Goal: Transaction & Acquisition: Purchase product/service

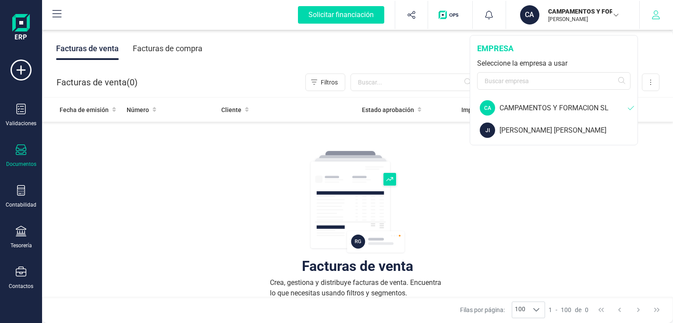
click at [657, 13] on icon "button" at bounding box center [655, 15] width 9 height 9
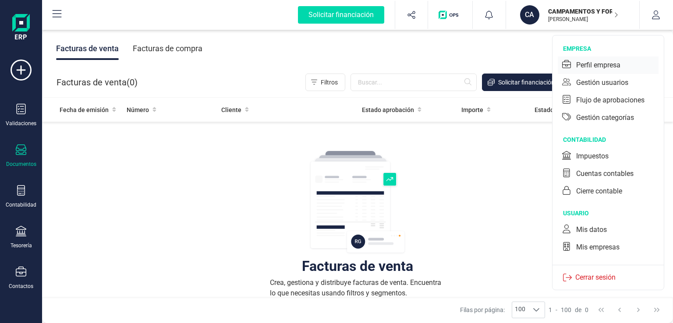
click at [596, 60] on div "Perfil empresa" at bounding box center [598, 65] width 44 height 11
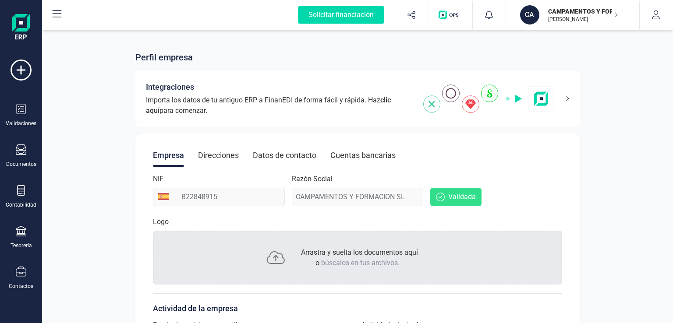
click at [399, 194] on div "Razón Social CAMPAMENTOS Y FORMACION SL" at bounding box center [358, 190] width 132 height 32
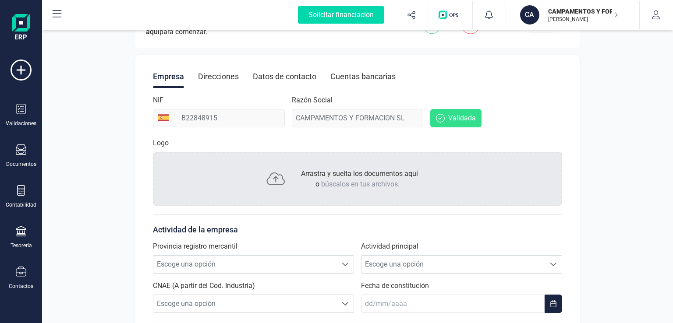
scroll to position [131, 0]
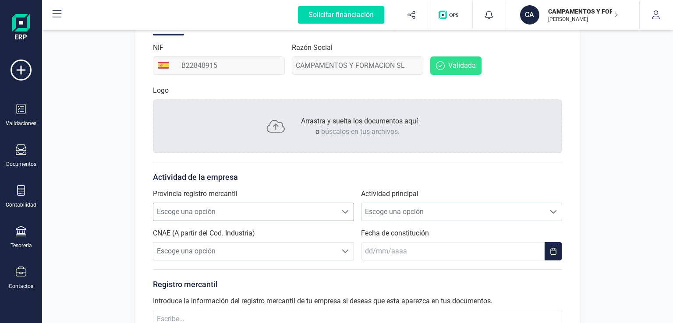
click at [241, 215] on span "Escoge una opción" at bounding box center [245, 212] width 184 height 18
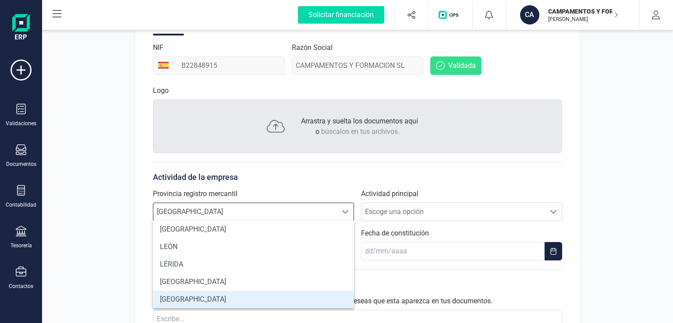
scroll to position [529, 0]
click at [282, 205] on span "MURCIA" at bounding box center [245, 212] width 184 height 18
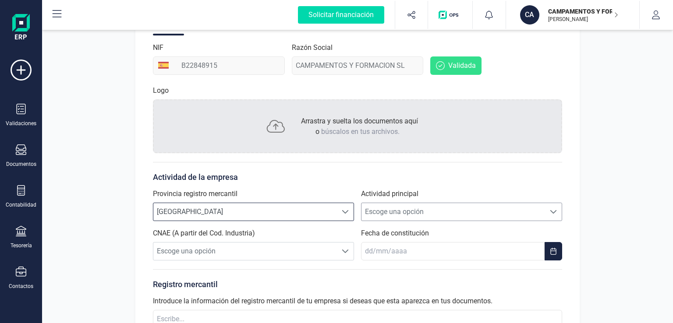
click at [378, 210] on span "Escoge una opción" at bounding box center [453, 212] width 184 height 18
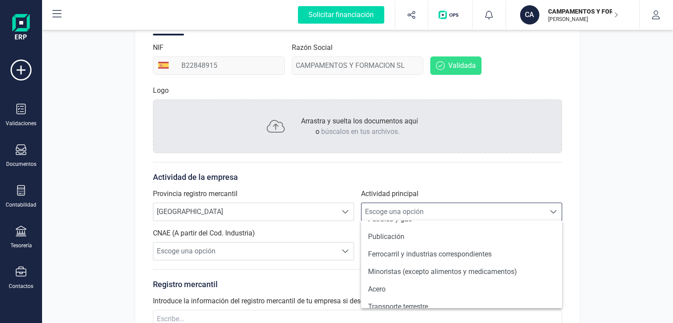
scroll to position [541, 0]
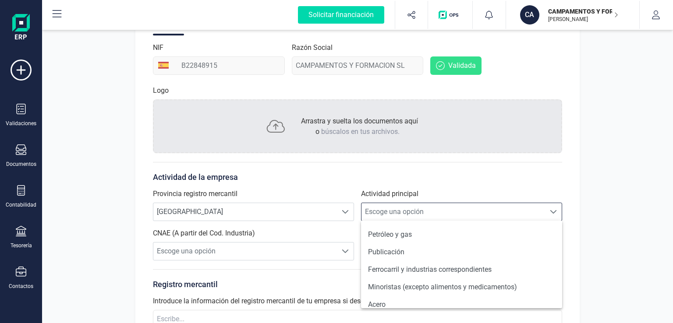
click at [429, 208] on span "Escoge una opción" at bounding box center [453, 212] width 184 height 18
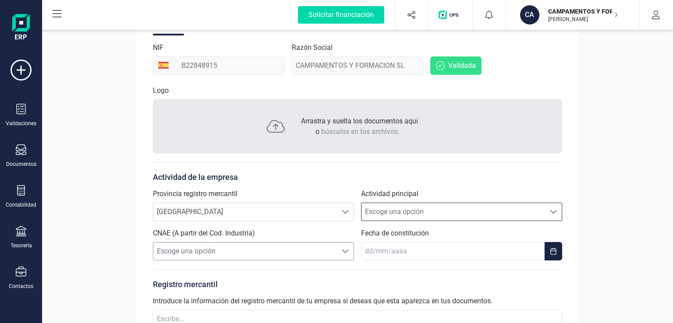
click at [307, 257] on span "Escoge una opción" at bounding box center [245, 252] width 184 height 18
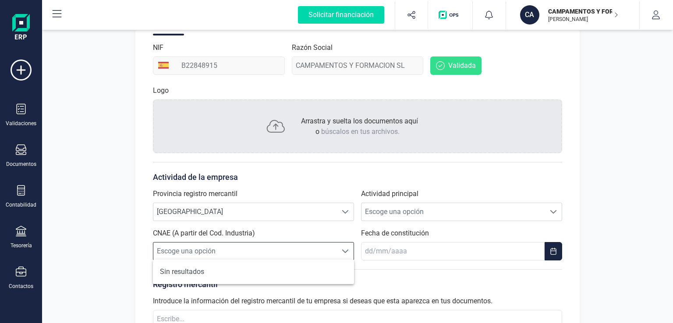
scroll to position [5, 38]
click at [315, 250] on span "Escoge una opción" at bounding box center [245, 252] width 184 height 18
click at [386, 209] on span "Escoge una opción" at bounding box center [453, 212] width 184 height 18
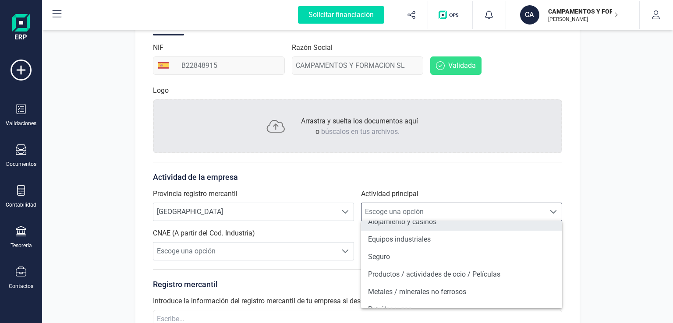
scroll to position [482, 0]
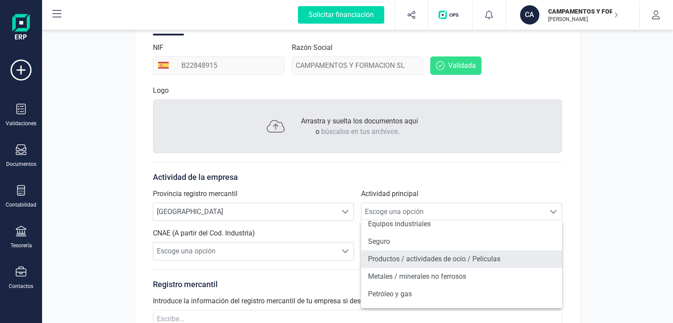
click at [449, 262] on li "Productos / actividades de ocio / Películas" at bounding box center [461, 260] width 201 height 18
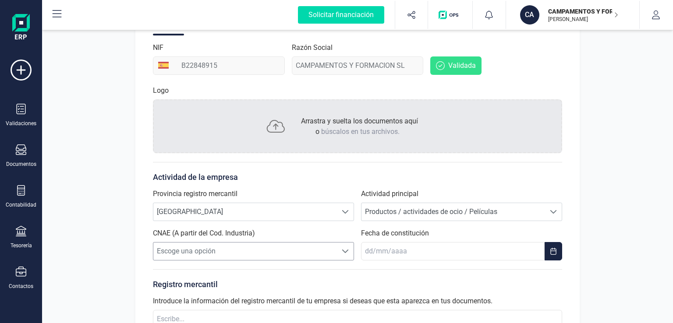
click at [297, 246] on span "Escoge una opción" at bounding box center [245, 252] width 184 height 18
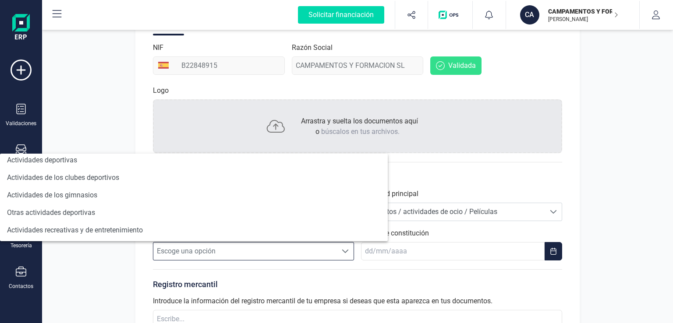
scroll to position [699, 0]
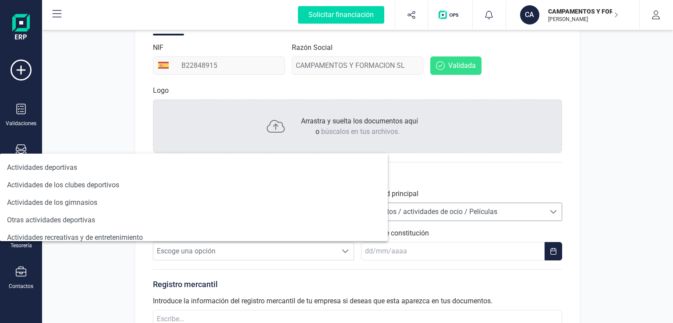
click at [488, 216] on span "Productos / actividades de ocio / Películas" at bounding box center [453, 212] width 184 height 18
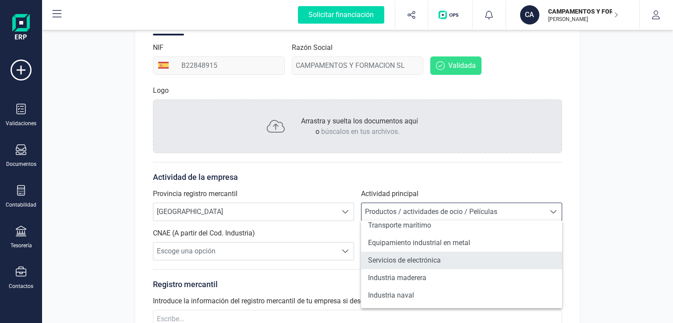
scroll to position [760, 0]
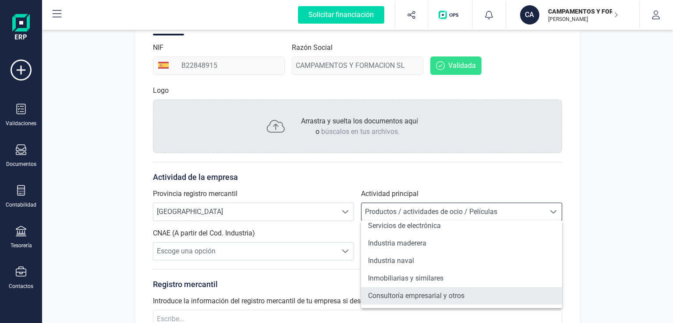
click at [456, 299] on li "Consultoría empresarial y otros" at bounding box center [461, 296] width 201 height 18
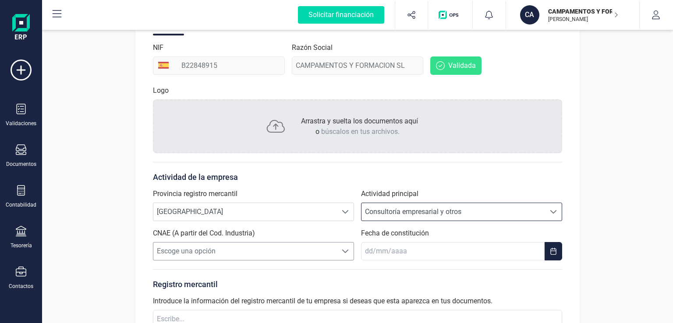
click at [241, 256] on span "Escoge una opción" at bounding box center [245, 252] width 184 height 18
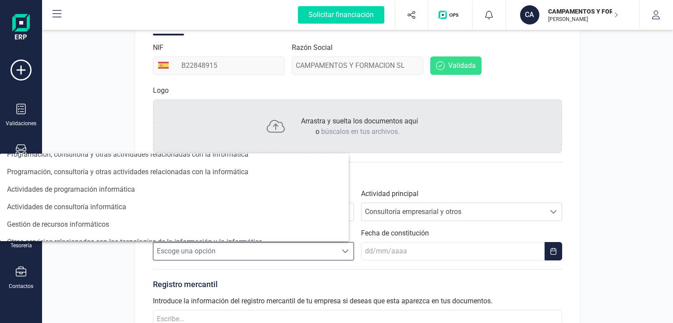
scroll to position [0, 0]
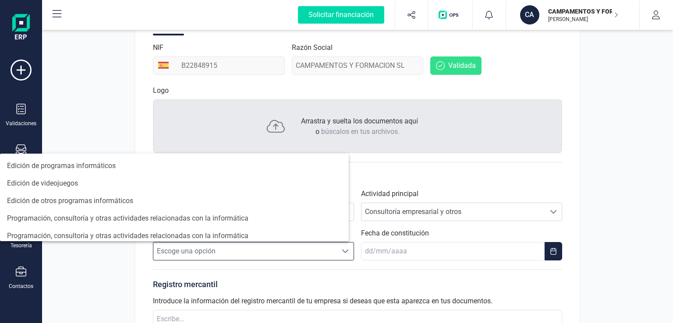
click at [414, 226] on div "Provincia registro mercantil Escoge una opción MURCIA MURCIA Actividad principa…" at bounding box center [357, 225] width 409 height 72
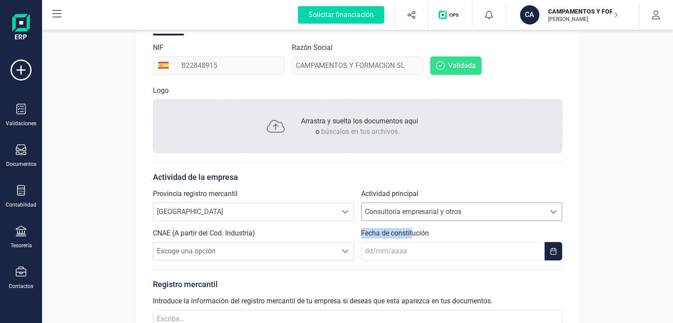
click at [415, 215] on span "Consultoría empresarial y otros" at bounding box center [453, 212] width 184 height 18
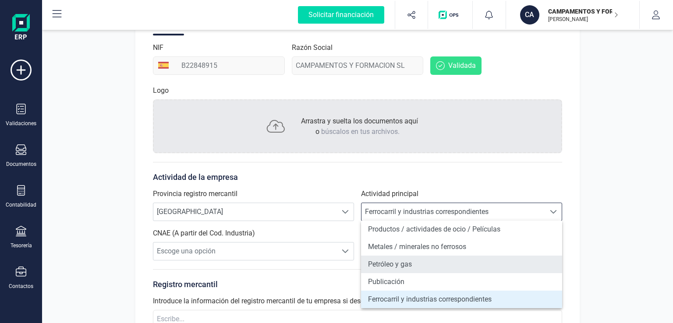
scroll to position [643, 0]
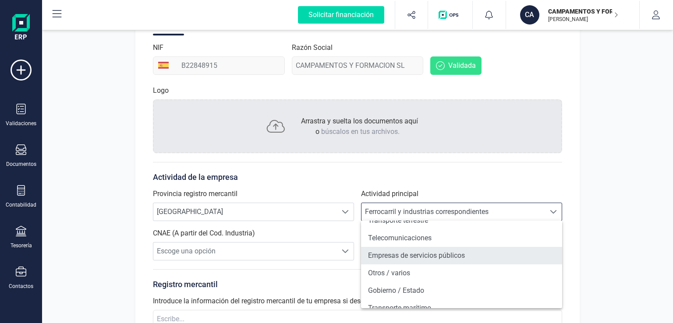
click at [439, 259] on li "Empresas de servicios públicos" at bounding box center [461, 256] width 201 height 18
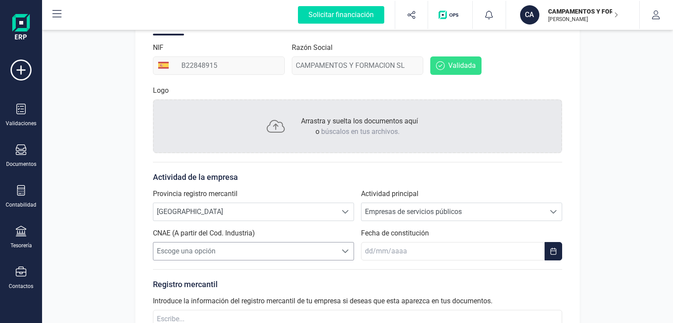
click at [290, 258] on span "Escoge una opción" at bounding box center [245, 252] width 184 height 18
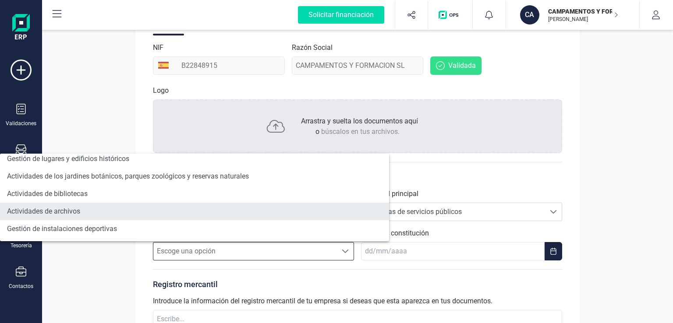
scroll to position [752, 0]
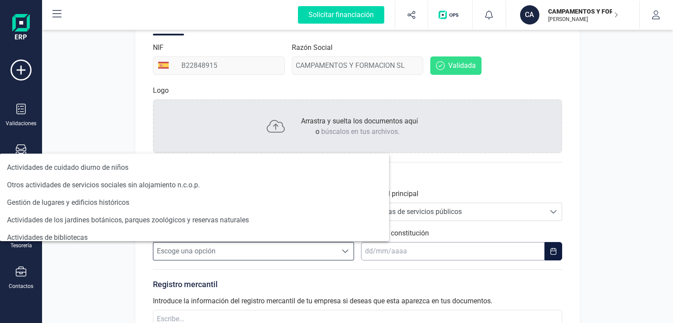
click at [458, 247] on input "text" at bounding box center [453, 251] width 184 height 18
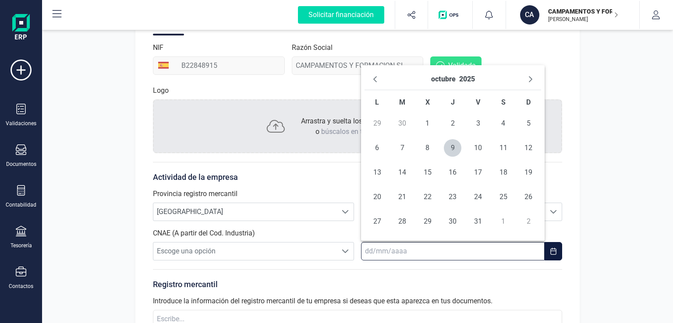
click at [458, 247] on input "text" at bounding box center [453, 251] width 184 height 18
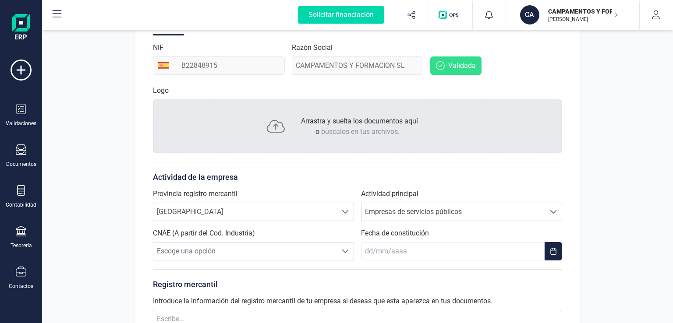
click at [672, 211] on div "Perfil empresa Integraciones Importa los datos de tu antiguo ERP a FinanEDI de …" at bounding box center [357, 160] width 631 height 522
click at [441, 215] on span "Empresas de servicios públicos" at bounding box center [453, 212] width 184 height 18
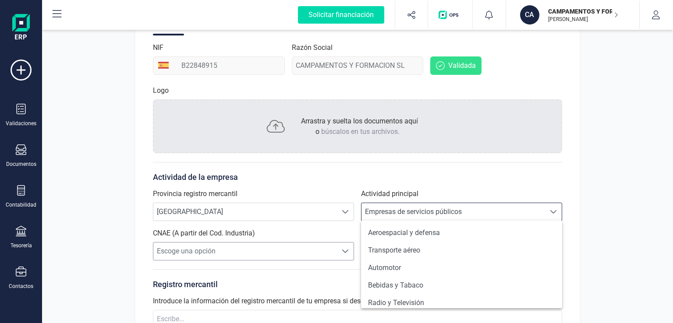
click at [229, 251] on span "Escoge una opción" at bounding box center [245, 252] width 184 height 18
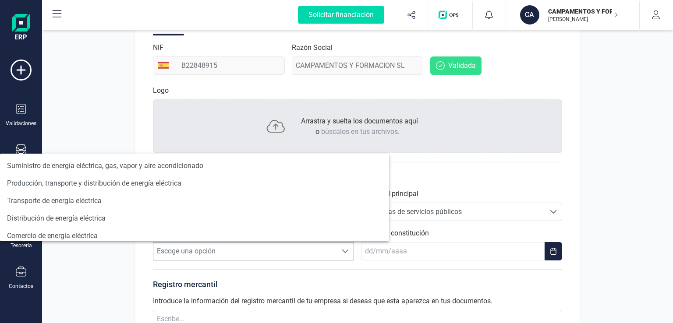
click at [228, 251] on span "Escoge una opción" at bounding box center [245, 252] width 184 height 18
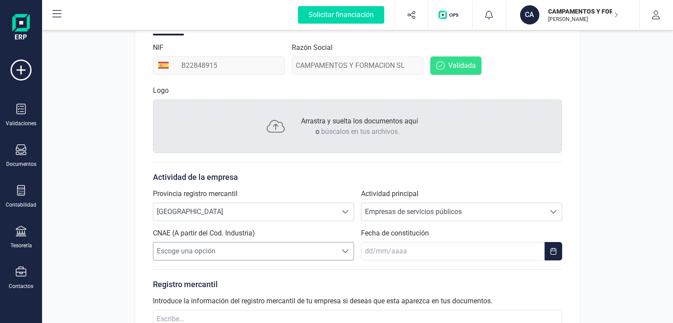
click at [235, 249] on span "Escoge una opción" at bounding box center [245, 252] width 184 height 18
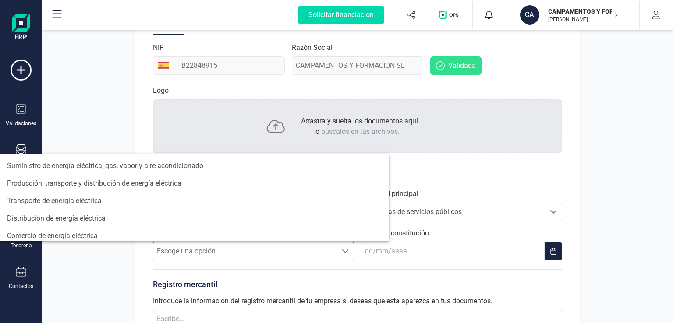
click at [103, 265] on div "Perfil empresa Integraciones Importa los datos de tu antiguo ERP a FinanEDI de …" at bounding box center [357, 160] width 631 height 522
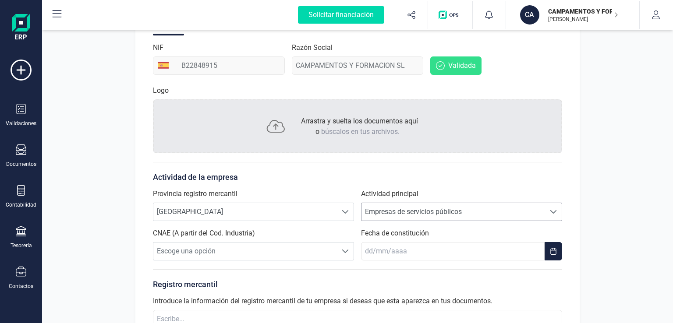
click at [414, 216] on span "Empresas de servicios públicos" at bounding box center [453, 212] width 184 height 18
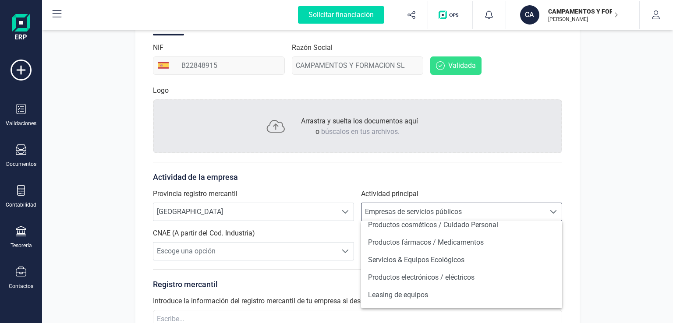
scroll to position [231, 0]
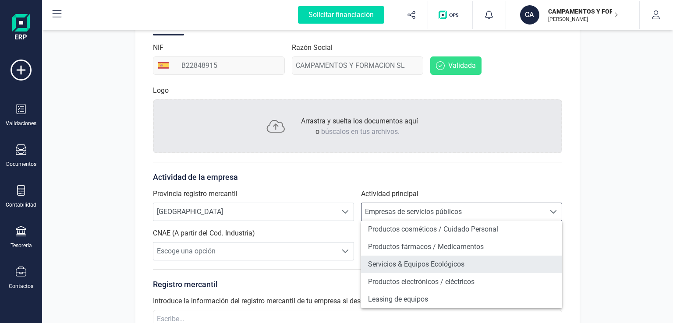
click at [422, 261] on li "Servicios & Equipos Ecológicos" at bounding box center [461, 265] width 201 height 18
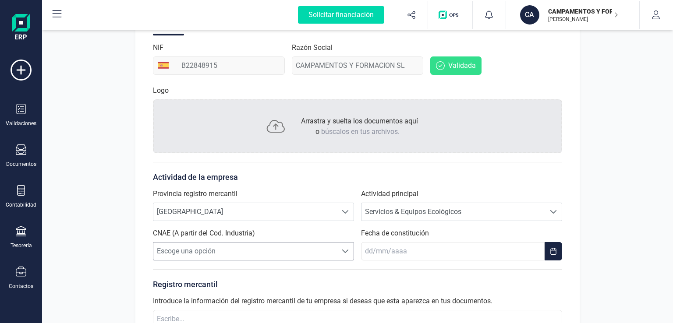
click at [267, 250] on span "Escoge una opción" at bounding box center [245, 252] width 184 height 18
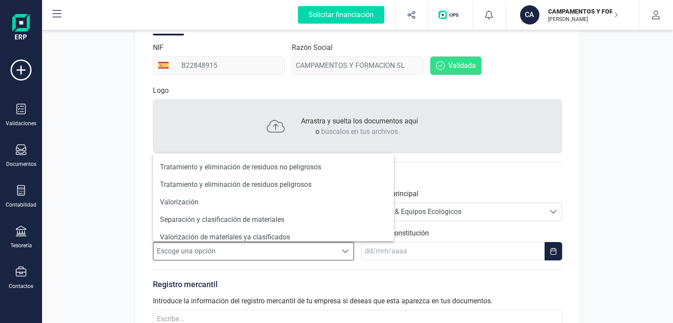
scroll to position [147, 0]
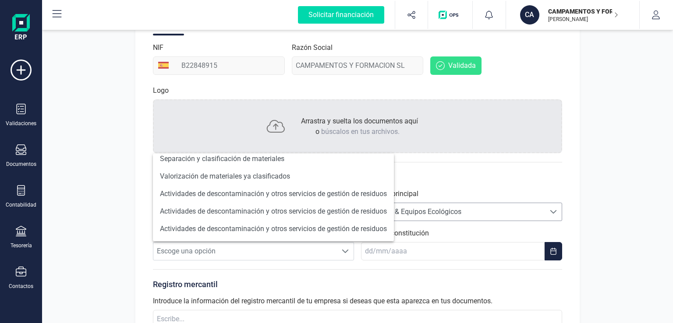
click at [487, 218] on span "Servicios & Equipos Ecológicos" at bounding box center [453, 212] width 184 height 18
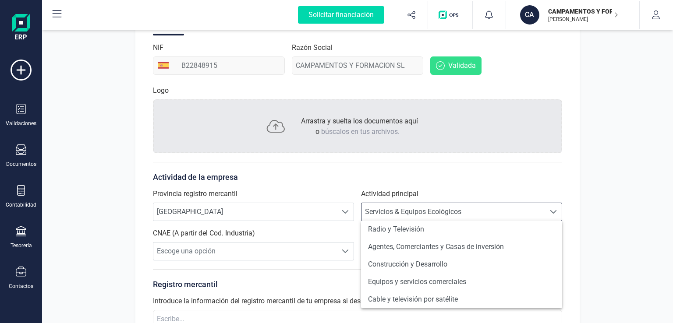
scroll to position [86, 0]
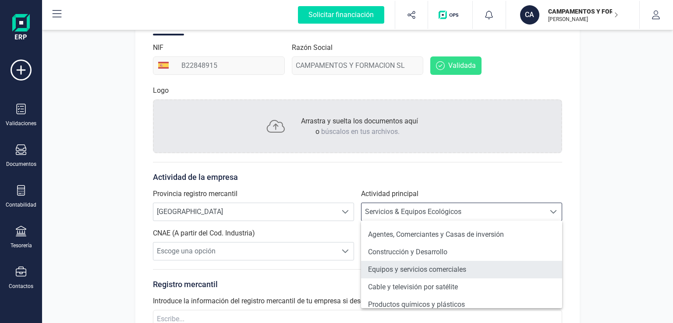
click at [461, 273] on li "Equipos y servicios comerciales" at bounding box center [461, 270] width 201 height 18
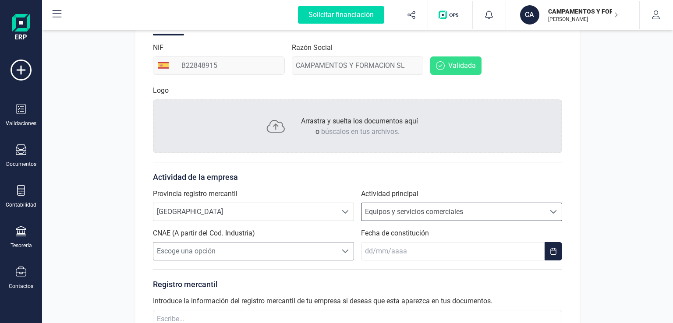
click at [300, 248] on span "Escoge una opción" at bounding box center [245, 252] width 184 height 18
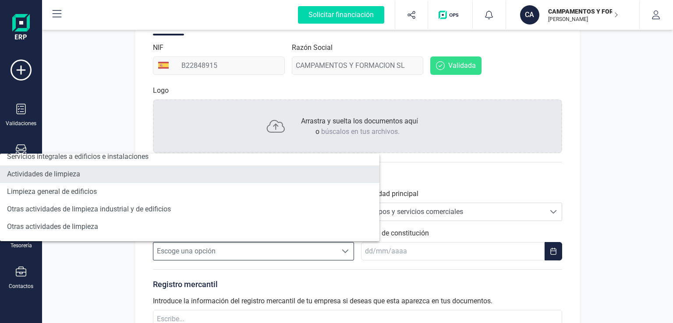
scroll to position [340, 0]
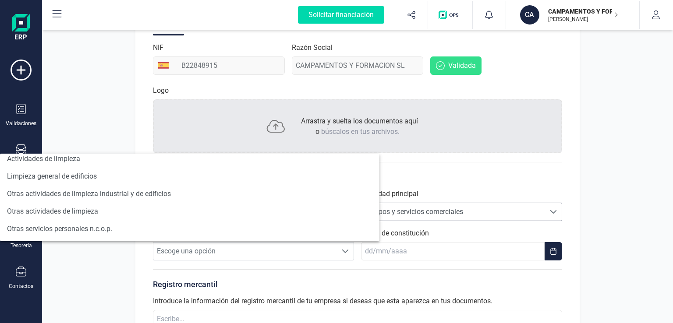
click at [479, 209] on span "Equipos y servicios comerciales" at bounding box center [453, 212] width 184 height 18
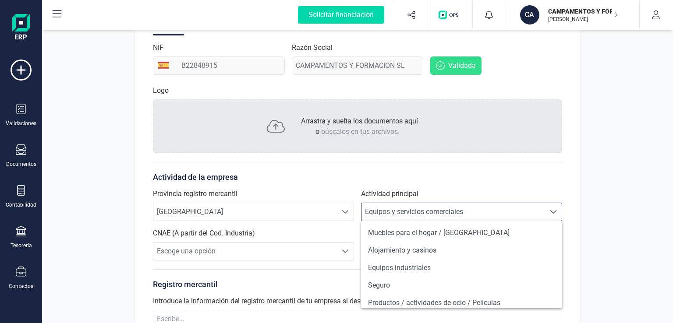
scroll to position [456, 0]
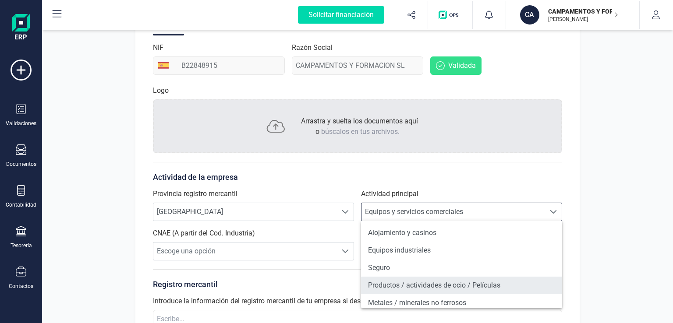
click at [472, 282] on li "Productos / actividades de ocio / Películas" at bounding box center [461, 286] width 201 height 18
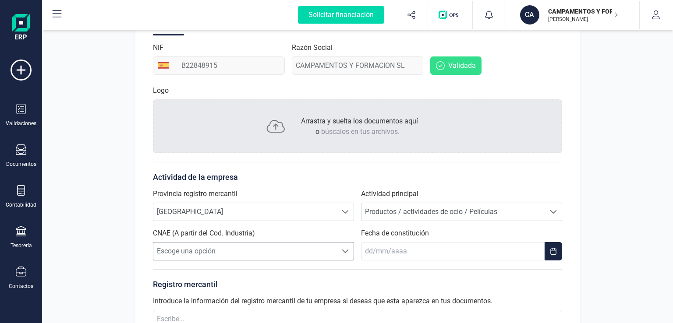
click at [310, 249] on span "Escoge una opción" at bounding box center [245, 252] width 184 height 18
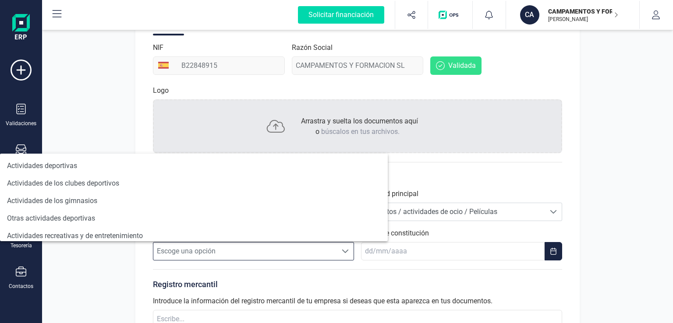
scroll to position [743, 0]
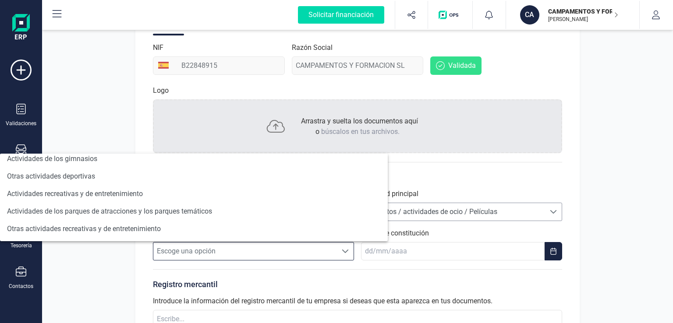
click at [482, 219] on span "Productos / actividades de ocio / Películas" at bounding box center [453, 212] width 184 height 18
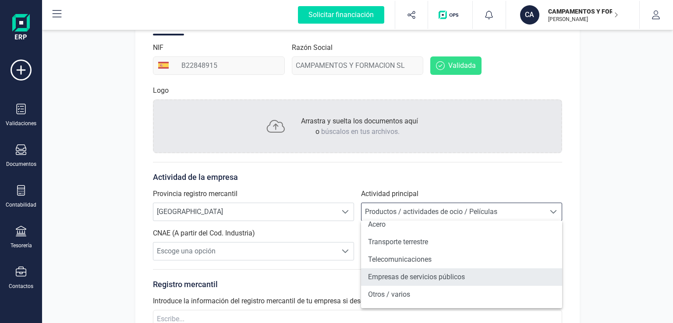
scroll to position [665, 0]
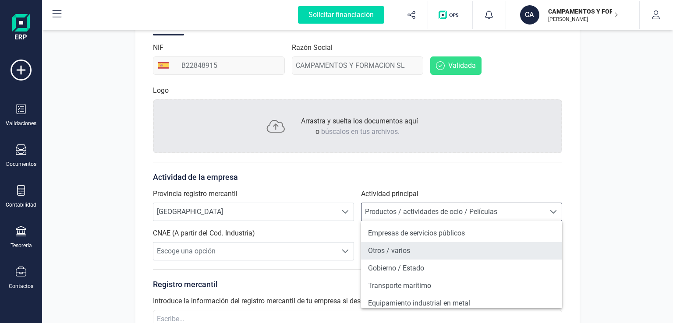
click at [431, 254] on li "Otros / varios" at bounding box center [461, 251] width 201 height 18
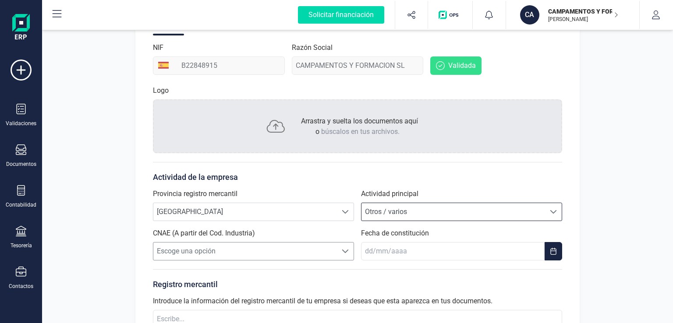
click at [321, 252] on span "Escoge una opción" at bounding box center [245, 252] width 184 height 18
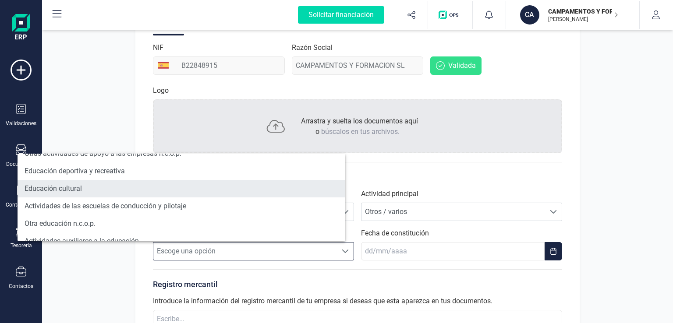
scroll to position [394, 0]
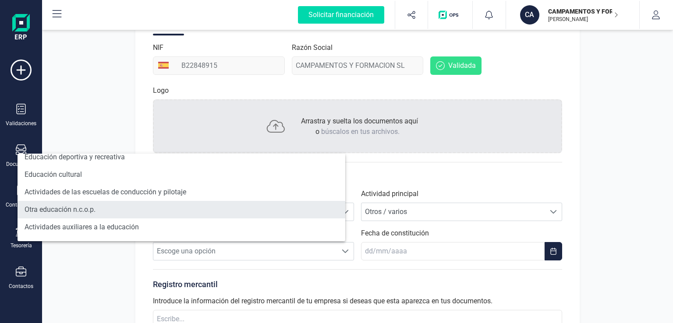
click at [107, 208] on li "Otra educación n.c.o.p." at bounding box center [182, 210] width 328 height 18
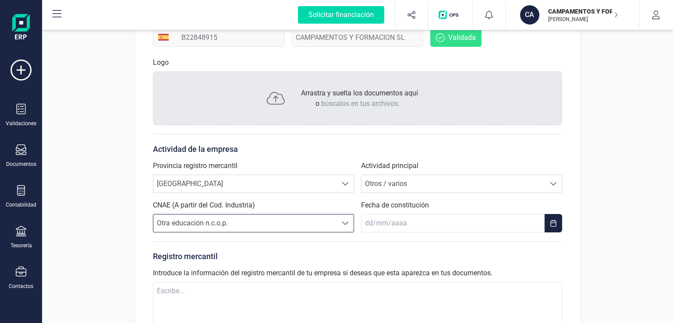
scroll to position [175, 0]
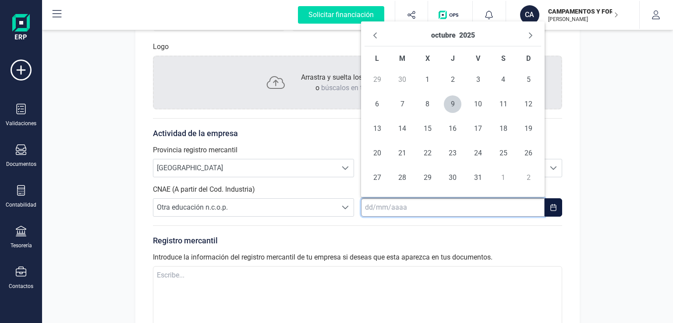
click at [410, 206] on input "text" at bounding box center [453, 207] width 184 height 18
click at [365, 206] on input "text" at bounding box center [453, 207] width 184 height 18
click at [377, 40] on button "Previous Month" at bounding box center [375, 35] width 14 height 14
click at [434, 99] on span "6" at bounding box center [428, 104] width 18 height 18
type input "06/08/2025"
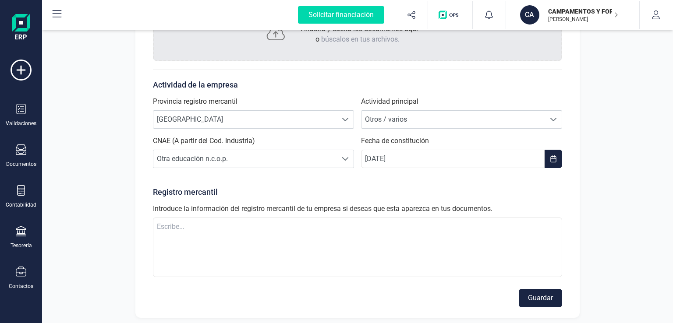
scroll to position [228, 0]
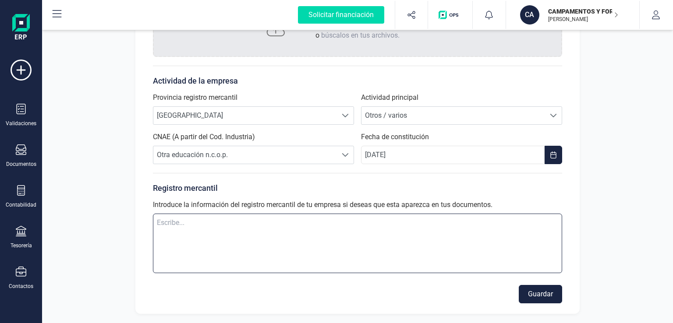
click at [292, 226] on textarea at bounding box center [357, 244] width 409 height 60
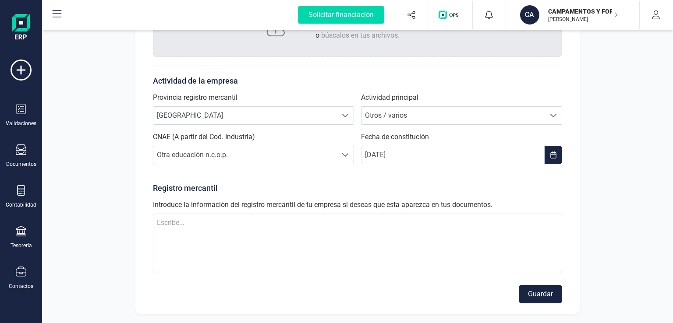
click at [540, 298] on button "Guardar" at bounding box center [540, 294] width 43 height 18
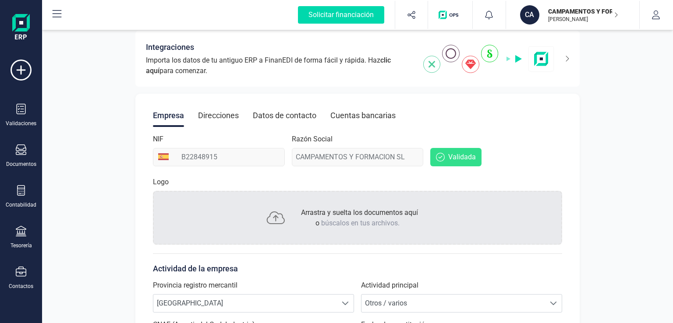
scroll to position [0, 0]
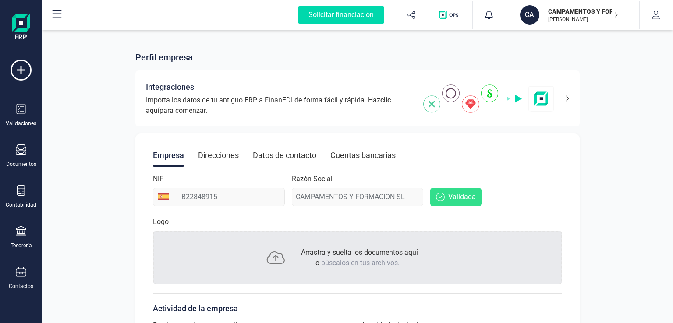
click at [219, 151] on div "Direcciones" at bounding box center [218, 155] width 41 height 23
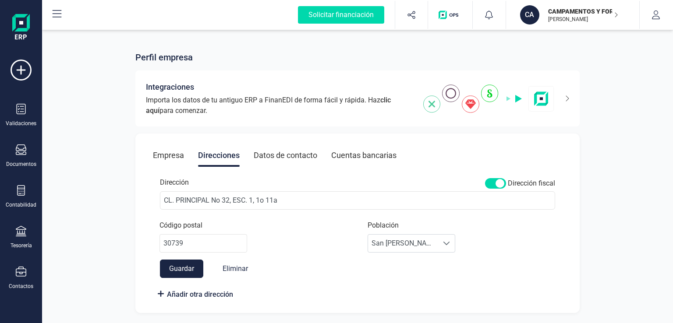
click at [276, 156] on div "Datos de contacto" at bounding box center [286, 155] width 64 height 23
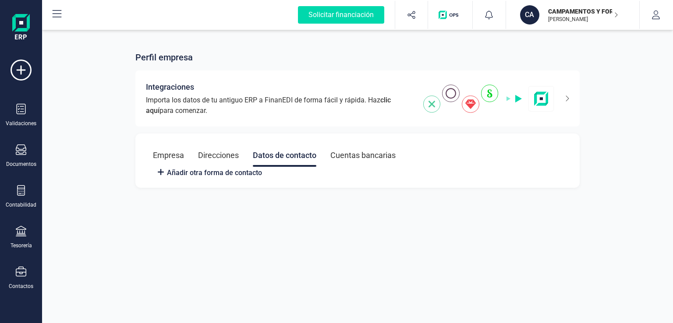
click at [332, 155] on div "Cuentas bancarias" at bounding box center [362, 155] width 65 height 23
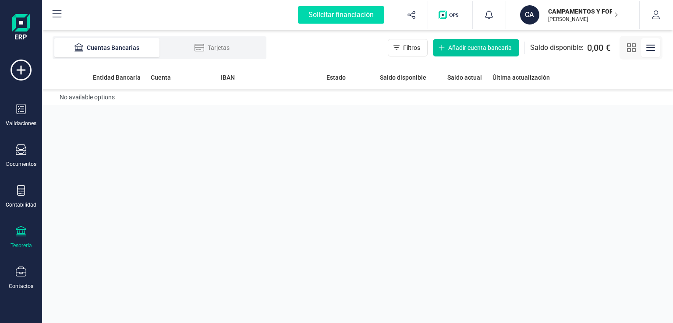
click at [477, 53] on button "Añadir cuenta bancaria" at bounding box center [476, 48] width 86 height 18
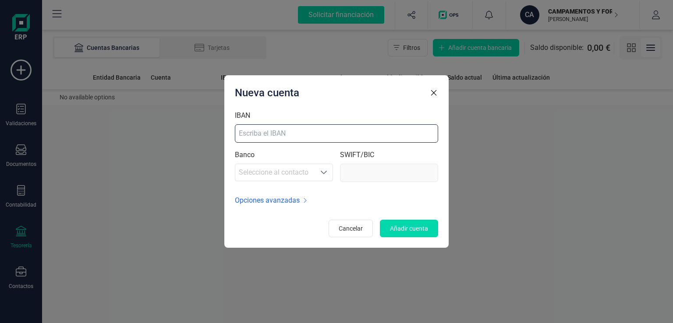
click at [282, 137] on input "IBAN" at bounding box center [336, 133] width 203 height 18
paste input "ES65 3005 0054 9929 5842 0420"
type input "ES65 3005 0054 9929 5842 0420"
type input "BCOEESMM005"
type input "ES65 3005 0054 9929 5842 0420"
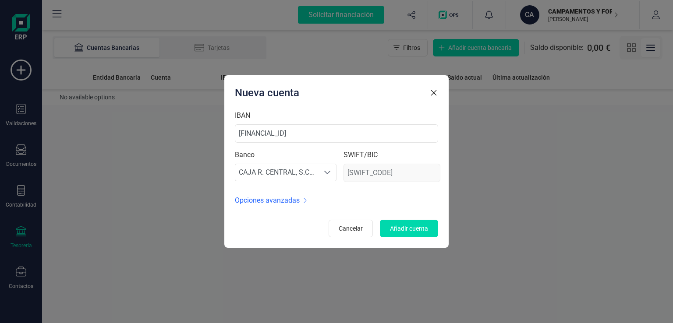
click at [364, 172] on div "BCOEESMM005" at bounding box center [391, 173] width 97 height 18
click at [393, 224] on span "Añadir cuenta" at bounding box center [409, 228] width 38 height 9
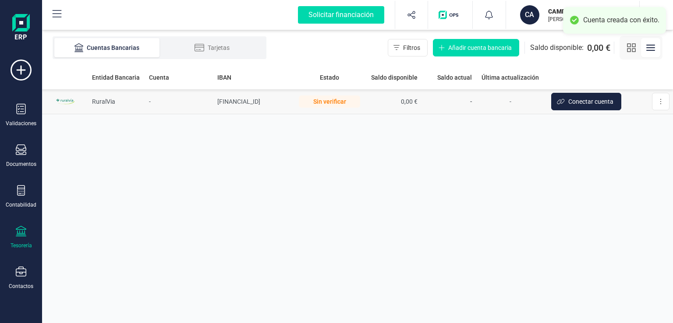
click at [329, 101] on div "Sin verificar" at bounding box center [329, 101] width 61 height 12
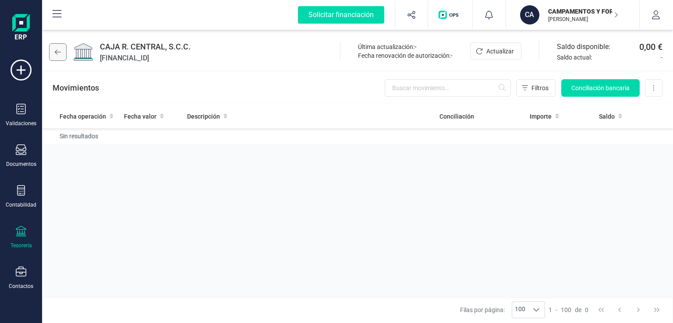
click at [56, 53] on icon at bounding box center [58, 52] width 6 height 7
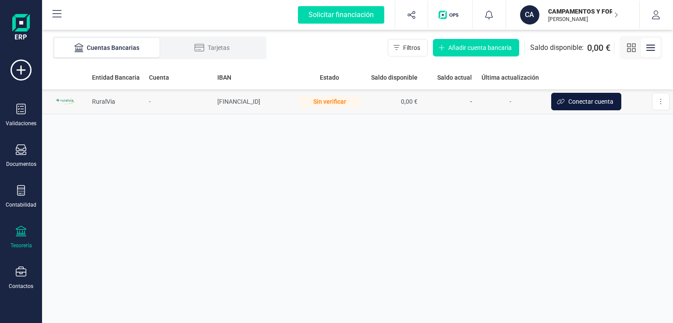
click at [613, 101] on span "Conectar cuenta" at bounding box center [590, 101] width 45 height 9
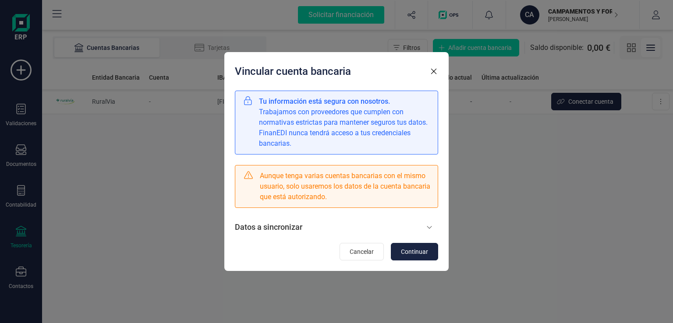
click at [426, 227] on icon at bounding box center [429, 227] width 6 height 7
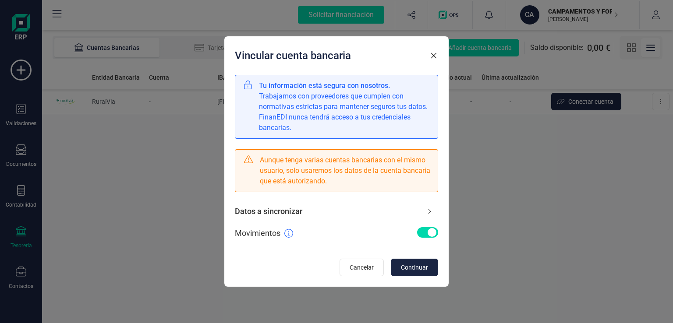
click at [426, 235] on span at bounding box center [427, 232] width 21 height 11
click at [431, 60] on icon "button" at bounding box center [433, 55] width 9 height 9
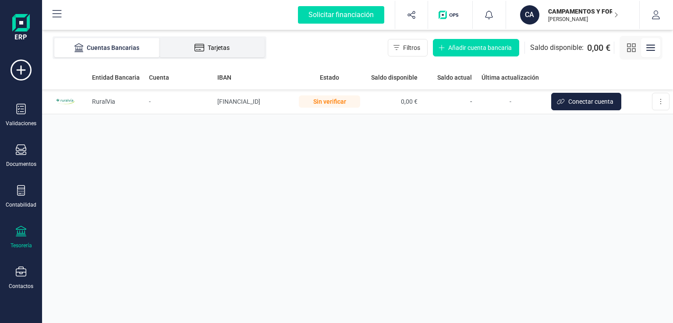
click at [214, 49] on div "Tarjetas" at bounding box center [212, 47] width 70 height 9
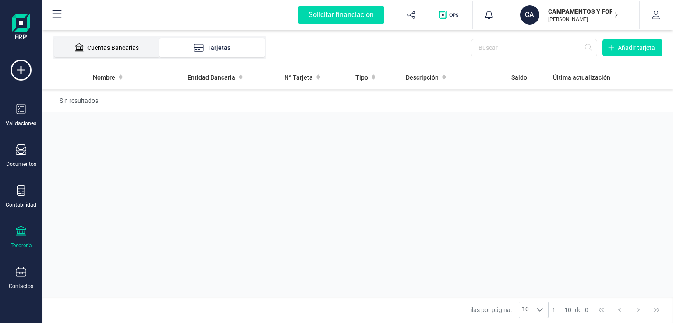
click at [126, 49] on div "Cuentas Bancarias" at bounding box center [107, 47] width 70 height 9
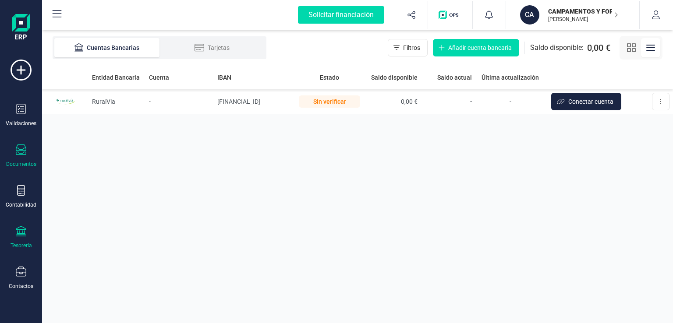
click at [29, 164] on div "Documentos" at bounding box center [21, 164] width 30 height 7
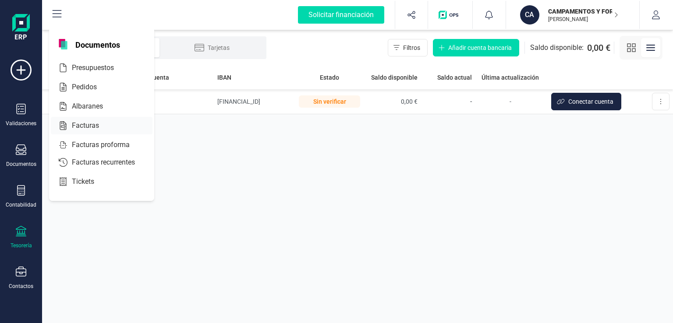
click at [81, 125] on span "Facturas" at bounding box center [91, 125] width 46 height 11
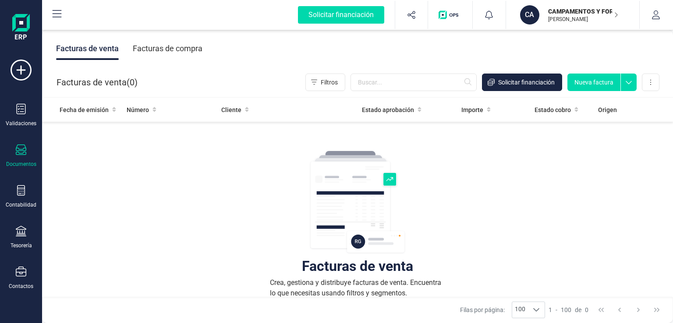
click at [606, 16] on p "ABEL JIMÉNEZ SÁNCHEZ" at bounding box center [583, 19] width 70 height 7
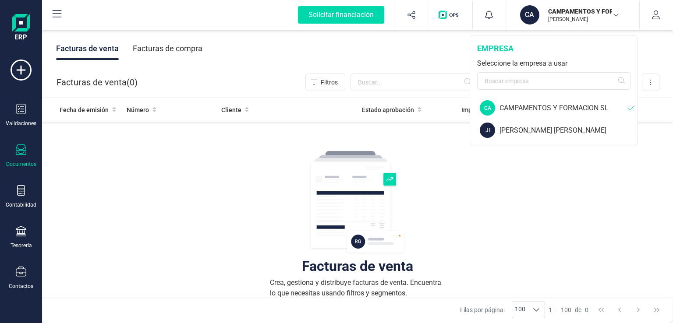
click at [596, 111] on div "CAMPAMENTOS Y FORMACION SL" at bounding box center [563, 108] width 128 height 11
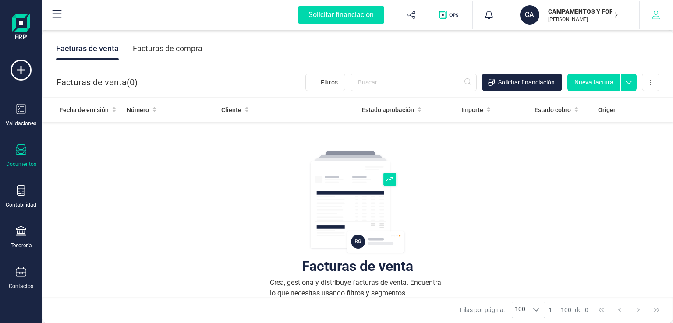
click at [655, 14] on icon "button" at bounding box center [655, 15] width 9 height 9
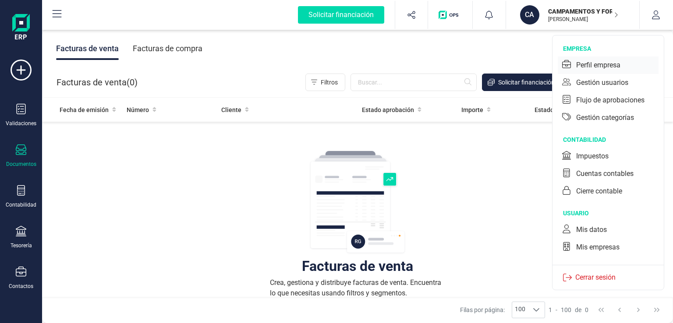
click at [604, 63] on div "Perfil empresa" at bounding box center [598, 65] width 44 height 11
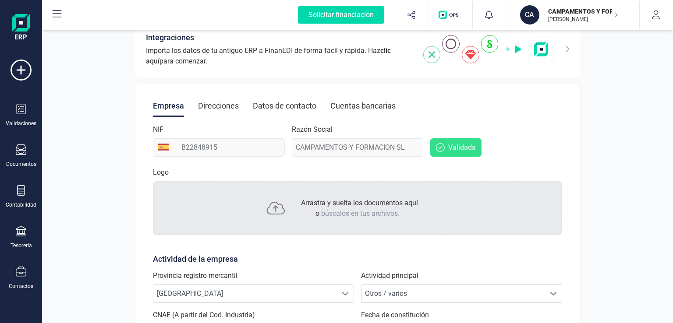
scroll to position [88, 0]
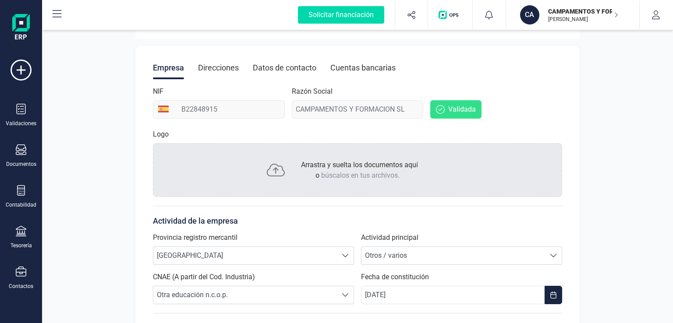
click at [317, 110] on div "Razón Social CAMPAMENTOS Y FORMACION SL" at bounding box center [358, 102] width 132 height 32
click at [403, 109] on div "Razón Social CAMPAMENTOS Y FORMACION SL" at bounding box center [358, 102] width 132 height 32
click at [440, 108] on icon at bounding box center [440, 109] width 9 height 9
drag, startPoint x: 441, startPoint y: 109, endPoint x: 357, endPoint y: 102, distance: 83.9
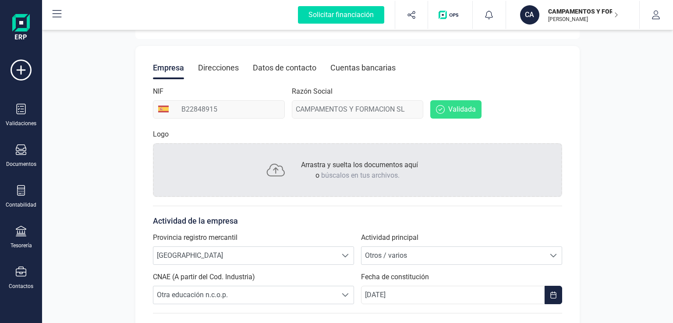
drag, startPoint x: 357, startPoint y: 102, endPoint x: 299, endPoint y: 106, distance: 58.4
click at [299, 106] on div "Razón Social CAMPAMENTOS Y FORMACION SL" at bounding box center [358, 102] width 132 height 32
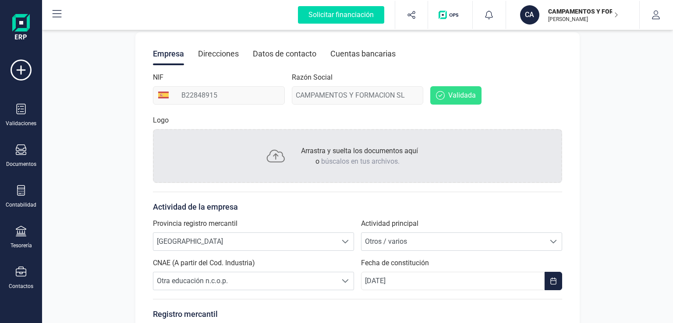
scroll to position [0, 0]
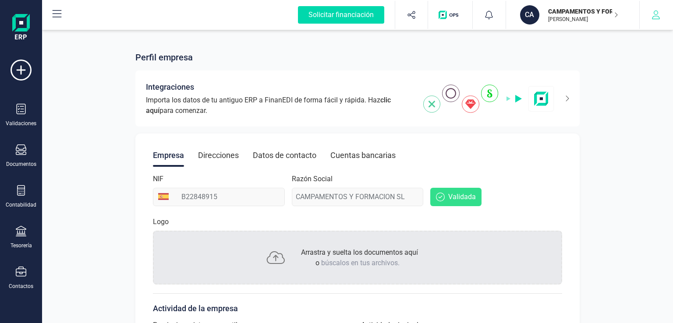
click at [654, 14] on icon "button" at bounding box center [656, 15] width 8 height 9
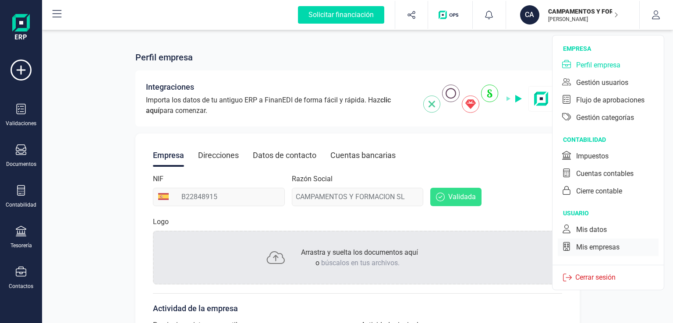
click at [584, 249] on div "Mis empresas" at bounding box center [597, 247] width 43 height 11
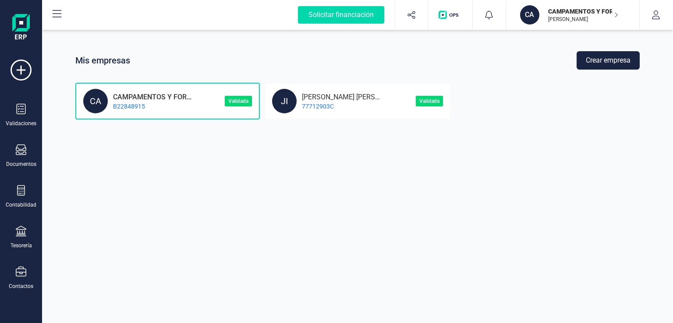
drag, startPoint x: 105, startPoint y: 111, endPoint x: 177, endPoint y: 96, distance: 73.4
click at [177, 96] on p "CAMPAMENTOS Y FORMACION SL" at bounding box center [150, 96] width 84 height 8
click at [240, 100] on p "Validada" at bounding box center [238, 101] width 27 height 11
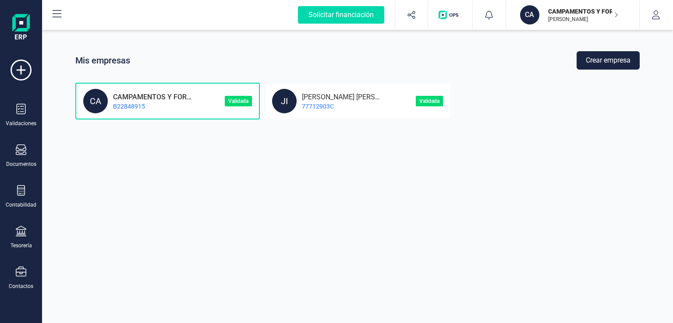
click at [154, 103] on p "B22848915" at bounding box center [150, 106] width 84 height 9
click at [81, 100] on div "CA CAMPAMENTOS Y FORMACION SL B22848915 Validada" at bounding box center [167, 101] width 184 height 37
click at [93, 102] on div "CA" at bounding box center [95, 101] width 25 height 25
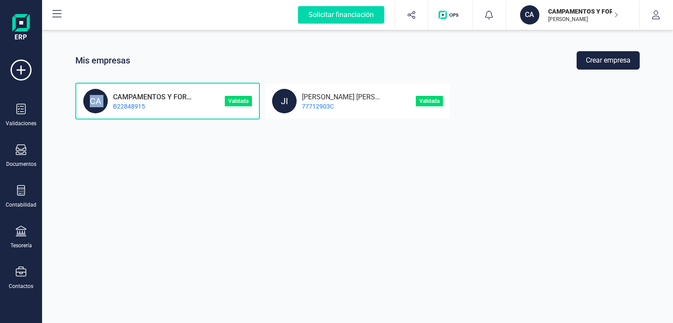
click at [93, 102] on div "CA" at bounding box center [95, 101] width 25 height 25
click at [123, 96] on p "CAMPAMENTOS Y FORMACION SL" at bounding box center [150, 96] width 84 height 8
click at [244, 98] on p "Validada" at bounding box center [238, 101] width 27 height 11
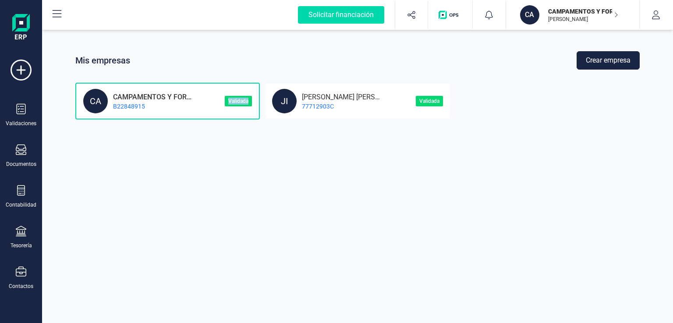
click at [244, 98] on p "Validada" at bounding box center [238, 101] width 27 height 11
click at [225, 108] on div "CA CAMPAMENTOS Y FORMACION SL B22848915 Validada" at bounding box center [167, 101] width 184 height 37
click at [215, 101] on div "CA CAMPAMENTOS Y FORMACION SL B22848915" at bounding box center [153, 101] width 141 height 25
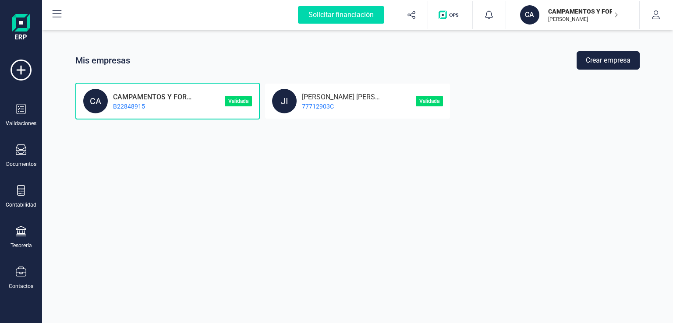
click at [224, 102] on div "CA CAMPAMENTOS Y FORMACION SL B22848915" at bounding box center [153, 101] width 141 height 25
click at [100, 96] on div "CA" at bounding box center [95, 101] width 25 height 25
click at [129, 96] on p "CAMPAMENTOS Y FORMACION SL" at bounding box center [150, 96] width 84 height 8
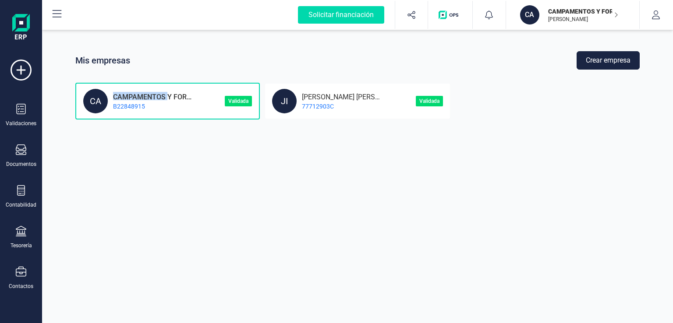
click at [129, 96] on p "CAMPAMENTOS Y FORMACION SL" at bounding box center [150, 96] width 84 height 8
click at [27, 189] on div "Contabilidad" at bounding box center [21, 196] width 35 height 23
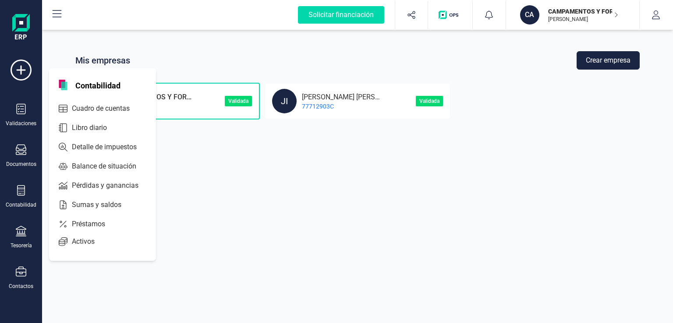
drag, startPoint x: 283, startPoint y: 183, endPoint x: 276, endPoint y: 169, distance: 15.9
click at [282, 177] on div "Mis empresas Crear empresa CA CAMPAMENTOS Y FORMACION SL B22848915 Validada JI …" at bounding box center [357, 161] width 631 height 323
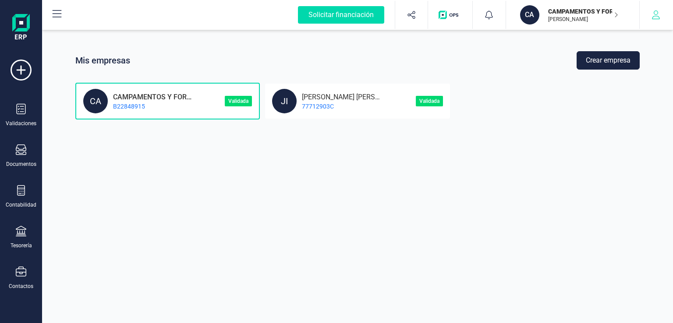
click at [647, 14] on button "button" at bounding box center [656, 15] width 33 height 28
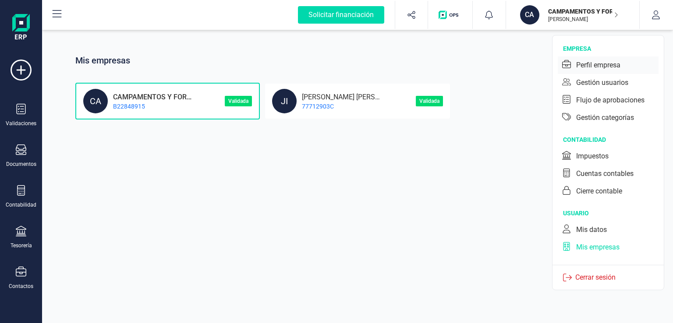
click at [603, 69] on div "Perfil empresa" at bounding box center [598, 65] width 44 height 11
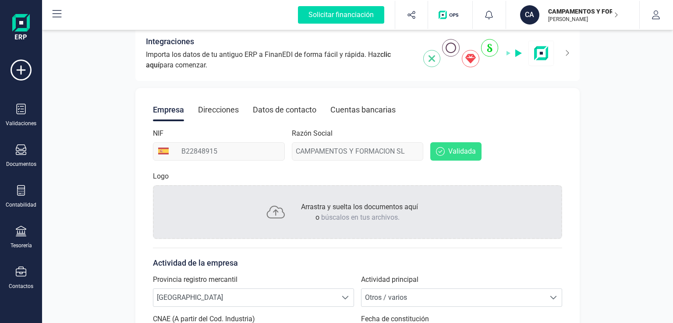
scroll to position [88, 0]
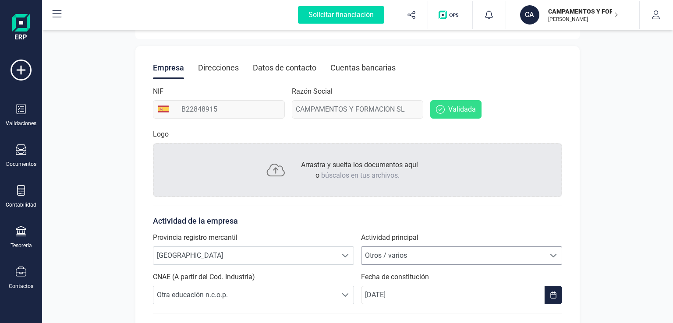
click at [417, 253] on span "Otros / varios" at bounding box center [453, 256] width 184 height 18
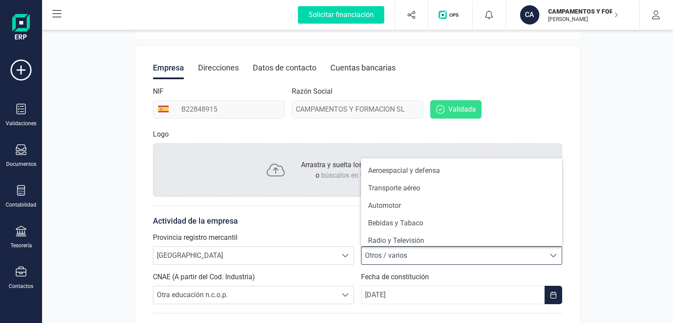
click at [417, 253] on span "Otros / varios" at bounding box center [453, 256] width 184 height 18
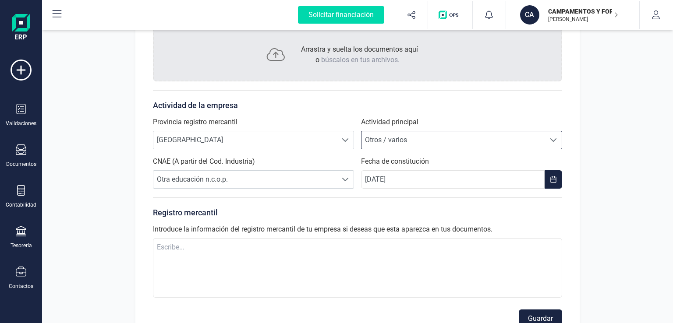
scroll to position [219, 0]
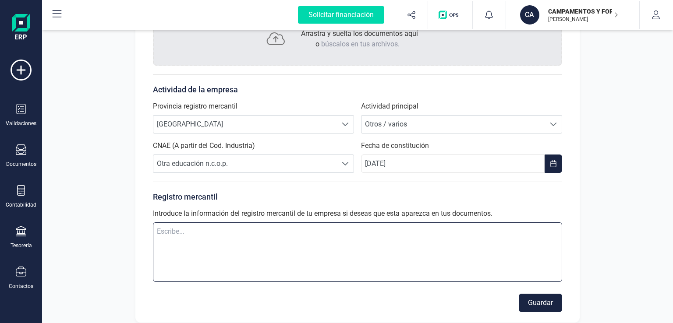
click at [269, 242] on textarea at bounding box center [357, 253] width 409 height 60
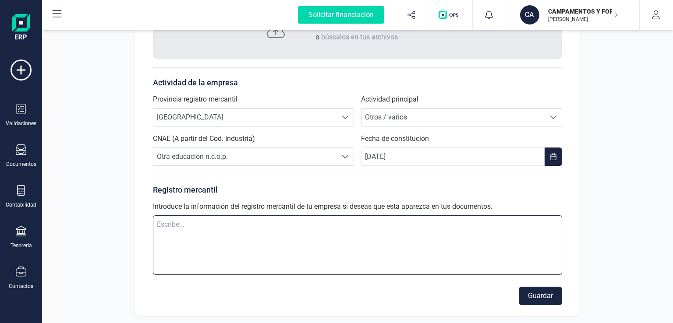
scroll to position [228, 0]
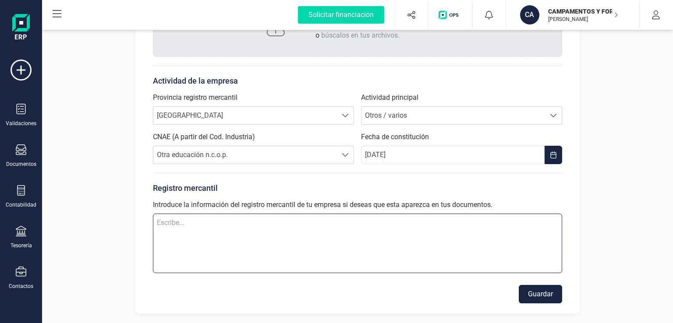
click at [256, 239] on textarea at bounding box center [357, 244] width 409 height 60
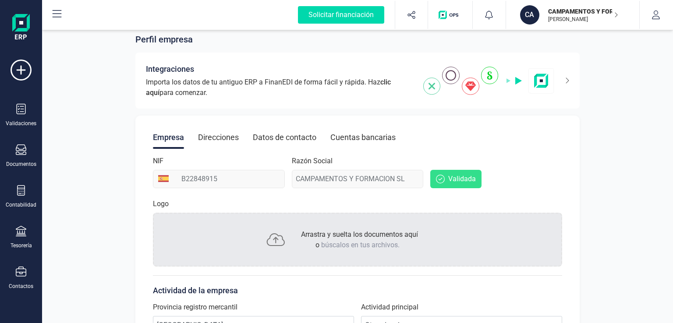
scroll to position [0, 0]
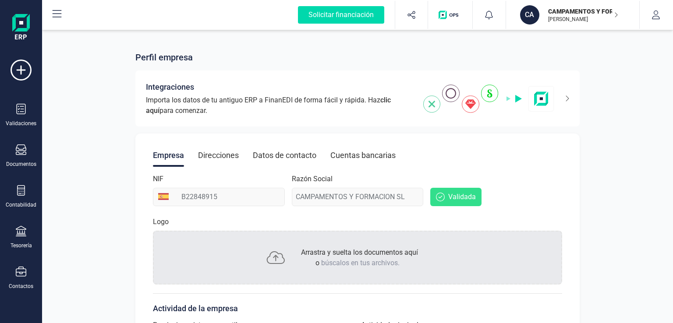
click at [408, 199] on div "Razón Social CAMPAMENTOS Y FORMACION SL" at bounding box center [358, 190] width 132 height 32
drag, startPoint x: 358, startPoint y: 193, endPoint x: 219, endPoint y: 205, distance: 139.4
click at [219, 205] on div "NIF B22848915" at bounding box center [219, 190] width 132 height 32
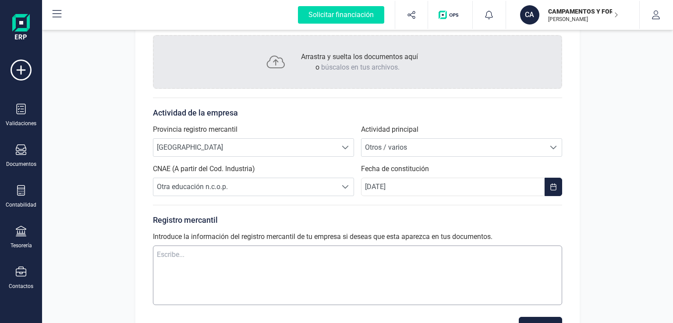
scroll to position [228, 0]
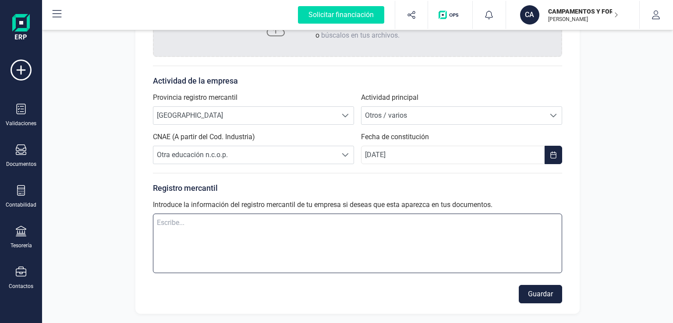
click at [247, 248] on textarea at bounding box center [357, 244] width 409 height 60
type textarea "c"
type textarea "CAMPAMENTOS Y FORMACION, S.L.U."
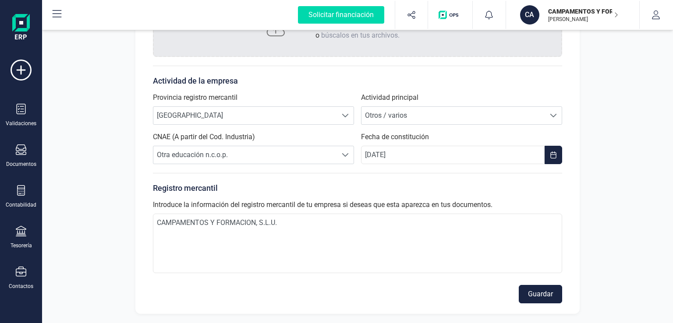
click at [534, 295] on button "Guardar" at bounding box center [540, 294] width 43 height 18
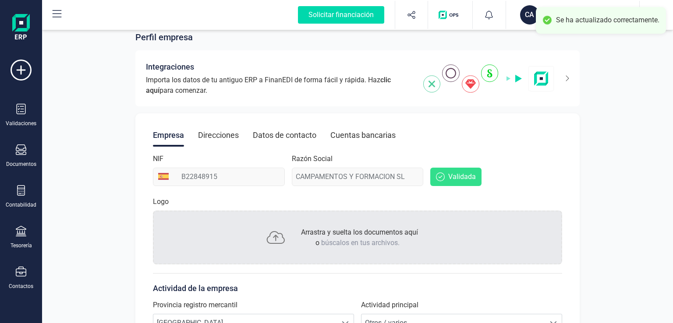
scroll to position [0, 0]
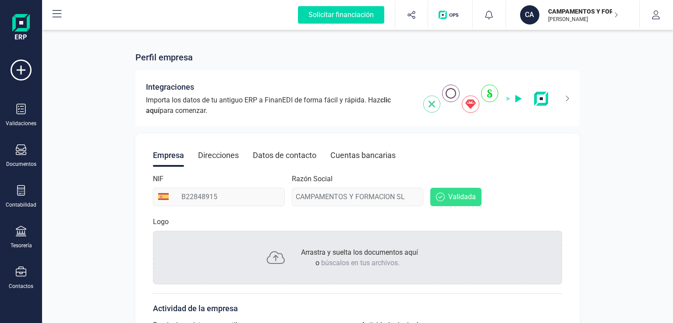
click at [21, 28] on img at bounding box center [21, 28] width 18 height 28
click at [21, 69] on icon at bounding box center [21, 70] width 21 height 21
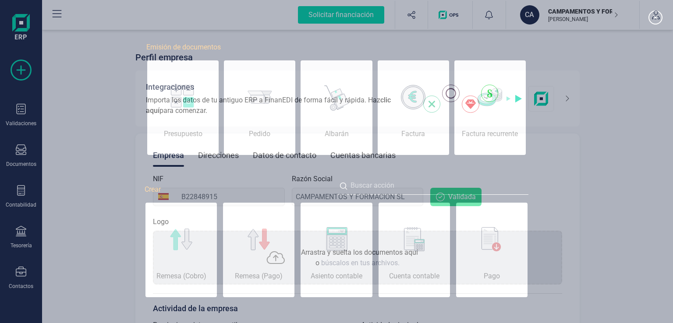
scroll to position [0, 44]
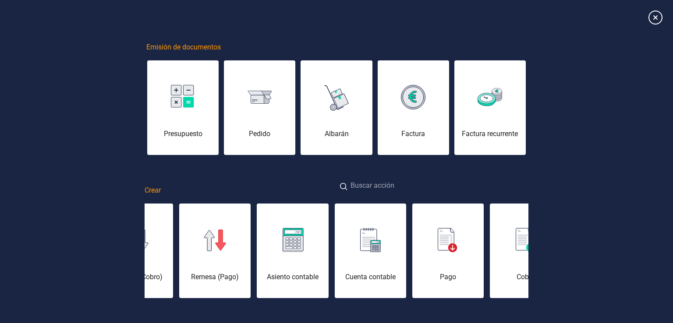
click at [405, 189] on input at bounding box center [432, 186] width 192 height 19
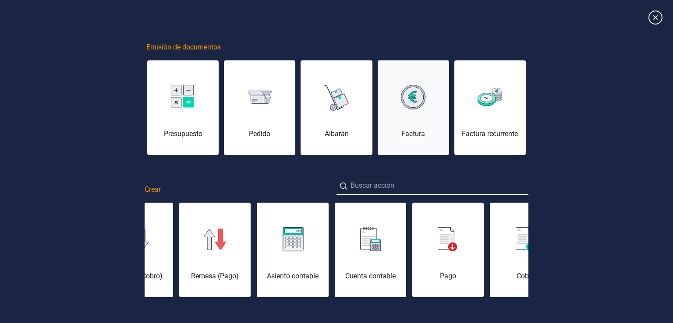
click at [418, 121] on div "Factura" at bounding box center [413, 113] width 71 height 53
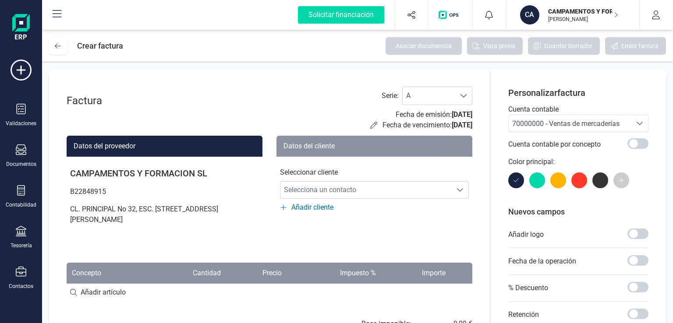
click at [145, 177] on p "CAMPAMENTOS Y FORMACION SL" at bounding box center [165, 173] width 196 height 19
drag, startPoint x: 163, startPoint y: 174, endPoint x: 234, endPoint y: 175, distance: 70.5
click at [232, 175] on p "CAMPAMENTOS Y FORMACION SL" at bounding box center [165, 173] width 196 height 19
click at [234, 175] on p "CAMPAMENTOS Y FORMACION SL" at bounding box center [165, 173] width 196 height 19
click at [217, 174] on p "CAMPAMENTOS Y FORMACION SL" at bounding box center [165, 173] width 196 height 19
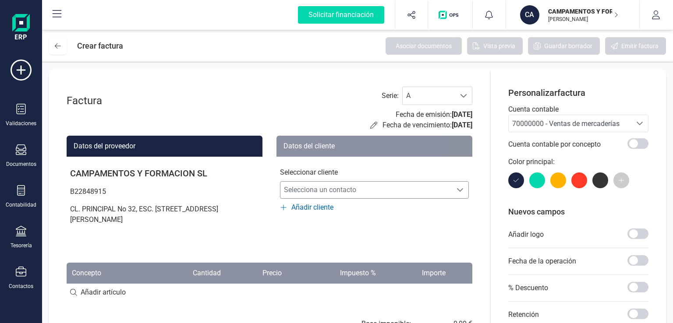
click at [301, 184] on span "Selecciona un contacto" at bounding box center [365, 190] width 171 height 18
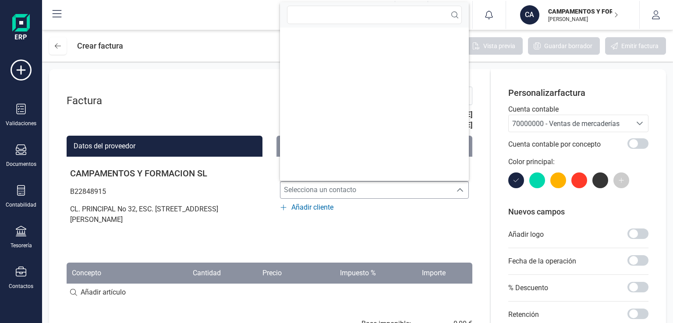
click at [301, 184] on span "Selecciona un contacto" at bounding box center [365, 190] width 171 height 18
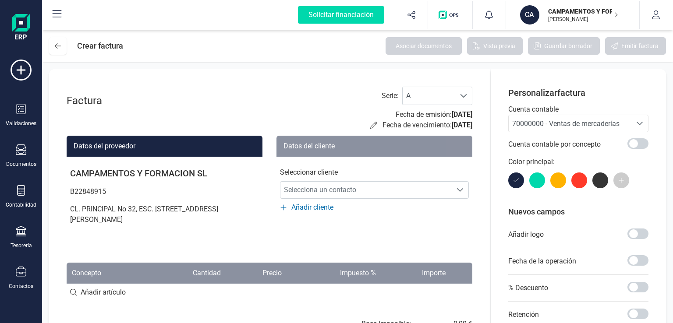
click at [617, 124] on span "70000000 - Ventas de mercaderías" at bounding box center [565, 124] width 107 height 8
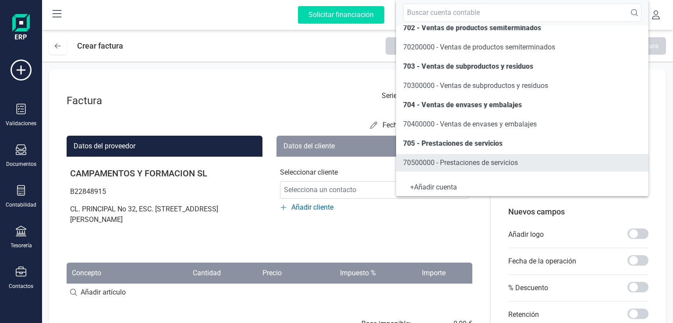
scroll to position [92, 0]
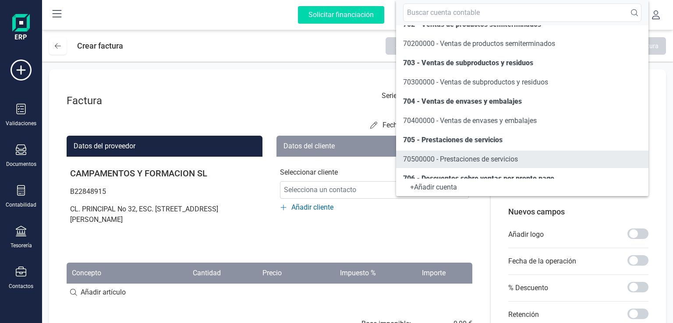
click at [507, 155] on span "70500000 - Prestaciones de servicios" at bounding box center [460, 159] width 115 height 8
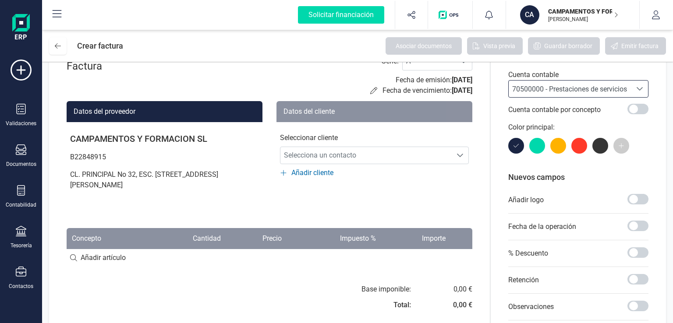
scroll to position [88, 0]
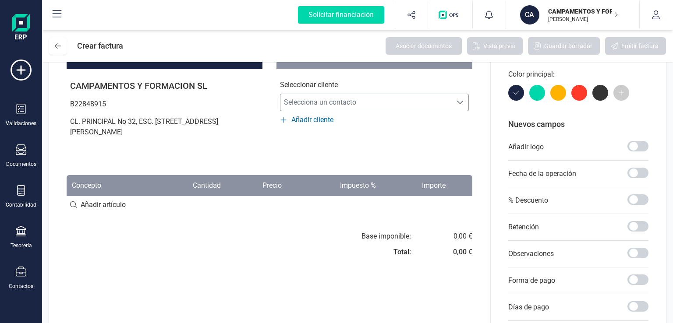
click at [342, 102] on span "Selecciona un contacto" at bounding box center [365, 103] width 171 height 18
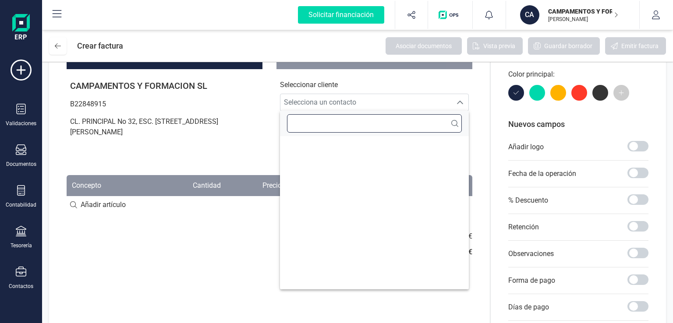
click at [359, 127] on input "text" at bounding box center [374, 123] width 175 height 18
click at [23, 150] on icon at bounding box center [21, 150] width 11 height 11
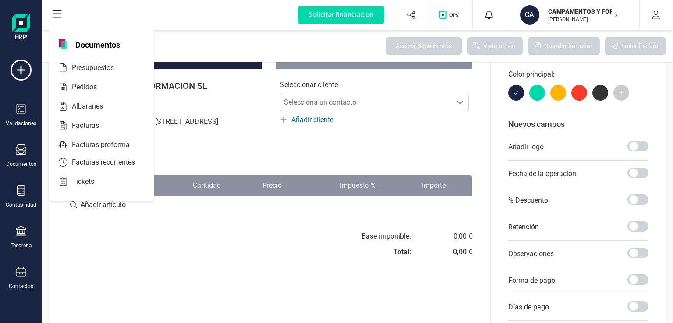
click at [219, 146] on p at bounding box center [165, 144] width 196 height 7
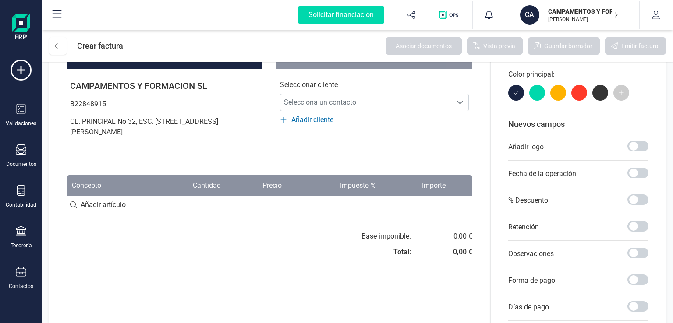
click at [321, 122] on span "Añadir cliente" at bounding box center [312, 120] width 42 height 11
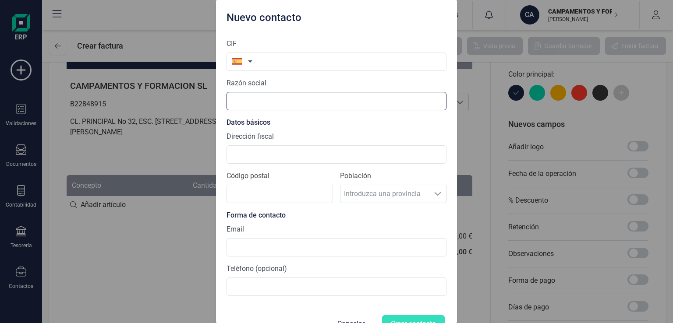
click at [272, 102] on input "text" at bounding box center [336, 101] width 220 height 18
type input "IGCONSULTORES FTP, S.L."
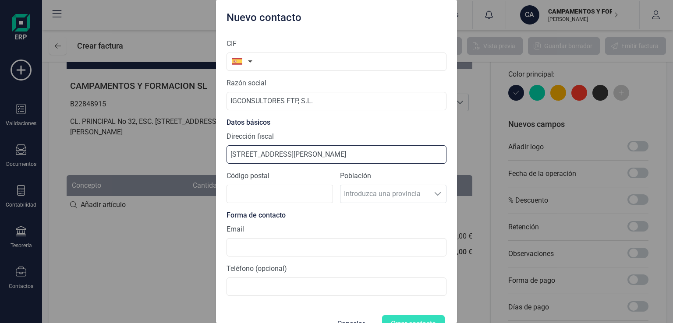
type input "AVENIDA JUNA DE BORBON 6, 2ºB"
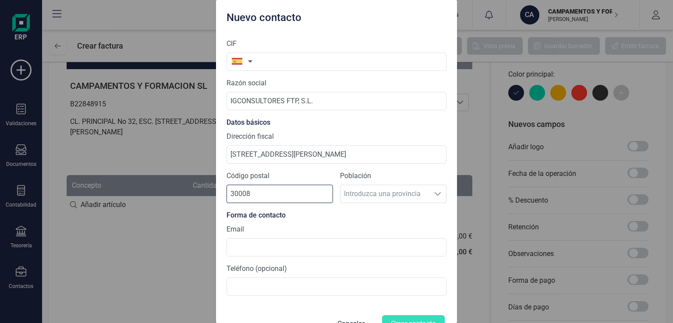
type input "30008"
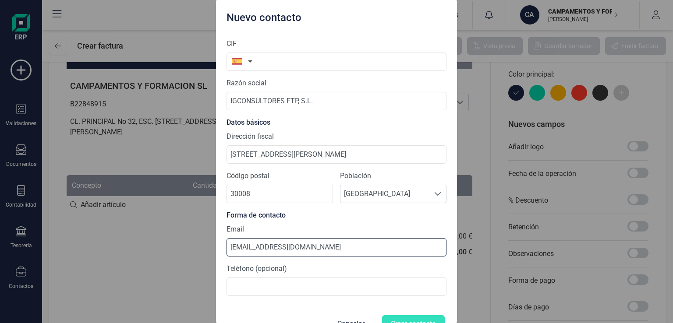
type input "ADMIN@IGCONSULTORESFTP.ES"
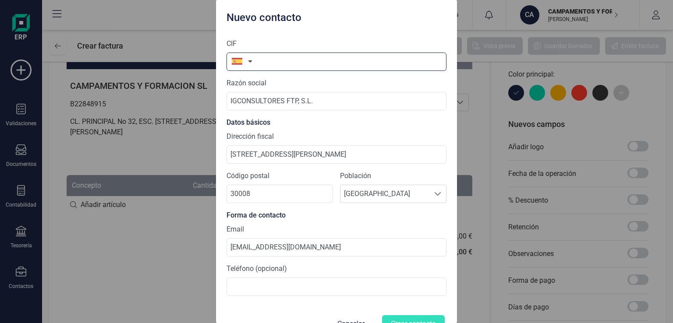
click at [258, 62] on input "text" at bounding box center [336, 62] width 220 height 18
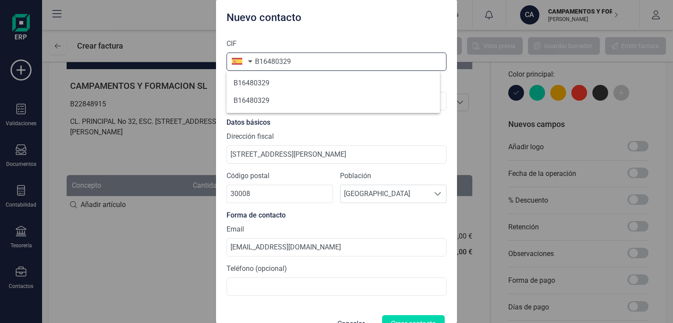
type input "B16480329"
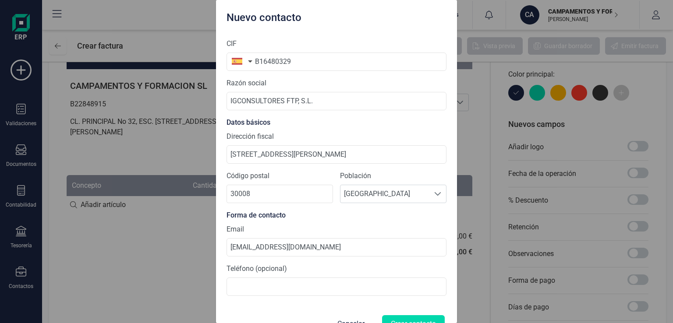
click at [172, 139] on div "Nuevo contacto CIF B16480329 Razón social IGCONSULTORES FTP, S.L. Datos básicos…" at bounding box center [336, 161] width 673 height 323
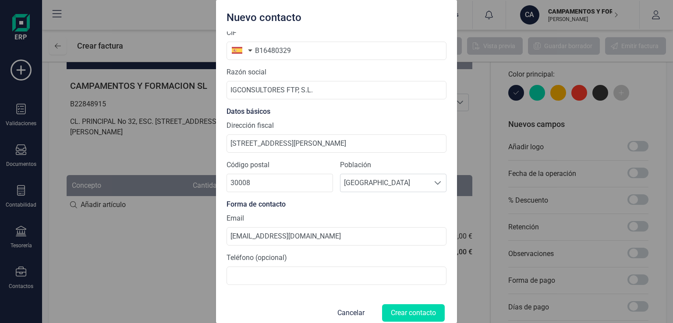
scroll to position [21, 0]
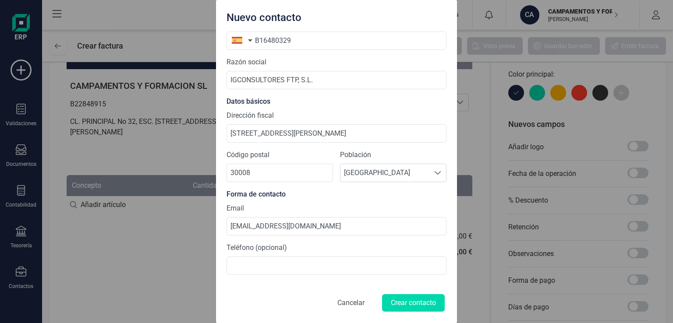
click at [349, 304] on button "Cancelar" at bounding box center [351, 303] width 48 height 21
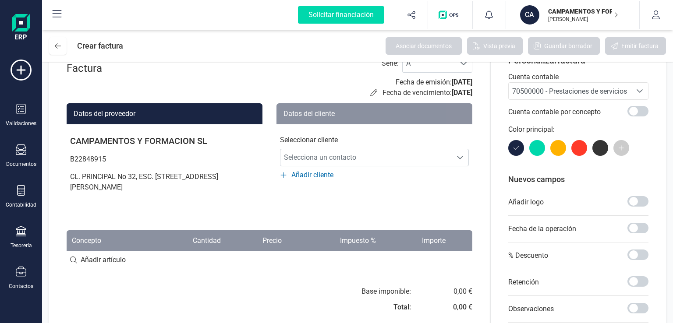
scroll to position [0, 0]
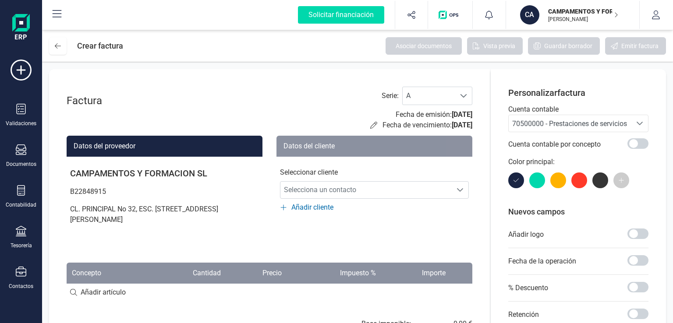
click at [619, 13] on div "CA CAMPAMENTOS Y FORMACION SL ABEL JIMÉNEZ SÁNCHEZ" at bounding box center [568, 14] width 105 height 19
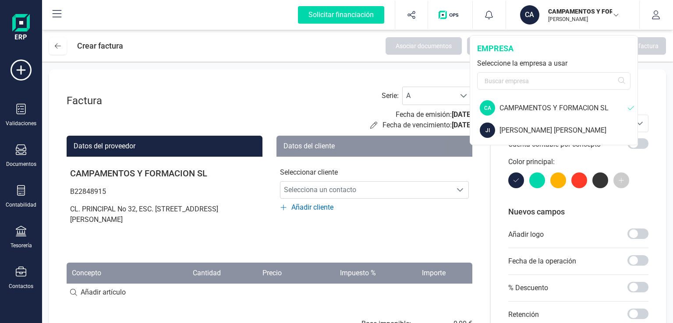
click at [567, 111] on div "CAMPAMENTOS Y FORMACION SL" at bounding box center [563, 108] width 128 height 11
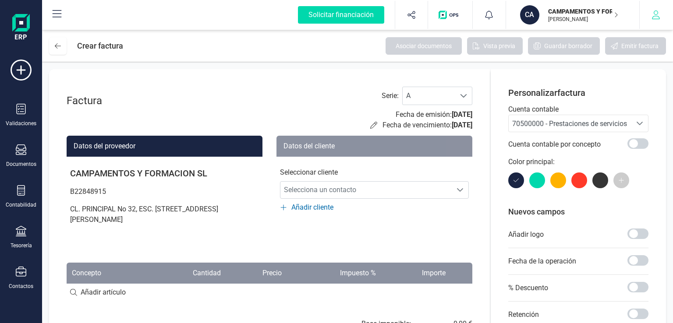
click at [654, 14] on icon "button" at bounding box center [655, 15] width 9 height 9
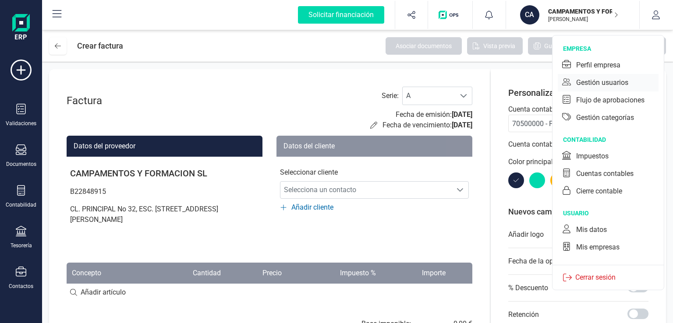
click at [597, 78] on div "Gestión usuarios" at bounding box center [602, 83] width 52 height 11
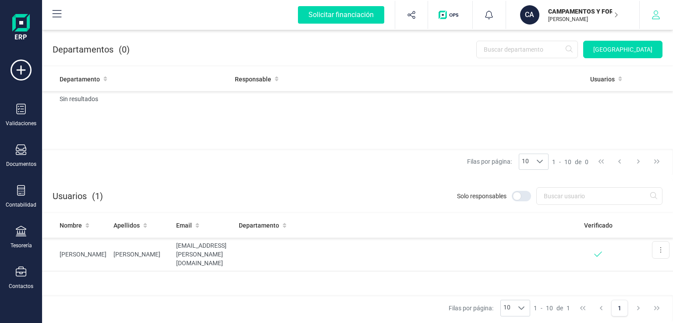
click at [654, 14] on icon "button" at bounding box center [656, 15] width 8 height 9
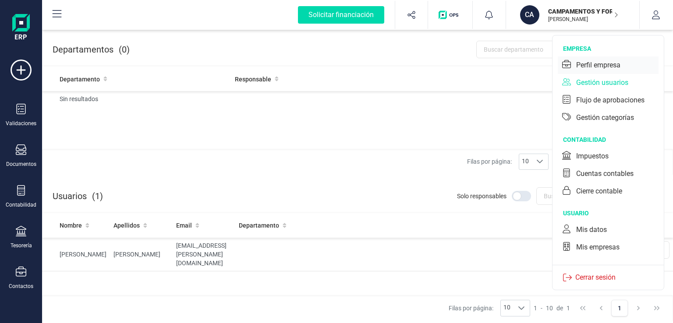
click at [596, 64] on div "Perfil empresa" at bounding box center [598, 65] width 44 height 11
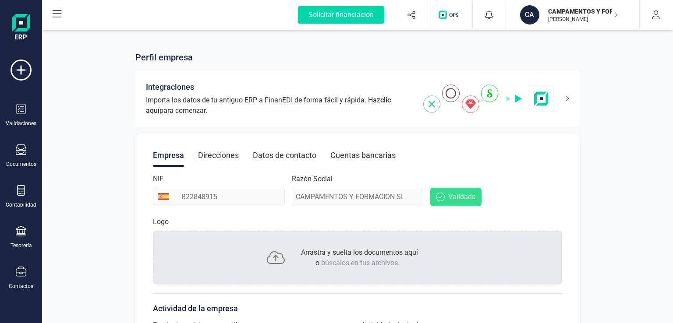
click at [624, 9] on button "CA CAMPAMENTOS Y FORMACION SL ABEL JIMÉNEZ SÁNCHEZ" at bounding box center [572, 15] width 112 height 28
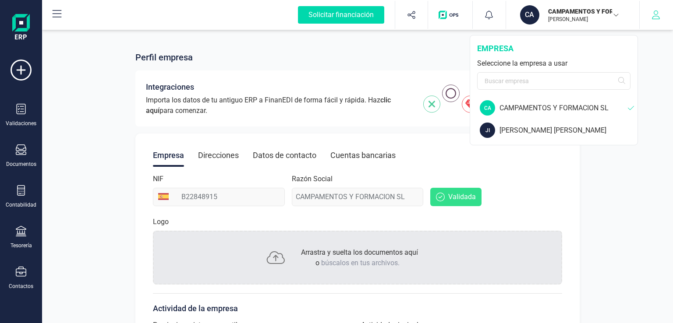
click at [658, 16] on icon "button" at bounding box center [655, 15] width 9 height 9
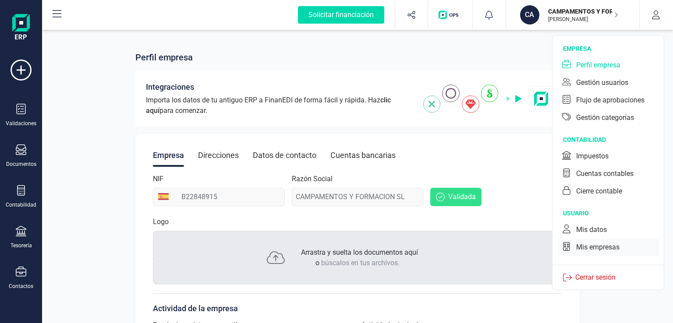
click at [585, 249] on div "Mis empresas" at bounding box center [597, 247] width 43 height 11
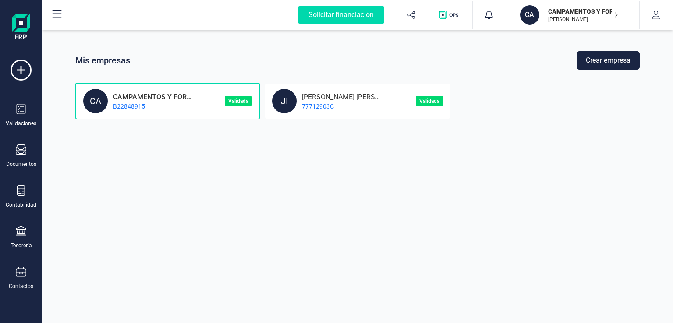
drag, startPoint x: 191, startPoint y: 106, endPoint x: 147, endPoint y: 157, distance: 67.8
click at [147, 157] on div "Mis empresas Crear empresa CA CAMPAMENTOS Y FORMACION SL B22848915 Validada JI …" at bounding box center [357, 161] width 631 height 323
click at [58, 15] on icon at bounding box center [57, 14] width 11 height 11
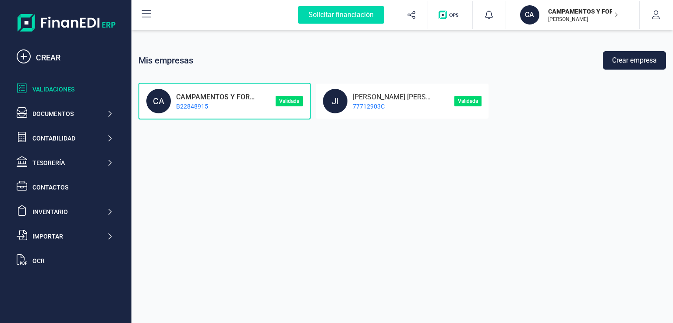
click at [55, 93] on div "Validaciones" at bounding box center [64, 90] width 103 height 18
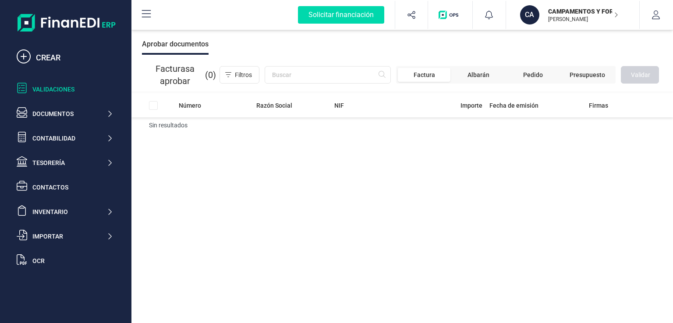
click at [616, 16] on icon "button" at bounding box center [616, 15] width 3 height 5
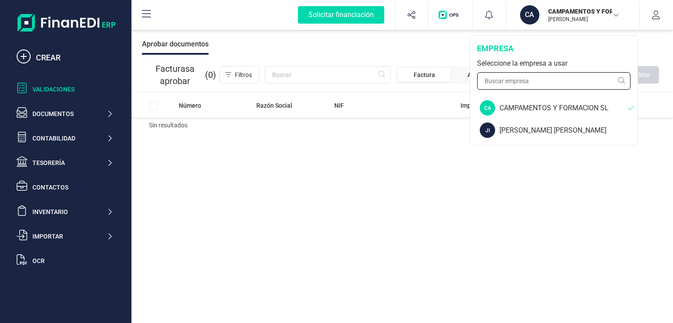
click at [531, 86] on input "text" at bounding box center [553, 81] width 153 height 18
click at [622, 80] on input "text" at bounding box center [553, 81] width 153 height 18
click at [653, 13] on icon "button" at bounding box center [655, 15] width 9 height 9
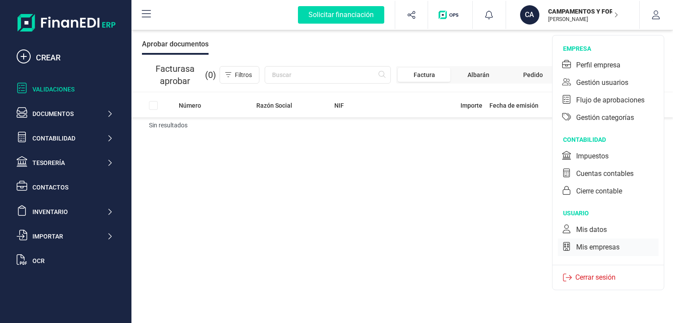
click at [607, 244] on div "Mis empresas" at bounding box center [597, 247] width 43 height 11
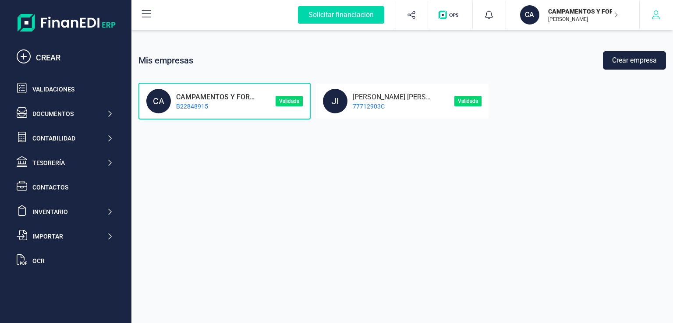
click at [655, 14] on icon "button" at bounding box center [656, 15] width 8 height 9
click at [230, 100] on div "CAMPAMENTOS Y FORMACION SL B22848915" at bounding box center [216, 101] width 91 height 19
click at [255, 96] on div "CAMPAMENTOS Y FORMACION SL B22848915" at bounding box center [216, 101] width 91 height 19
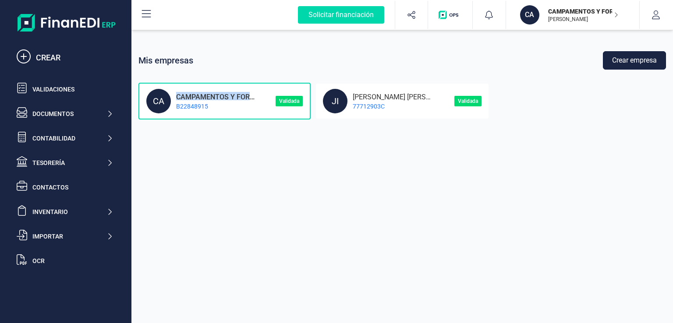
click at [616, 65] on button "Crear empresa" at bounding box center [634, 60] width 63 height 18
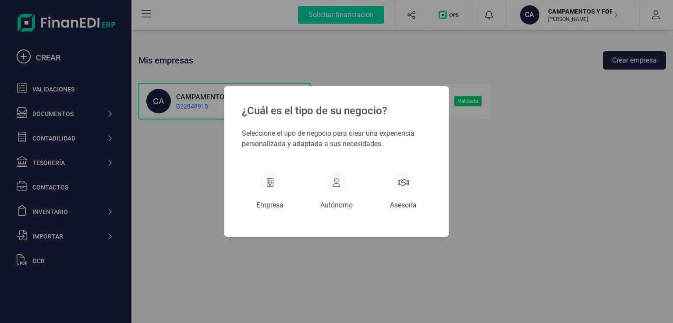
click at [495, 208] on div "¿Cuál es el tipo de su negocio? Seleccione el tipo de negocio para crear una ex…" at bounding box center [336, 161] width 673 height 323
click at [400, 190] on div at bounding box center [402, 182] width 21 height 21
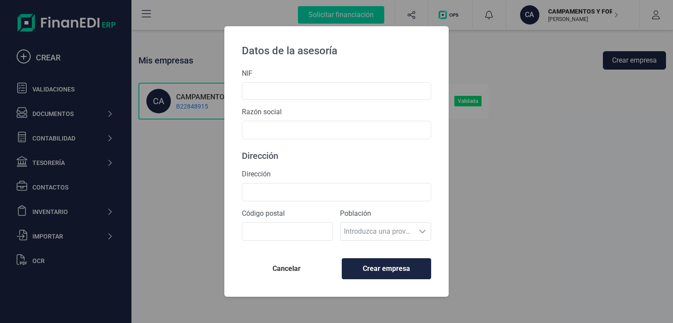
click at [290, 272] on span "Cancelar" at bounding box center [286, 269] width 75 height 11
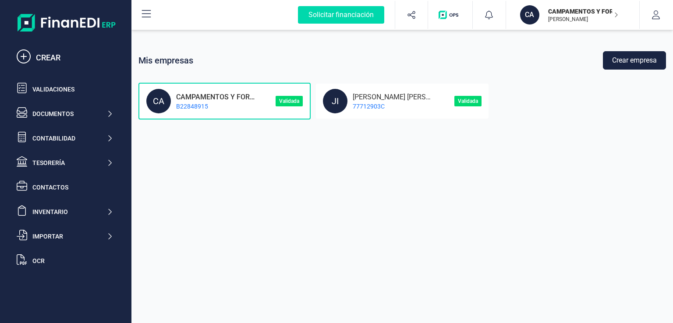
click at [612, 18] on div "CAMPAMENTOS Y FORMACION SL ABEL JIMÉNEZ SÁNCHEZ" at bounding box center [579, 14] width 77 height 19
click at [641, 14] on button "button" at bounding box center [656, 15] width 33 height 28
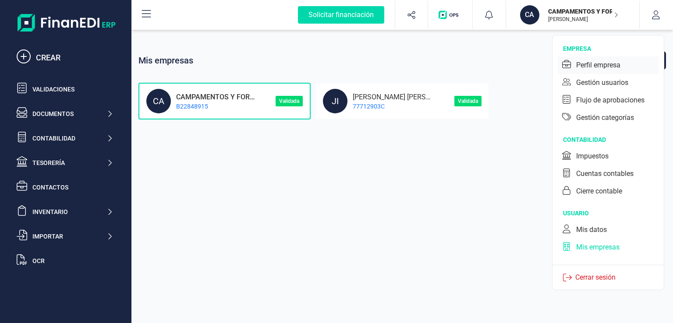
click at [593, 64] on div "Perfil empresa" at bounding box center [598, 65] width 44 height 11
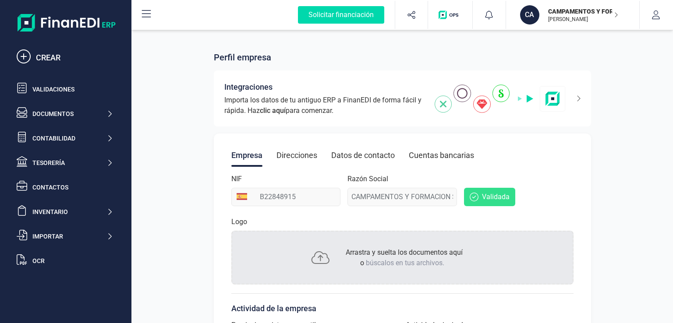
click at [610, 14] on p "CAMPAMENTOS Y FORMACION SL" at bounding box center [583, 11] width 70 height 9
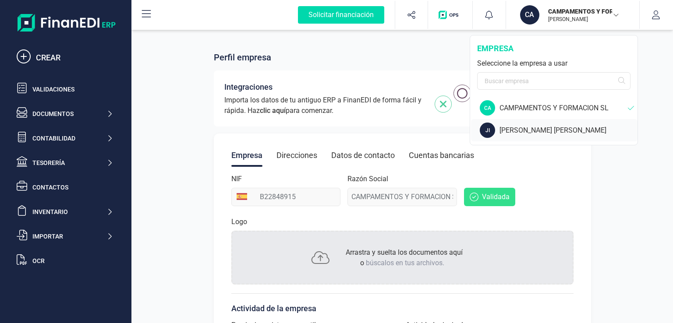
click at [545, 131] on div "JIMÉNEZ SÁNCHEZ, ABEL JESUS" at bounding box center [568, 130] width 138 height 11
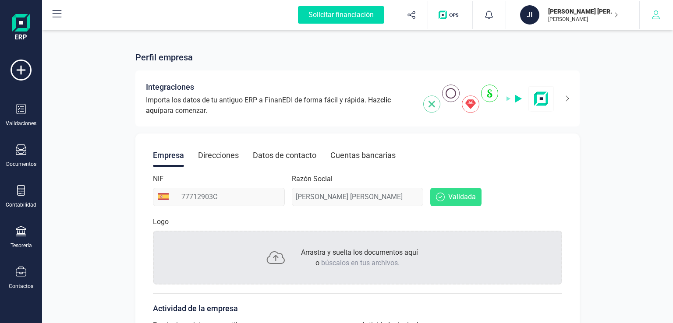
click at [662, 19] on button "button" at bounding box center [656, 15] width 33 height 28
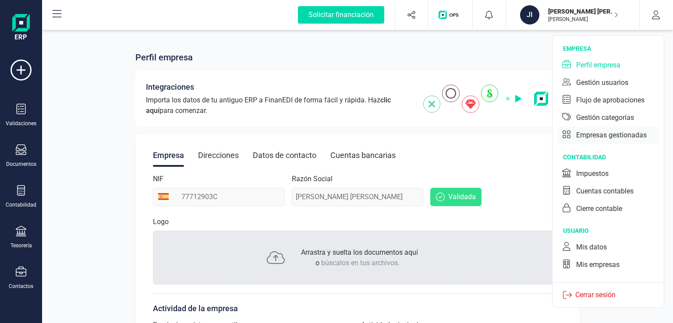
click at [606, 135] on div "Empresas gestionadas" at bounding box center [611, 135] width 71 height 11
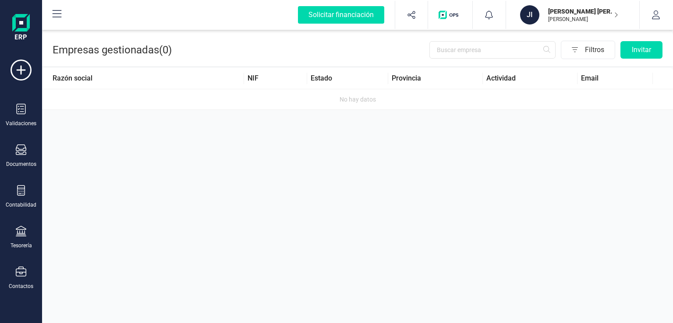
click at [603, 14] on p "JIMÉNEZ SÁNCHEZ, ABEL JESUS" at bounding box center [583, 11] width 70 height 9
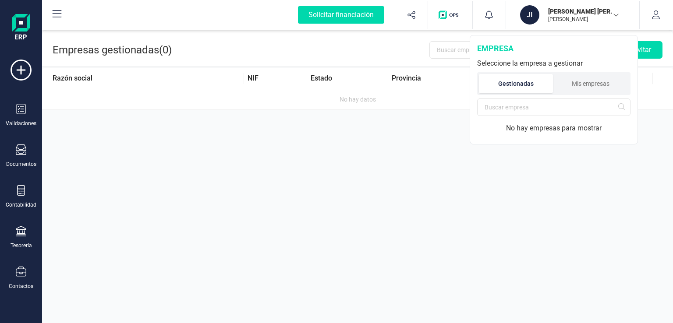
click at [603, 14] on p "JIMÉNEZ SÁNCHEZ, ABEL JESUS" at bounding box center [583, 11] width 70 height 9
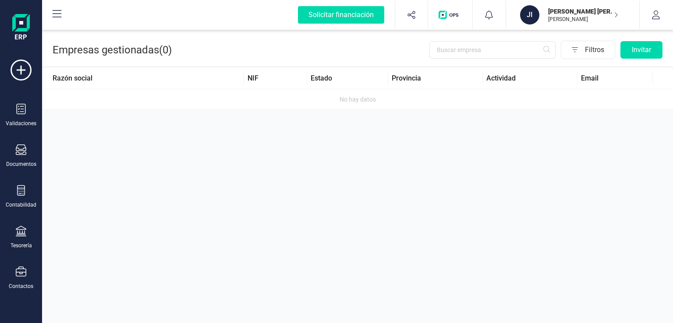
click at [23, 17] on img at bounding box center [21, 28] width 18 height 28
click at [22, 28] on img at bounding box center [21, 28] width 18 height 28
click at [26, 123] on div "Validaciones" at bounding box center [21, 123] width 31 height 7
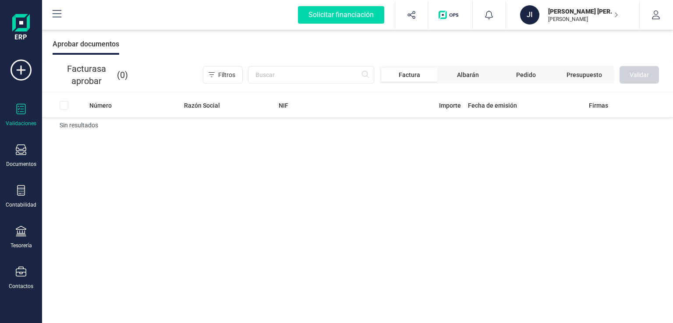
click at [606, 17] on p "ABEL JIMÉNEZ SÁNCHEZ" at bounding box center [583, 19] width 70 height 7
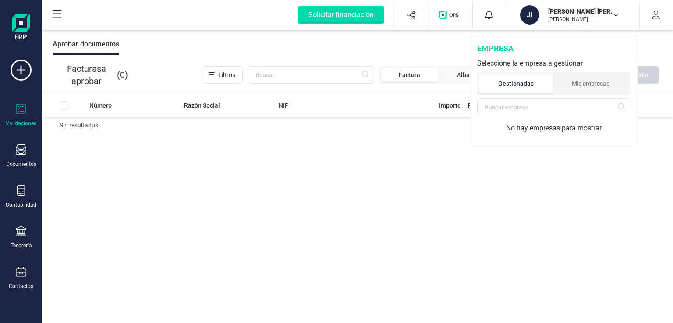
click at [622, 7] on button "JI JIMÉNEZ SÁNCHEZ, ABEL JESUS ABEL JIMÉNEZ SÁNCHEZ" at bounding box center [572, 15] width 112 height 28
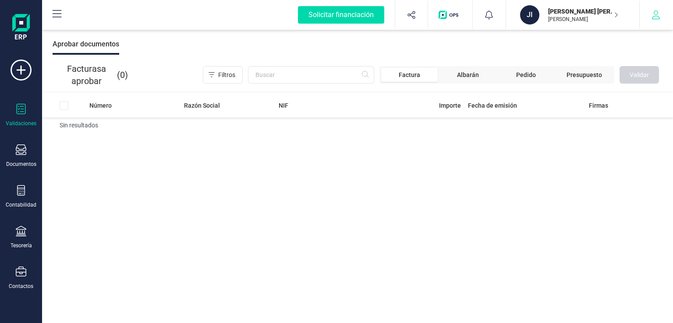
click at [653, 11] on icon "button" at bounding box center [655, 15] width 9 height 9
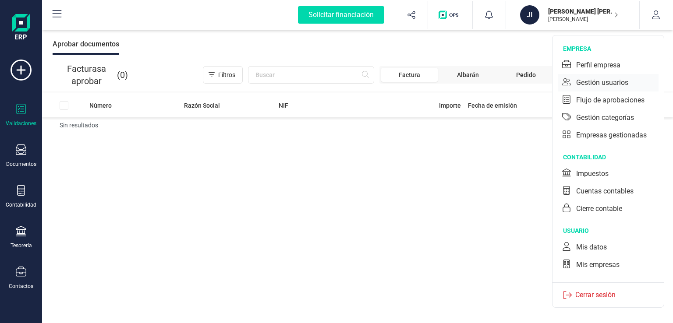
click at [593, 85] on div "Gestión usuarios" at bounding box center [602, 83] width 52 height 11
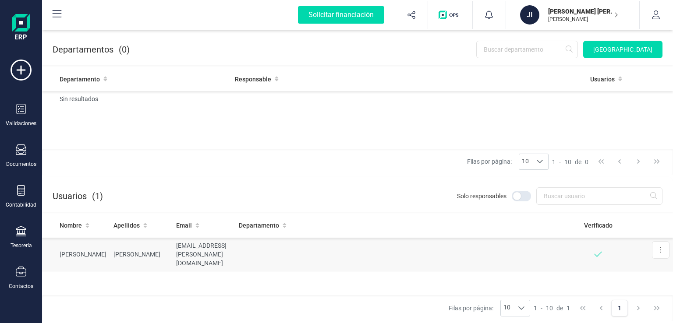
click at [132, 251] on td "JIMÉNEZ SÁNCHEZ" at bounding box center [141, 255] width 63 height 34
click at [561, 21] on p "ABEL JIMÉNEZ SÁNCHEZ" at bounding box center [583, 19] width 70 height 7
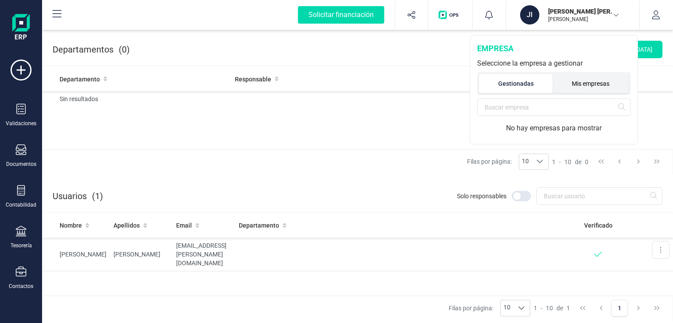
click at [600, 78] on li "Mis empresas" at bounding box center [591, 83] width 76 height 19
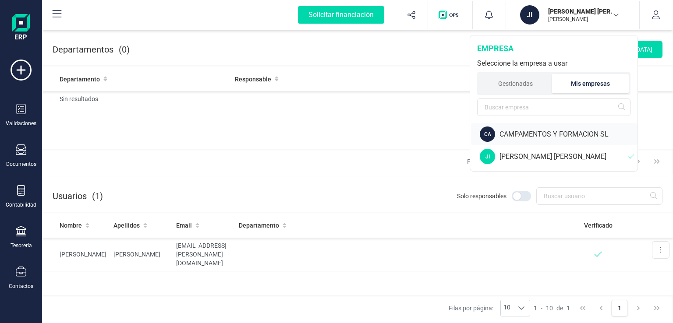
click at [522, 135] on div "CAMPAMENTOS Y FORMACION SL" at bounding box center [568, 134] width 138 height 11
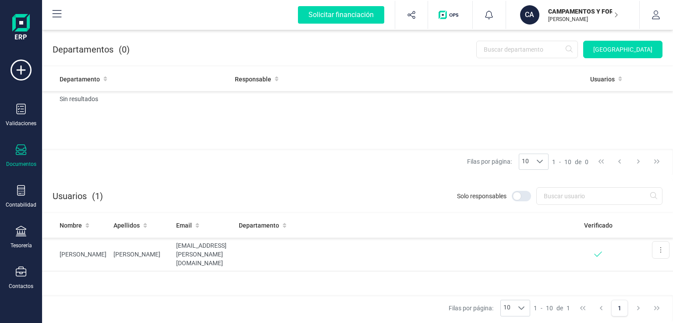
click at [25, 151] on icon at bounding box center [21, 150] width 11 height 11
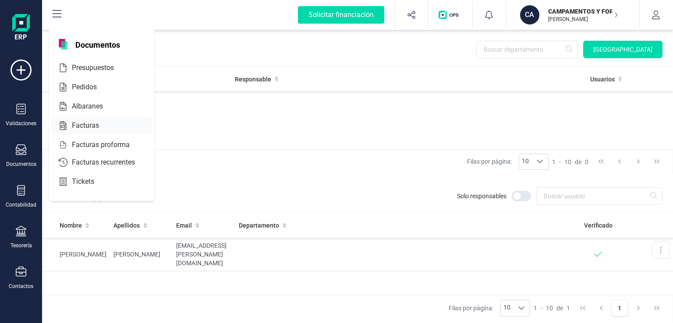
click at [95, 127] on span "Facturas" at bounding box center [91, 125] width 46 height 11
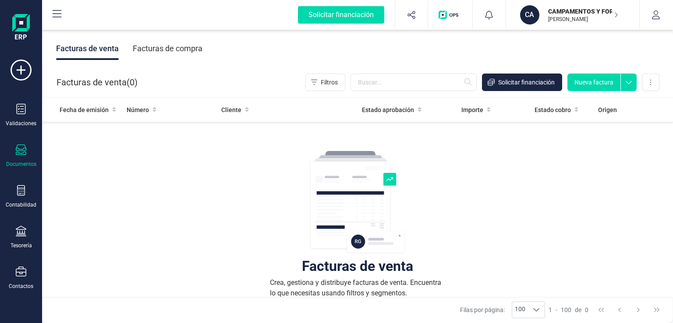
click at [607, 79] on button "Nueva factura" at bounding box center [593, 83] width 53 height 18
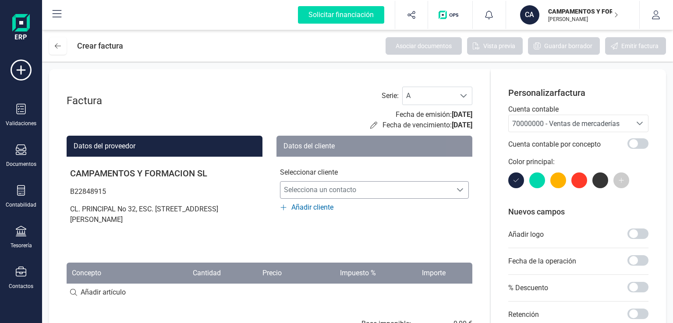
click at [356, 190] on span "Selecciona un contacto" at bounding box center [365, 190] width 171 height 18
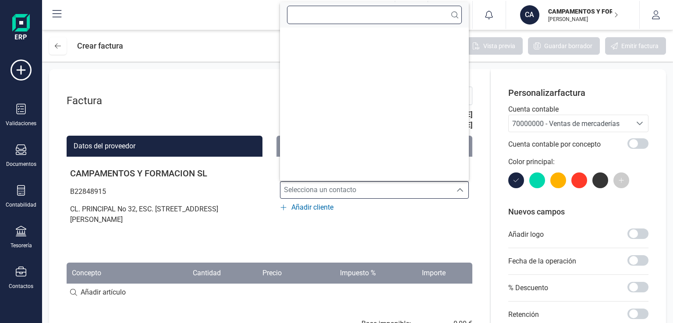
click at [343, 16] on input "text" at bounding box center [374, 15] width 175 height 18
type input "c"
type input "a"
type input "m"
type input "p"
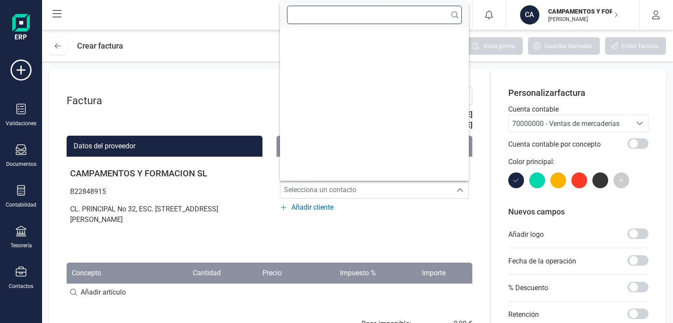
type input "i"
type input "n"
click at [303, 206] on span "Añadir cliente" at bounding box center [312, 207] width 42 height 11
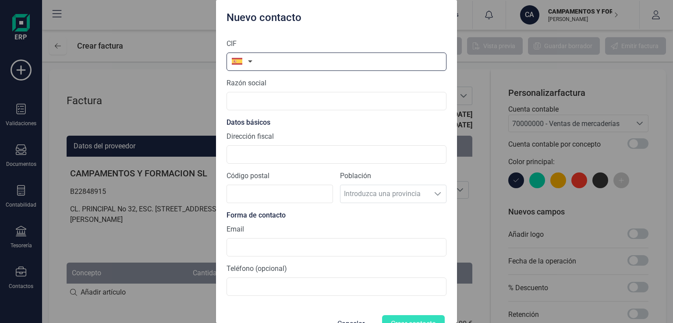
click at [267, 60] on input "text" at bounding box center [336, 62] width 220 height 18
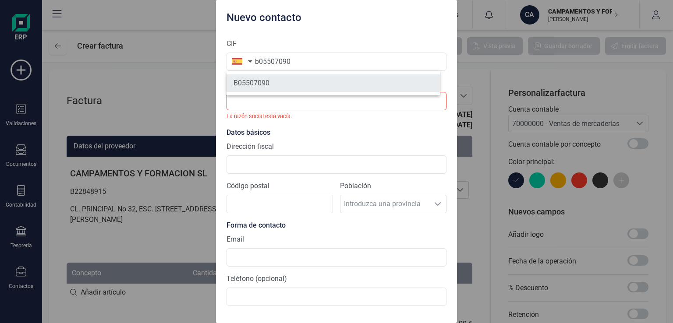
click at [262, 86] on li "B05507090" at bounding box center [332, 83] width 213 height 18
type input "B05507090"
type input "CAMPING CARAVANING SUN-SEA MAR MENOR SL"
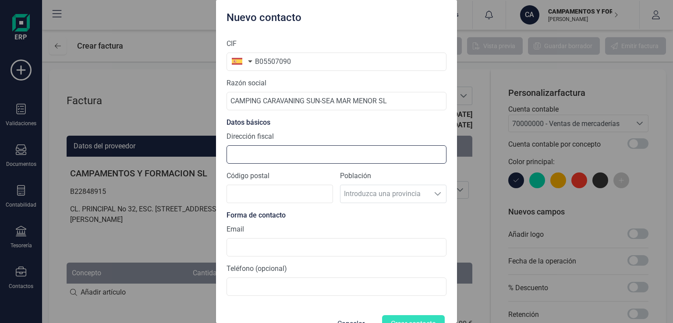
click at [296, 158] on input "Dirección fiscal" at bounding box center [336, 154] width 220 height 18
type input "c"
type input "CALLE LOS SANCHEZ, 6"
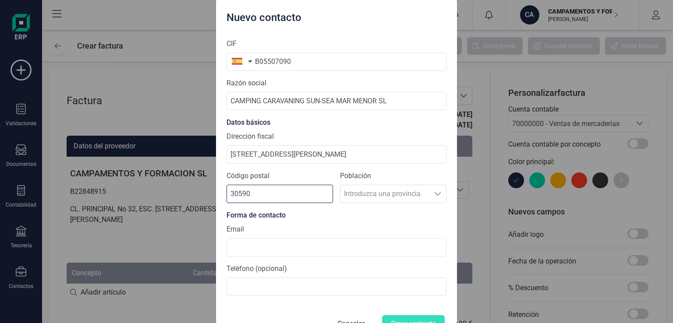
type input "30590"
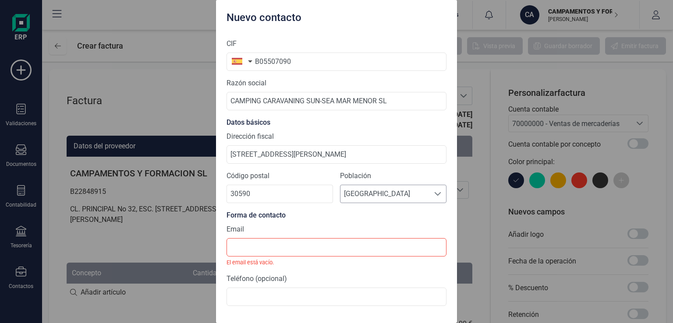
click at [389, 193] on span "Cartagena" at bounding box center [384, 194] width 89 height 18
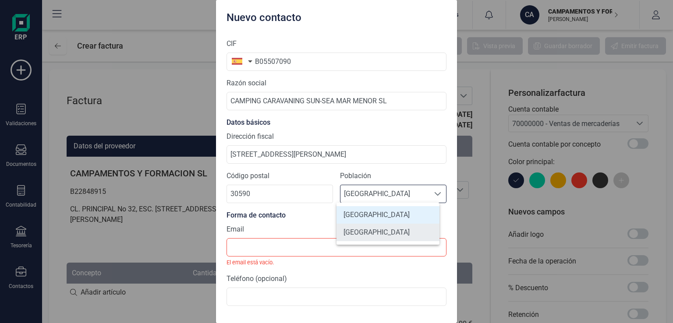
click at [372, 233] on li "Murcia" at bounding box center [387, 233] width 103 height 18
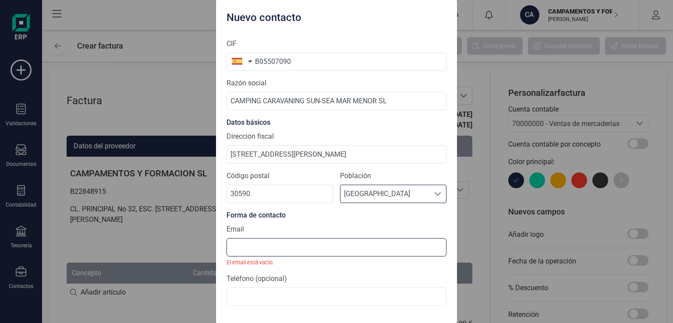
click at [304, 249] on input at bounding box center [336, 247] width 220 height 18
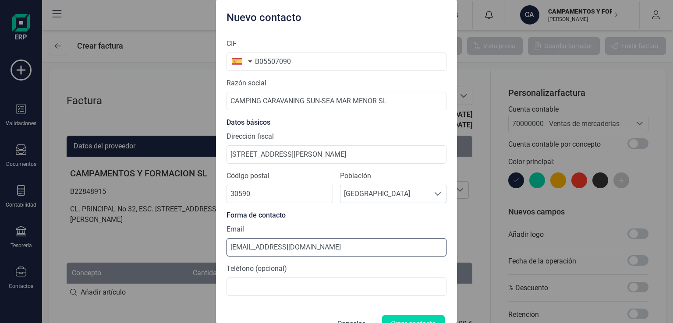
type input "CONTABILIDAD@KINITARESTAURANT.COM"
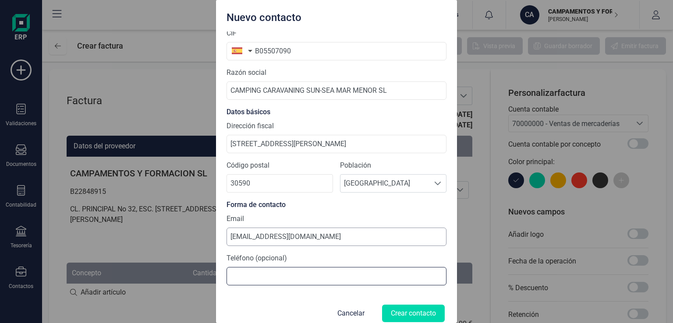
scroll to position [21, 0]
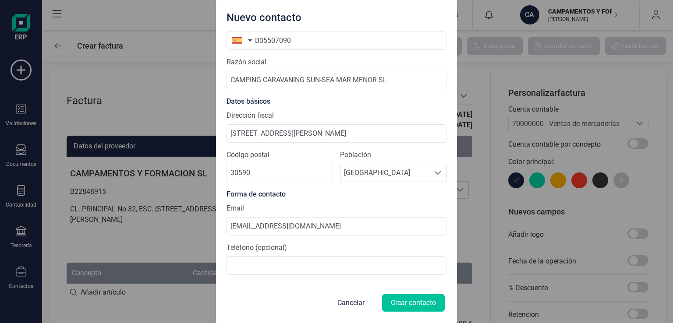
click at [393, 306] on button "Crear contacto" at bounding box center [413, 303] width 63 height 18
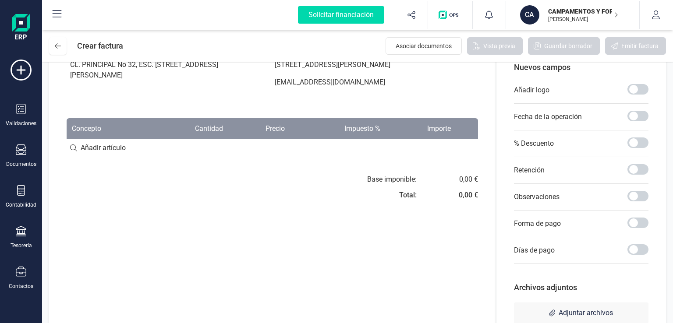
scroll to position [170, 0]
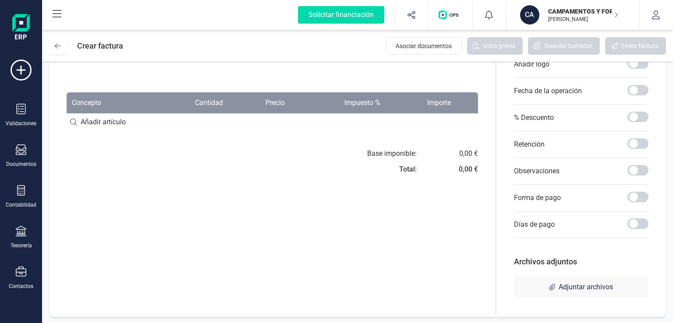
click at [73, 120] on input at bounding box center [272, 122] width 411 height 18
click at [98, 114] on input at bounding box center [272, 122] width 411 height 18
click at [99, 122] on input at bounding box center [272, 122] width 411 height 18
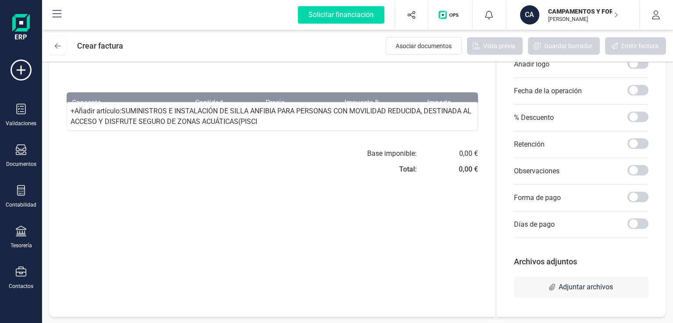
scroll to position [0, 145]
type input "SUMINISTROS E INSTALACIÓN DE SILLA ANFIBIA PARA PERSONAS CON MOVILIDAD REDUCIDA…"
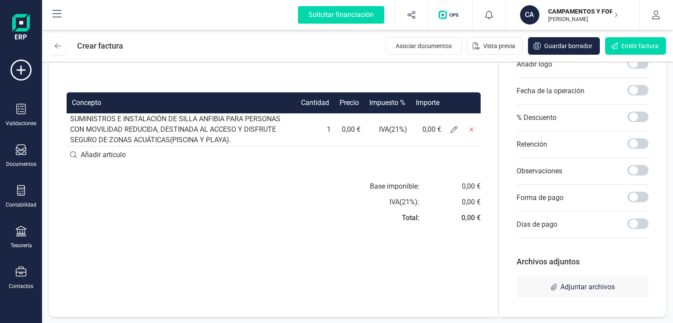
scroll to position [0, 0]
click at [242, 137] on td "SUMINISTROS E INSTALACIÓN DE SILLA ANFIBIA PARA PERSONAS CON MOVILIDAD REDUCIDA…" at bounding box center [181, 129] width 229 height 33
click at [236, 141] on td "SUMINISTROS E INSTALACIÓN DE SILLA ANFIBIA PARA PERSONAS CON MOVILIDAD REDUCIDA…" at bounding box center [181, 129] width 229 height 33
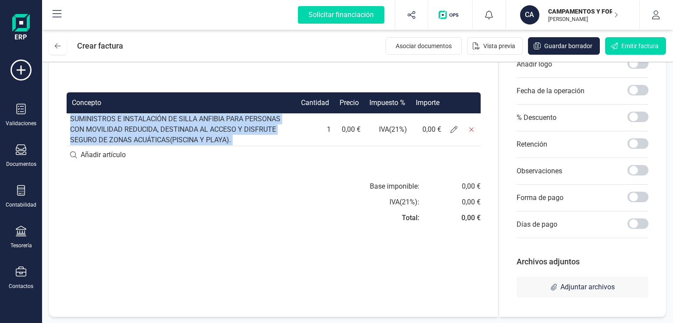
click at [236, 141] on td "SUMINISTROS E INSTALACIÓN DE SILLA ANFIBIA PARA PERSONAS CON MOVILIDAD REDUCIDA…" at bounding box center [181, 129] width 229 height 33
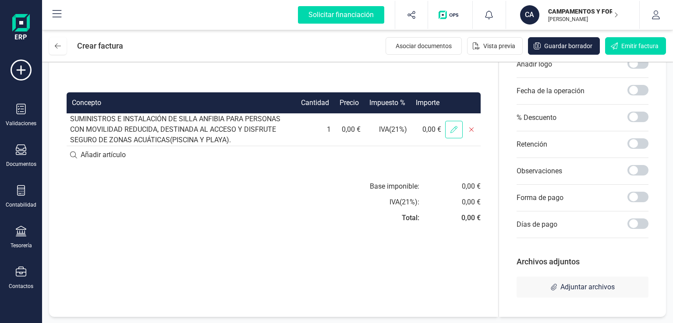
click at [454, 128] on icon at bounding box center [453, 129] width 7 height 7
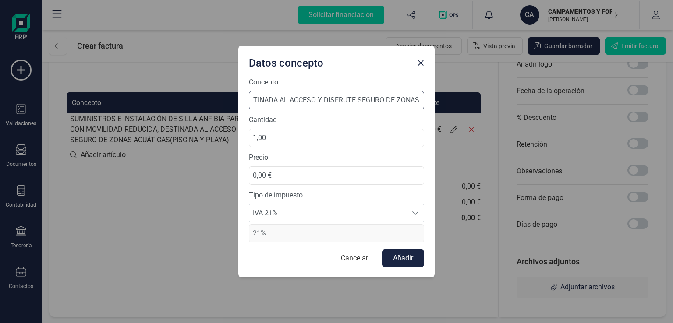
scroll to position [0, 415]
drag, startPoint x: 434, startPoint y: 104, endPoint x: 517, endPoint y: 103, distance: 83.2
click at [517, 103] on div "Datos concepto Concepto SUMINISTROS E INSTALACIÓN DE SILLA ANFIBIA PARA PERSONA…" at bounding box center [336, 161] width 673 height 323
click at [422, 101] on input "SUMINISTROS E INSTALACIÓN DE SILLA ANFIBIA PARA PERSONAS CON MOVILIDAD REDUCIDA…" at bounding box center [336, 100] width 175 height 18
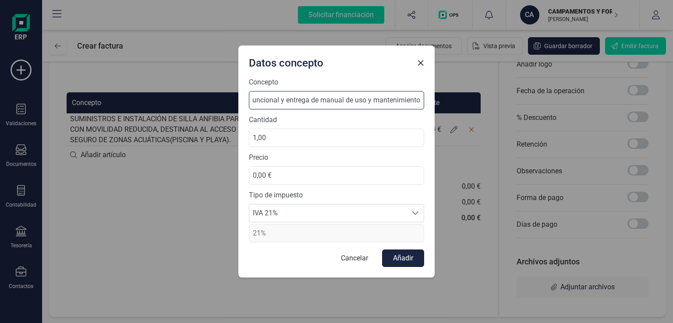
type input "SUMINISTROS E INSTALACIÓN DE SILLA ANFIBIA PARA PERSONAS CON MOVILIDAD REDUCIDA…"
type input "1.100,00 €"
click at [394, 257] on button "Añadir" at bounding box center [403, 259] width 42 height 18
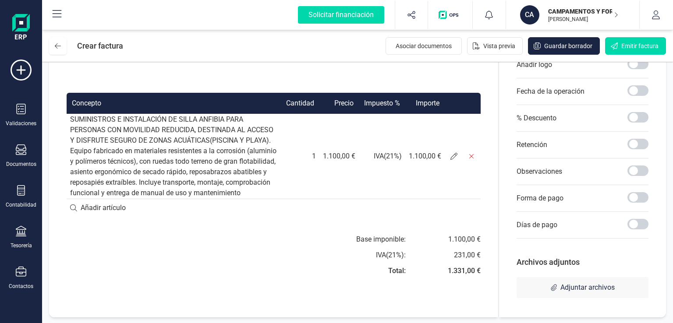
scroll to position [170, 0]
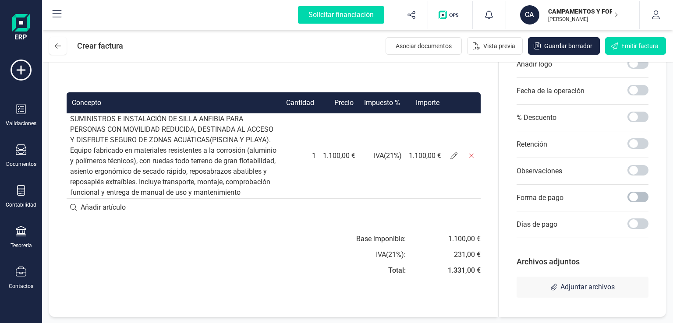
click at [635, 195] on span at bounding box center [637, 197] width 21 height 11
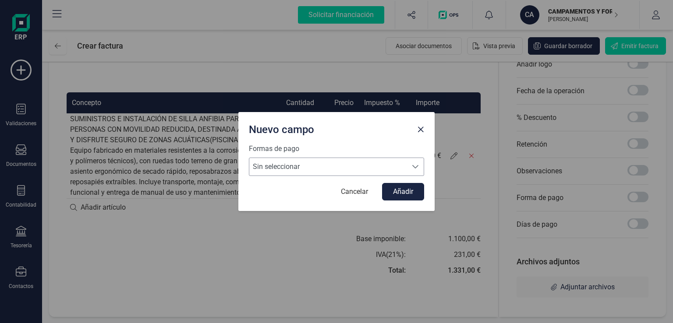
click at [307, 160] on span "Sin seleccionar" at bounding box center [328, 167] width 158 height 18
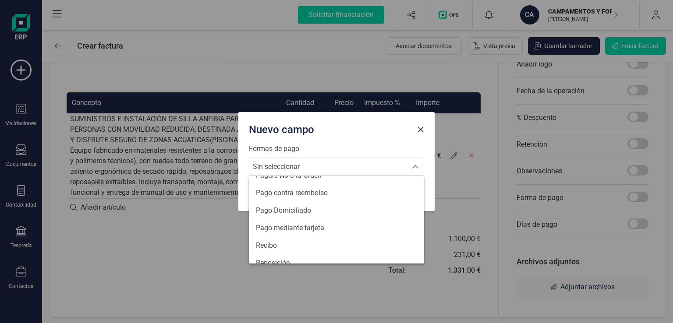
scroll to position [322, 0]
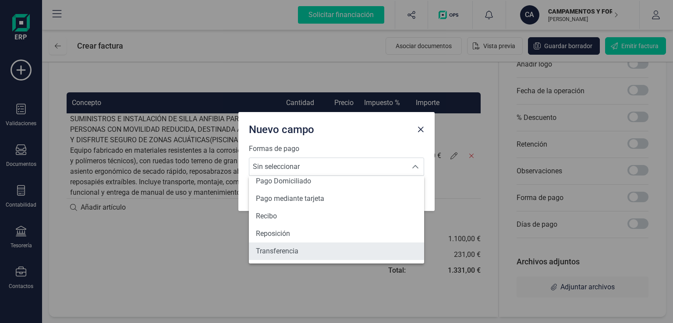
click at [290, 250] on span "Transferencia" at bounding box center [277, 251] width 42 height 11
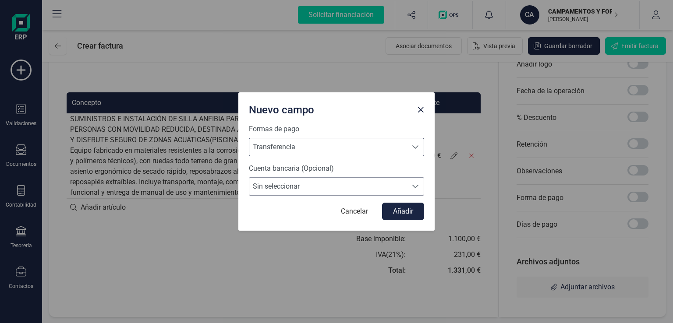
click at [338, 182] on span "Sin seleccionar" at bounding box center [328, 187] width 158 height 18
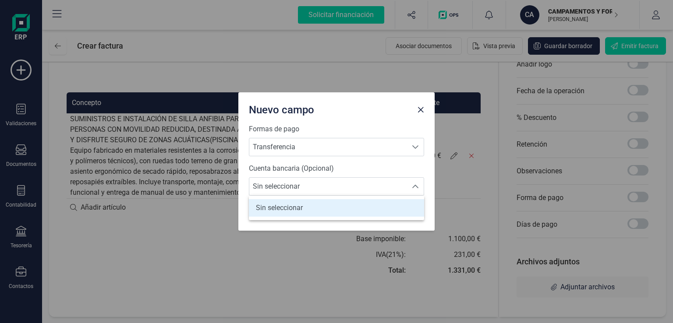
click at [307, 208] on li "Sin seleccionar" at bounding box center [336, 208] width 175 height 18
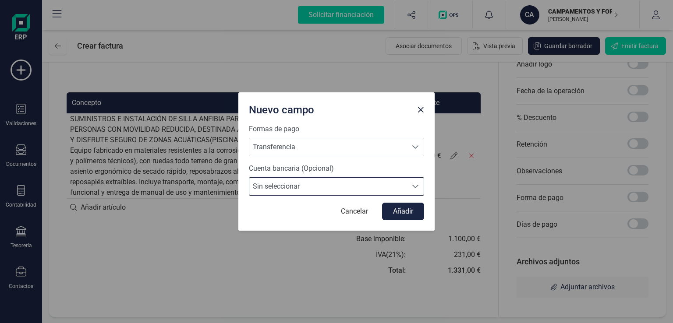
click at [308, 183] on span "Sin seleccionar" at bounding box center [328, 187] width 158 height 18
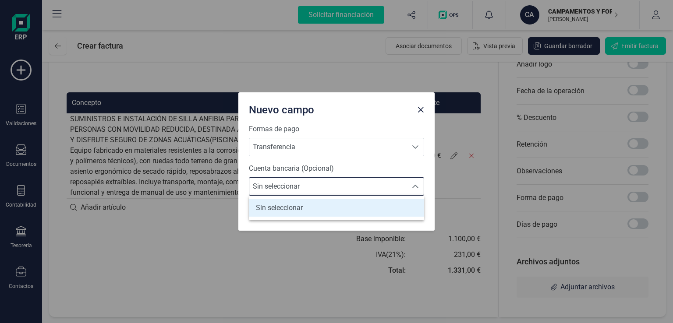
click at [403, 188] on span "Sin seleccionar" at bounding box center [328, 187] width 158 height 18
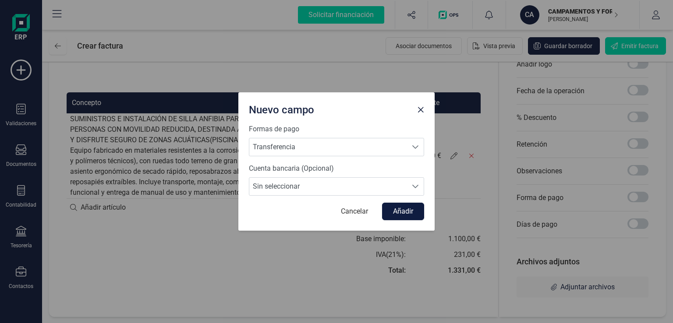
click at [404, 206] on button "Añadir" at bounding box center [403, 212] width 42 height 18
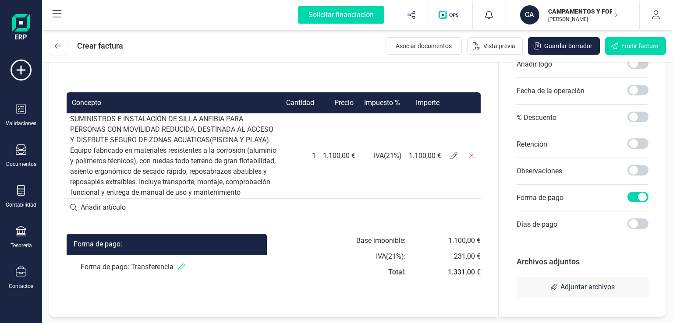
click at [182, 271] on icon at bounding box center [181, 267] width 7 height 7
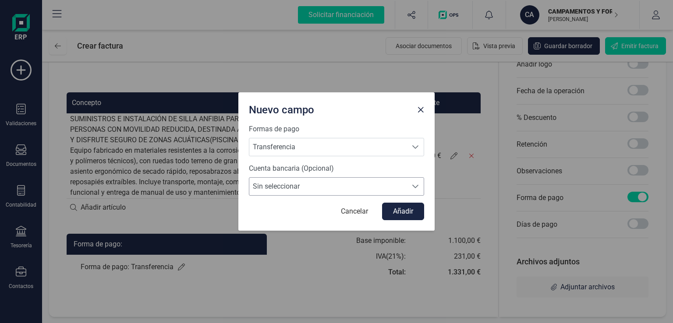
click at [263, 187] on span "Sin seleccionar" at bounding box center [328, 187] width 158 height 18
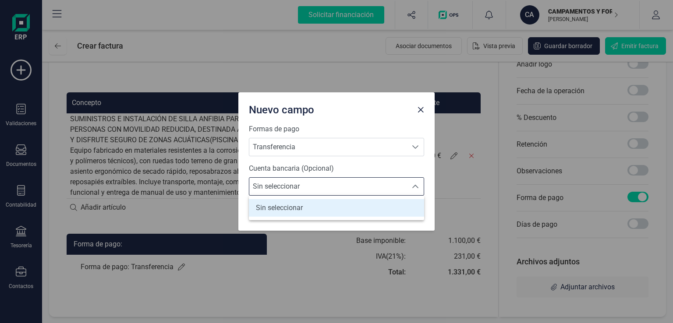
click at [263, 187] on span "Sin seleccionar" at bounding box center [328, 187] width 158 height 18
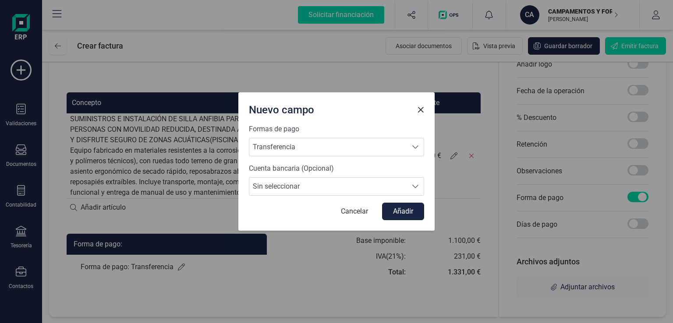
click at [297, 173] on label "Cuenta bancaria (Opcional)" at bounding box center [336, 168] width 175 height 11
click at [293, 183] on input "Sin seleccionar" at bounding box center [293, 183] width 0 height 0
click at [269, 173] on label "Cuenta bancaria (Opcional)" at bounding box center [336, 168] width 175 height 11
click at [255, 177] on input "Sin seleccionar" at bounding box center [255, 177] width 0 height 0
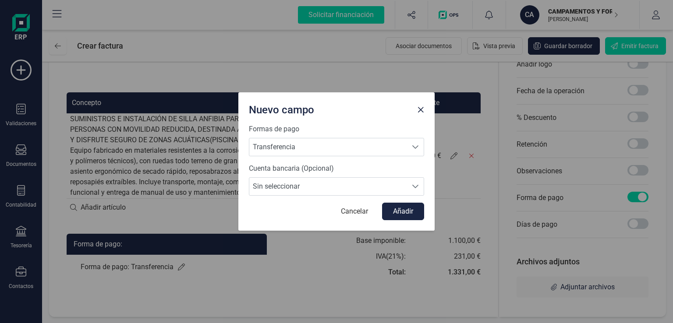
drag, startPoint x: 167, startPoint y: 310, endPoint x: 167, endPoint y: 301, distance: 9.2
click at [167, 306] on div "Nuevo campo Formas de pago Transferencia Transferencia Transferencia Cuenta ban…" at bounding box center [336, 161] width 673 height 323
click at [369, 212] on button "Cancelar" at bounding box center [354, 212] width 45 height 18
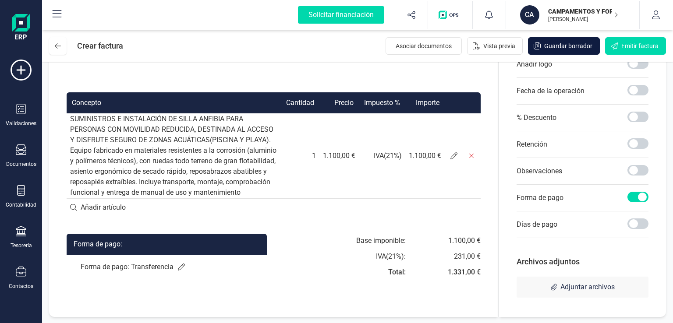
click at [557, 42] on span "Guardar borrador" at bounding box center [568, 46] width 48 height 9
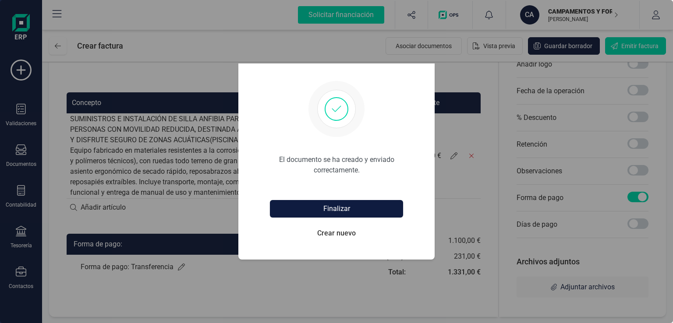
click at [341, 209] on button "Finalizar" at bounding box center [336, 209] width 133 height 18
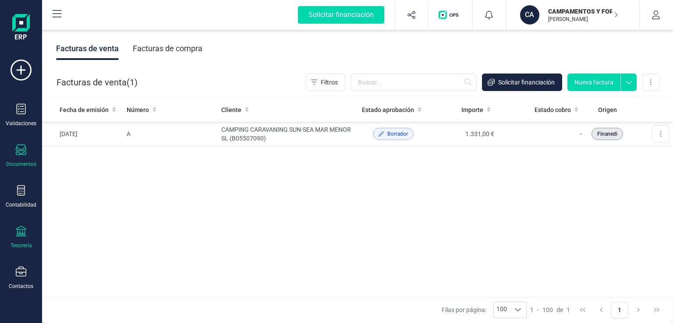
click at [21, 226] on icon at bounding box center [21, 231] width 11 height 11
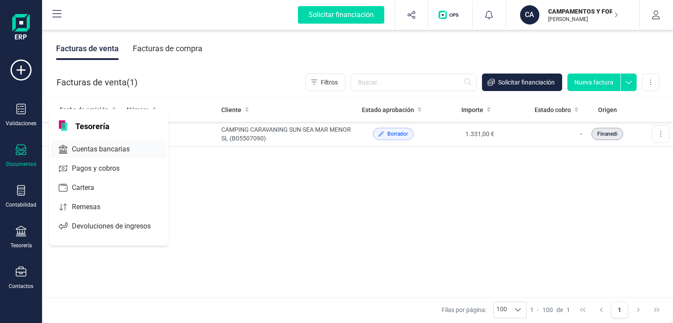
click at [98, 148] on span "Cuentas bancarias" at bounding box center [106, 149] width 77 height 11
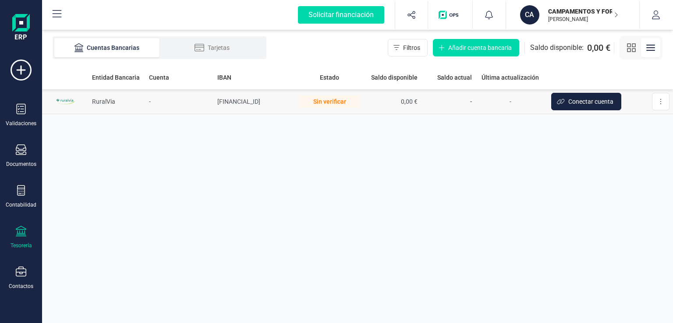
click at [346, 103] on div "Sin verificar" at bounding box center [329, 101] width 61 height 12
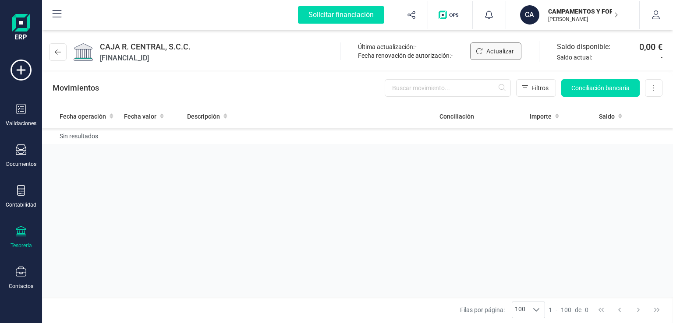
click at [486, 50] on button "Actualizar" at bounding box center [495, 51] width 51 height 18
click at [651, 85] on button at bounding box center [654, 88] width 18 height 18
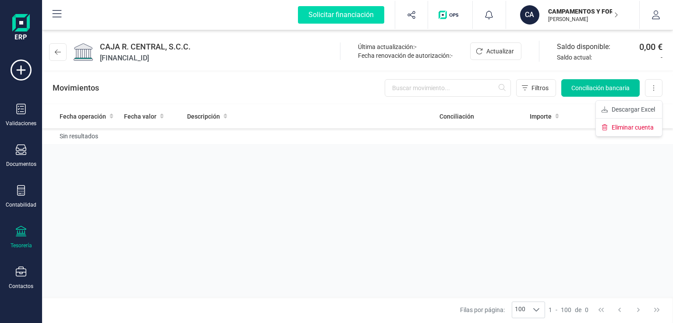
click at [615, 85] on span "Conciliación bancaria" at bounding box center [600, 88] width 58 height 9
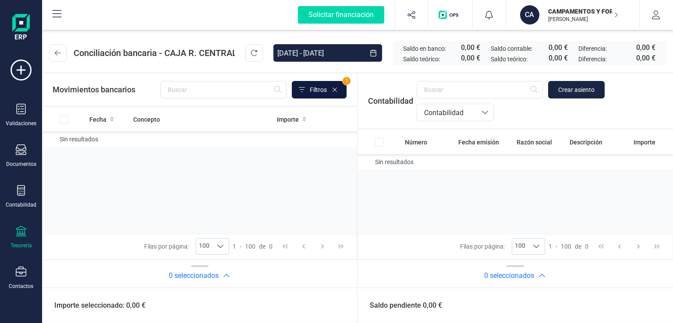
click at [318, 93] on span "Filtros" at bounding box center [318, 89] width 17 height 9
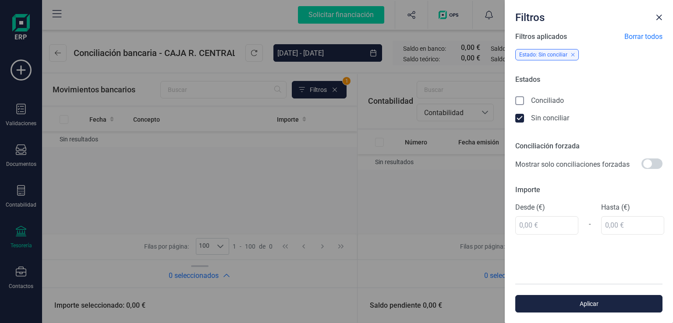
click at [153, 92] on div "Filtros Filtros aplicados Borrar todos Estado: Sin conciliar Estados Conciliado…" at bounding box center [336, 161] width 673 height 323
click at [63, 64] on div "Filtros Filtros aplicados Borrar todos Estado: Sin conciliar Estados Conciliado…" at bounding box center [336, 161] width 673 height 323
click at [655, 18] on button "Close" at bounding box center [659, 18] width 14 height 14
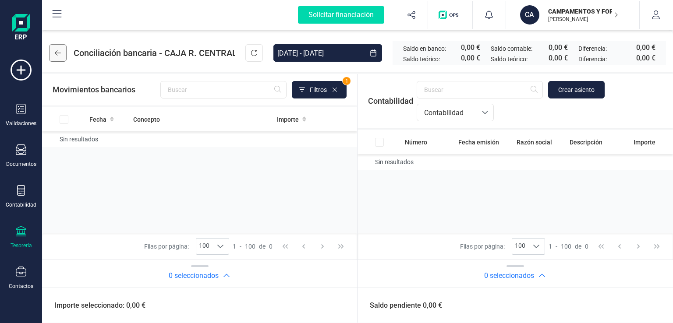
click at [60, 51] on icon at bounding box center [58, 52] width 6 height 7
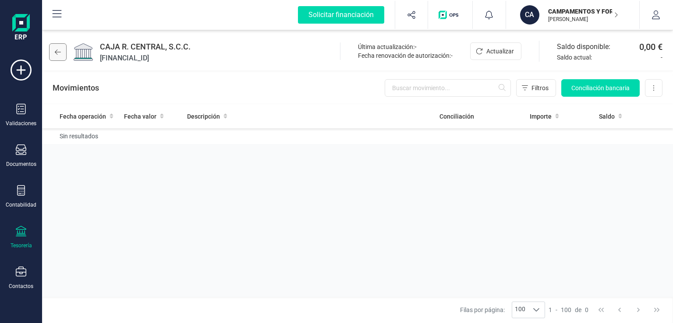
click at [58, 53] on icon at bounding box center [58, 52] width 6 height 7
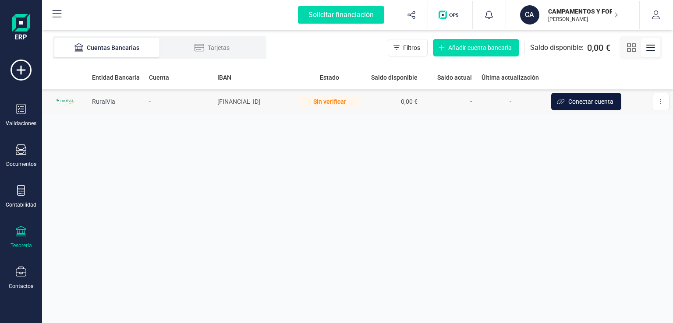
click at [585, 105] on span "Conectar cuenta" at bounding box center [590, 101] width 45 height 9
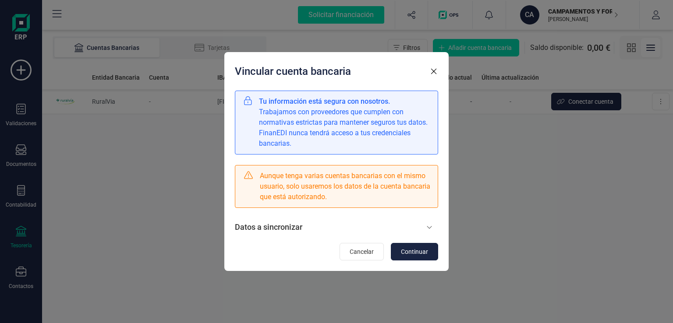
click at [331, 137] on div "Tu información está segura con nosotros. Trabajamos con proveedores que cumplen…" at bounding box center [345, 122] width 172 height 53
click at [286, 226] on p "Datos a sincronizar" at bounding box center [268, 227] width 67 height 12
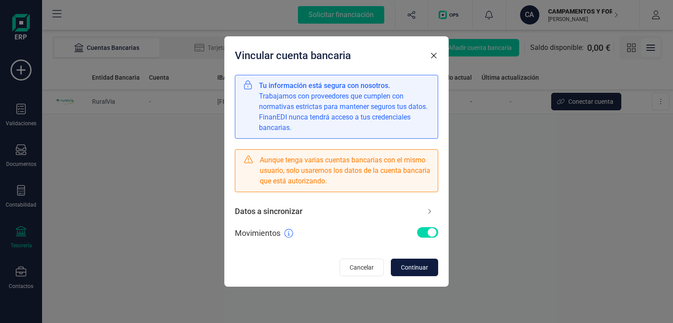
click at [411, 274] on button "Continuar" at bounding box center [414, 268] width 47 height 18
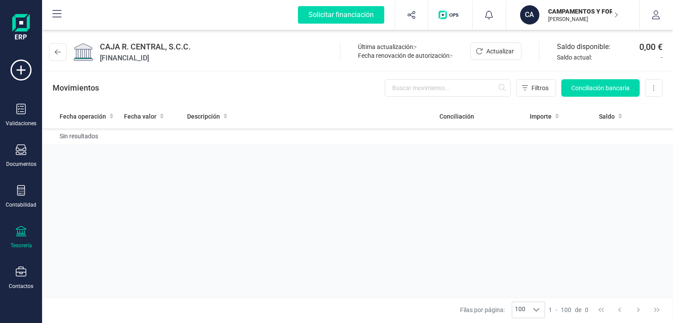
click at [98, 51] on div "CAJA R. CENTRAL, S.C.C. [FINANCIAL_ID]" at bounding box center [121, 52] width 145 height 23
click at [78, 53] on img at bounding box center [83, 51] width 19 height 19
click at [56, 57] on button at bounding box center [58, 52] width 18 height 18
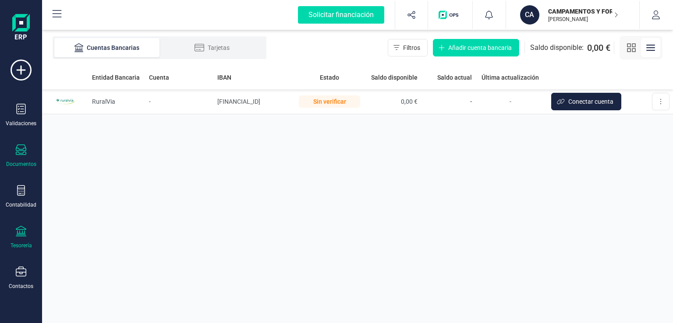
click at [25, 157] on div "Documentos" at bounding box center [21, 156] width 35 height 23
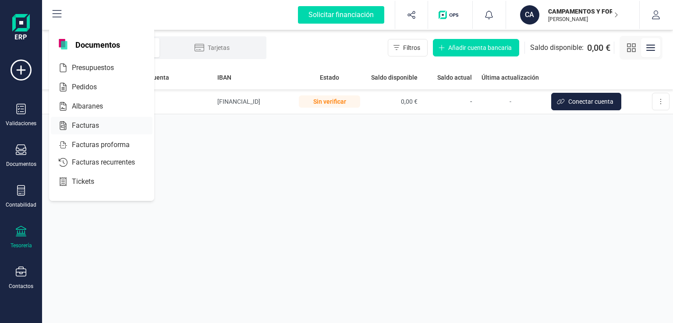
click at [71, 125] on span "Facturas" at bounding box center [91, 125] width 46 height 11
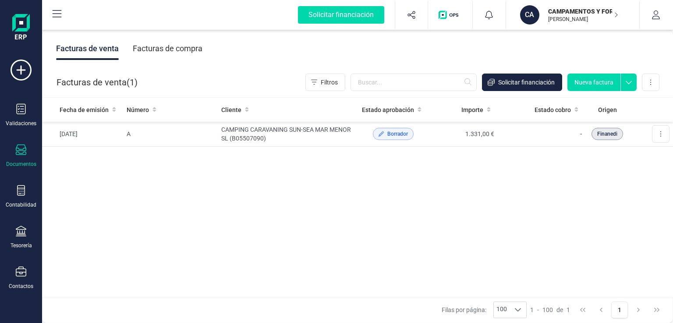
click at [587, 82] on button "Nueva factura" at bounding box center [593, 83] width 53 height 18
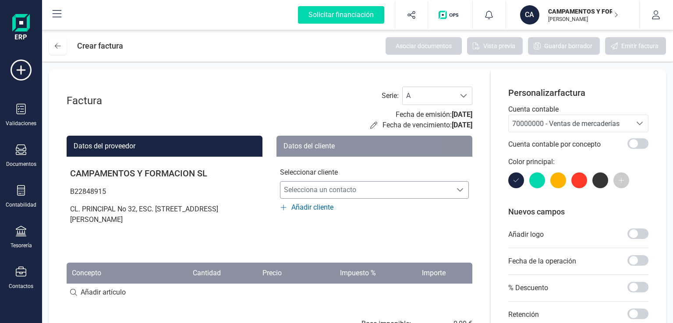
click at [350, 188] on span "Selecciona un contacto" at bounding box center [365, 190] width 171 height 18
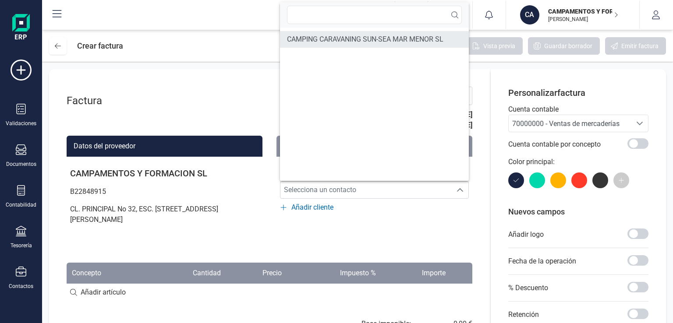
click at [354, 38] on span "CAMPING CARAVANING SUN-SEA MAR MENOR SL" at bounding box center [365, 39] width 156 height 11
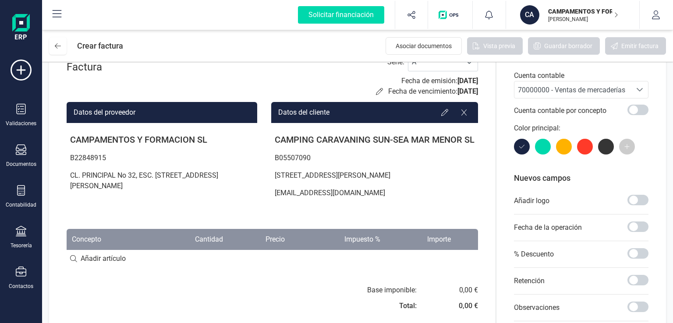
scroll to position [44, 0]
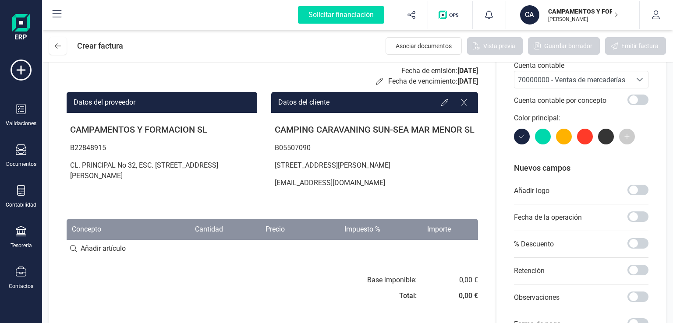
click at [121, 245] on input at bounding box center [272, 249] width 411 height 18
type input "a"
type input "Alfombra Sensorial de motricidad/actividades inclusivas"
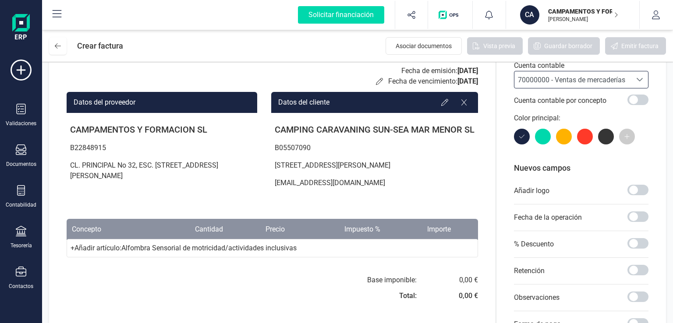
click at [303, 246] on div "+ Añadir artículo : Alfombra Sensorial de motricidad/actividades inclusivas" at bounding box center [272, 248] width 411 height 18
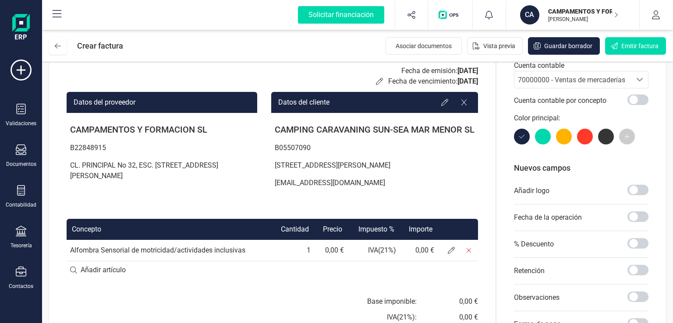
click at [303, 246] on td "1" at bounding box center [292, 250] width 43 height 21
click at [329, 251] on td "0,00 €" at bounding box center [330, 250] width 33 height 21
drag, startPoint x: 321, startPoint y: 251, endPoint x: 360, endPoint y: 247, distance: 39.7
click at [360, 247] on tr "Alfombra Sensorial de motricidad/actividades inclusivas 1 0,00 € IVA ( 21 %) 0,…" at bounding box center [272, 250] width 411 height 21
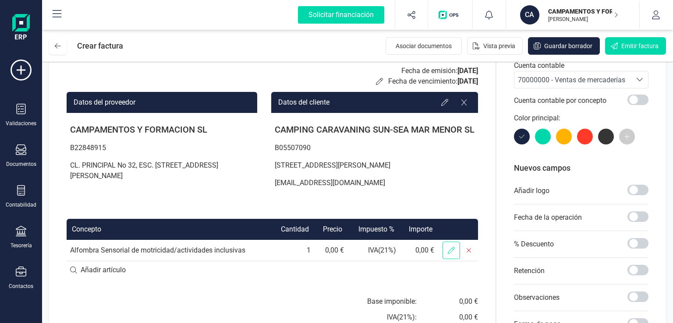
click at [458, 252] on span at bounding box center [451, 251] width 18 height 18
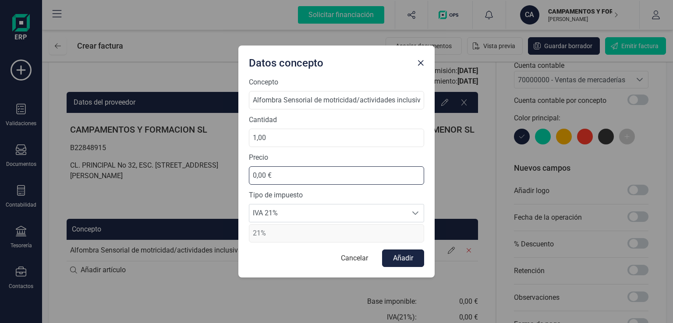
drag, startPoint x: 283, startPoint y: 179, endPoint x: 129, endPoint y: 179, distance: 154.2
click at [130, 179] on div "Datos concepto Concepto Alfombra Sensorial de motricidad/actividades inclusivas…" at bounding box center [336, 161] width 673 height 323
type input "149,00 €"
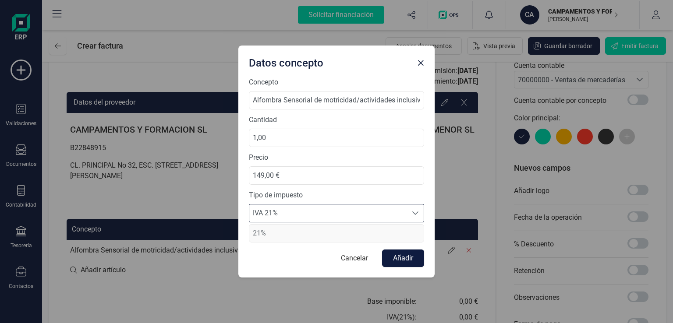
click at [417, 259] on button "Añadir" at bounding box center [403, 259] width 42 height 18
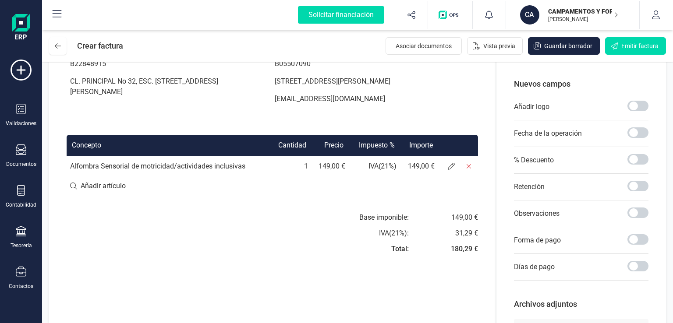
scroll to position [131, 0]
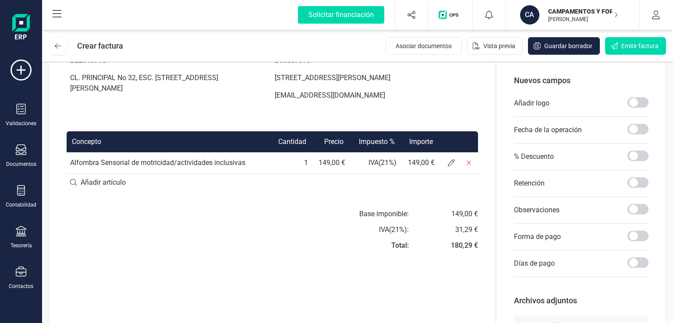
click at [108, 180] on input at bounding box center [272, 183] width 411 height 18
type input "k"
type input "Kit Juegos Sensoriales (paneles, piezas táctiles, elementos de textura)"
click at [231, 181] on div "+ Añadir artículo : Kit Juegos Sensoriales (paneles, piezas táctiles, elementos…" at bounding box center [272, 182] width 411 height 18
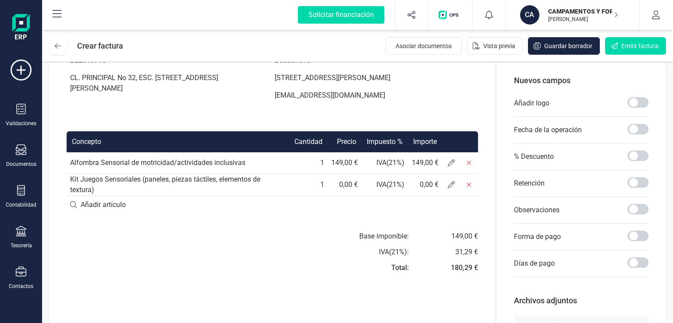
click at [342, 183] on td "0,00 €" at bounding box center [345, 184] width 34 height 22
click at [456, 185] on span at bounding box center [451, 185] width 18 height 18
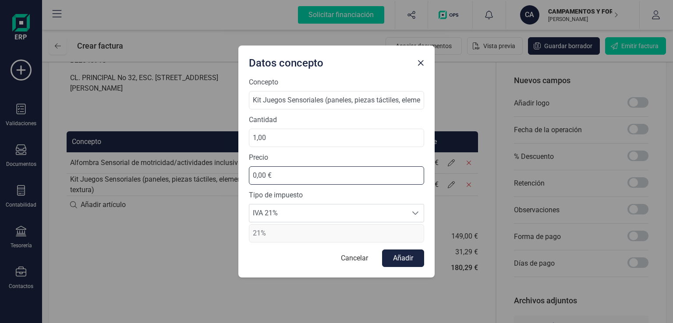
drag, startPoint x: 276, startPoint y: 172, endPoint x: 191, endPoint y: 173, distance: 85.4
click at [191, 173] on div "Datos concepto Concepto Kit Juegos Sensoriales (paneles, piezas táctiles, eleme…" at bounding box center [336, 161] width 673 height 323
type input "249,00 €"
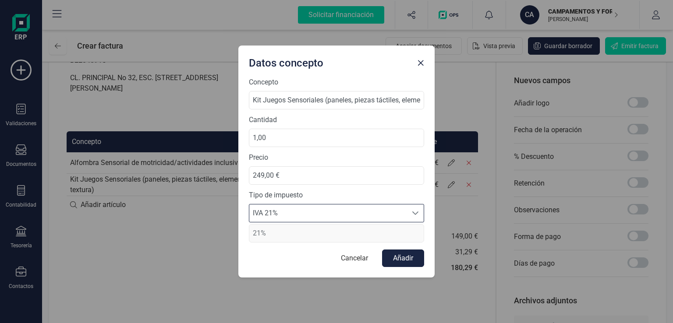
scroll to position [5, 38]
click at [395, 257] on button "Añadir" at bounding box center [403, 259] width 42 height 18
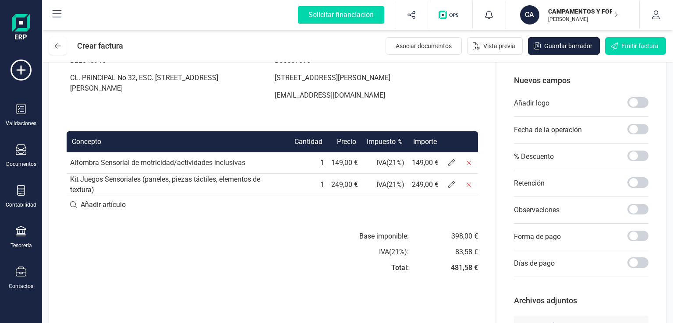
click at [92, 205] on input at bounding box center [272, 205] width 411 height 18
type input "c"
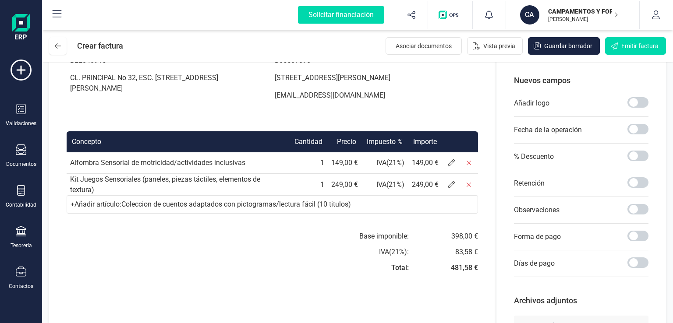
type input "Coleccion de cuentos adaptados con pictogramas/lectura fácil (10 titulos)"
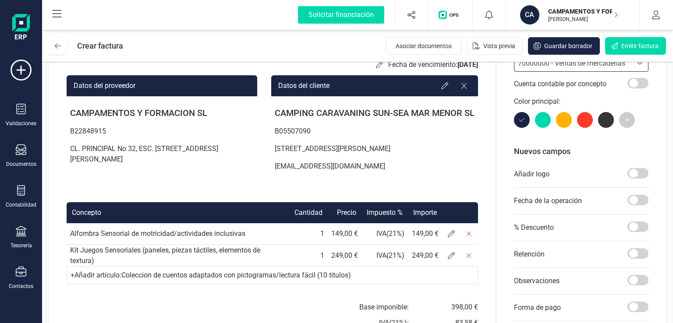
scroll to position [170, 0]
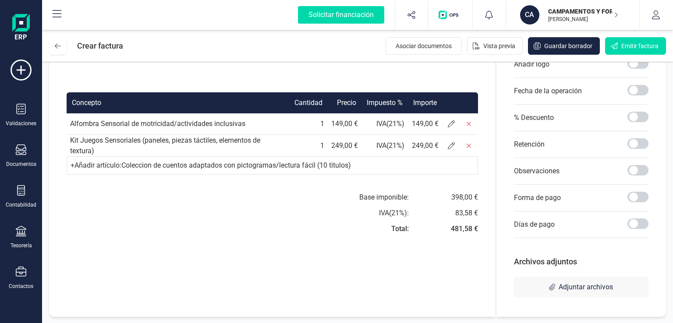
click at [231, 170] on div "+ Añadir artículo : Coleccion de cuentos adaptados con pictogramas/lectura fáci…" at bounding box center [272, 165] width 411 height 18
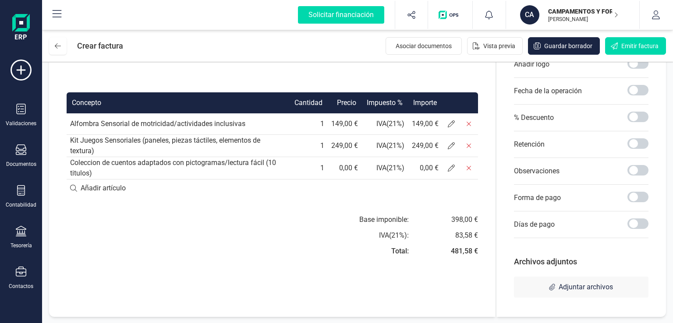
click at [345, 169] on td "0,00 €" at bounding box center [345, 168] width 34 height 22
click at [448, 170] on span at bounding box center [451, 168] width 18 height 18
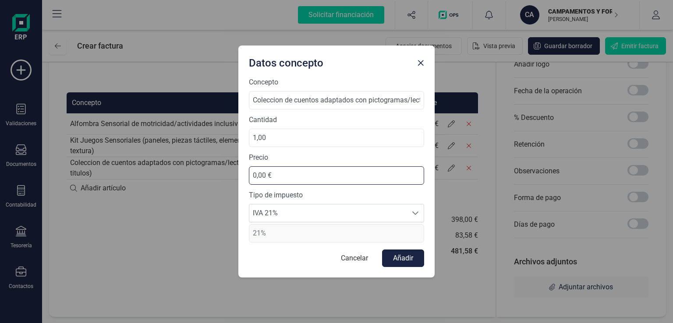
drag, startPoint x: 292, startPoint y: 174, endPoint x: 170, endPoint y: 159, distance: 122.7
click at [170, 159] on div "Datos concepto Concepto Coleccion de cuentos adaptados con pictogramas/lectura …" at bounding box center [336, 161] width 673 height 323
type input "187,00 €"
click at [409, 254] on button "Añadir" at bounding box center [403, 259] width 42 height 18
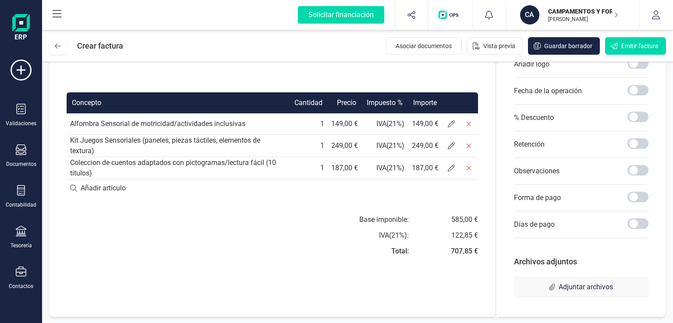
click at [85, 186] on input at bounding box center [272, 189] width 411 height 18
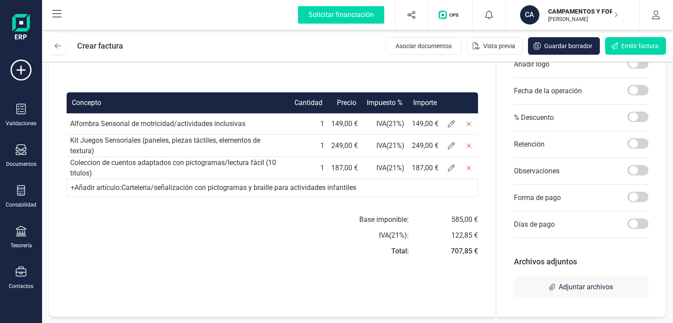
type input "Carteleria/señalización con pictogramas y braille para actividades infantiles"
click at [214, 183] on div "+ Añadir artículo : Carteleria/señalización con pictogramas y braille para acti…" at bounding box center [272, 188] width 411 height 18
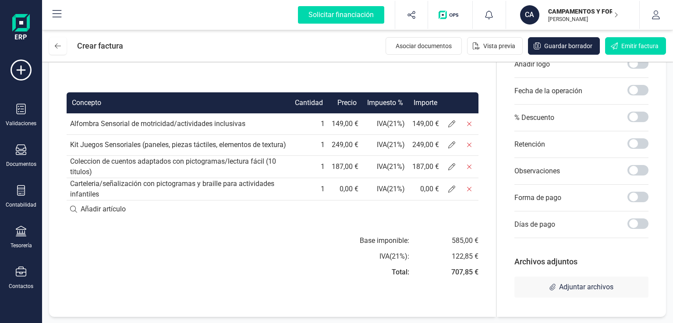
click at [347, 192] on td "0,00 €" at bounding box center [345, 189] width 34 height 22
drag, startPoint x: 336, startPoint y: 190, endPoint x: 357, endPoint y: 188, distance: 21.1
click at [357, 189] on td "0,00 €" at bounding box center [345, 189] width 34 height 22
click at [449, 187] on icon at bounding box center [451, 189] width 7 height 7
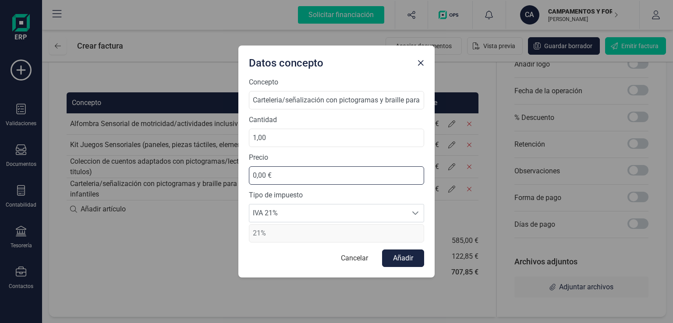
drag, startPoint x: 280, startPoint y: 175, endPoint x: 170, endPoint y: 162, distance: 111.2
click at [170, 162] on div "Datos concepto Concepto Carteleria/señalización con pictogramas y braille para …" at bounding box center [336, 161] width 673 height 323
type input "125,00 €"
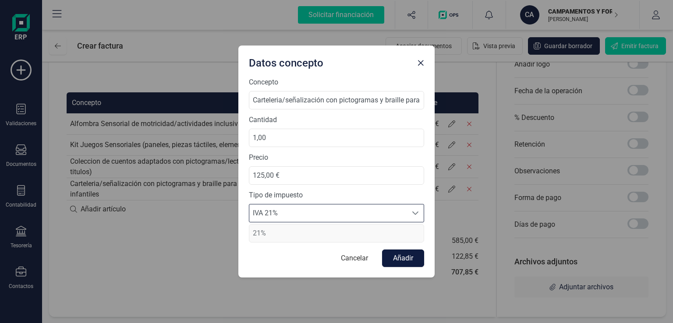
click at [416, 255] on button "Añadir" at bounding box center [403, 259] width 42 height 18
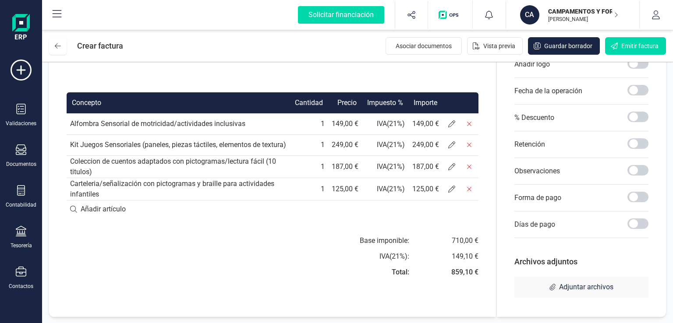
click at [120, 210] on input at bounding box center [273, 210] width 412 height 18
type input "Material de psicomotricidad adaptado (pelotas blandas, aros, rampas...)"
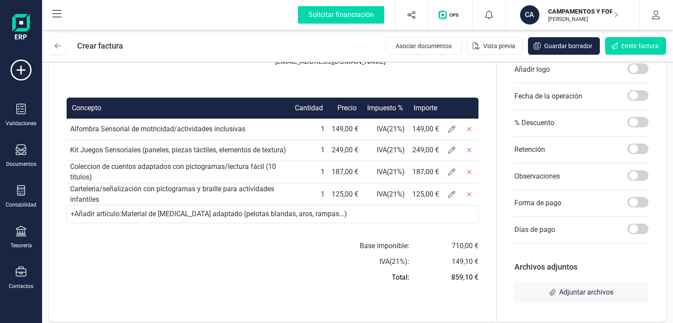
scroll to position [170, 0]
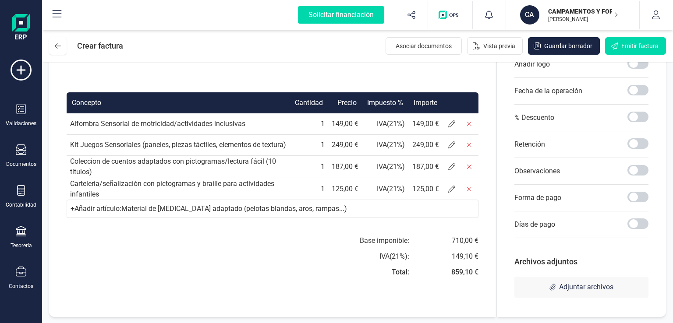
click at [201, 206] on div "+ Añadir artículo : Material de psicomotricidad adaptado (pelotas blandas, aros…" at bounding box center [273, 209] width 412 height 18
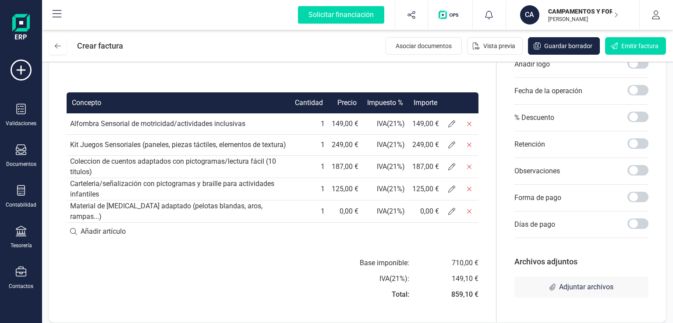
click at [350, 211] on td "0,00 €" at bounding box center [345, 211] width 34 height 22
click at [336, 216] on td "0,00 €" at bounding box center [345, 211] width 34 height 22
click at [448, 213] on span at bounding box center [452, 212] width 18 height 18
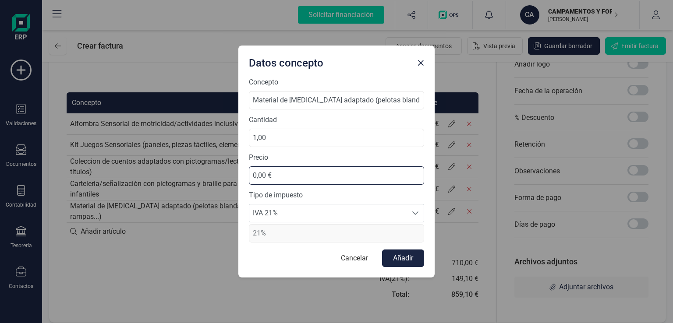
drag, startPoint x: 275, startPoint y: 174, endPoint x: 130, endPoint y: 153, distance: 146.9
click at [130, 153] on div "Datos concepto Concepto Material de psicomotricidad adaptado (pelotas blandas, …" at bounding box center [336, 161] width 673 height 323
type input "290,00 €"
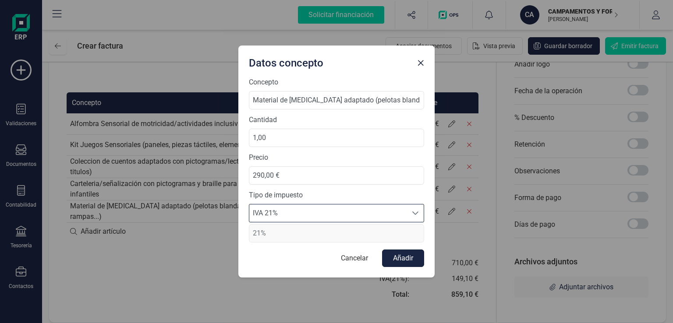
scroll to position [5, 38]
click at [403, 258] on button "Añadir" at bounding box center [403, 259] width 42 height 18
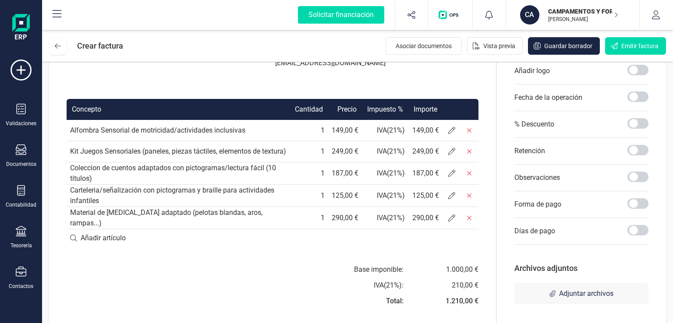
scroll to position [46, 0]
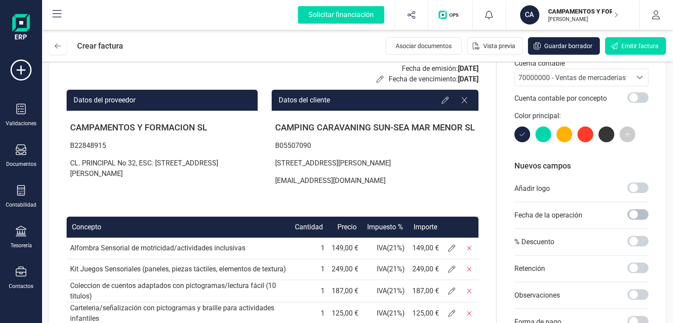
click at [645, 212] on span at bounding box center [637, 214] width 21 height 11
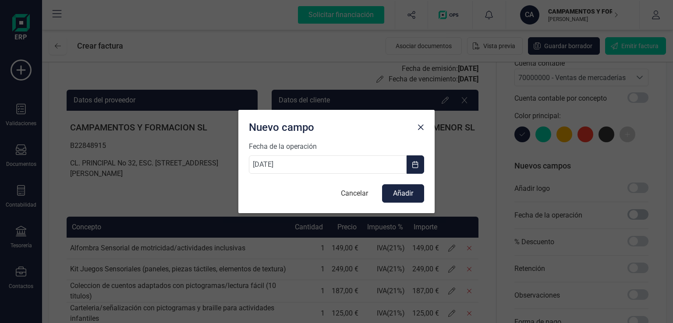
scroll to position [5, 3]
click at [405, 190] on button "Añadir" at bounding box center [403, 193] width 42 height 18
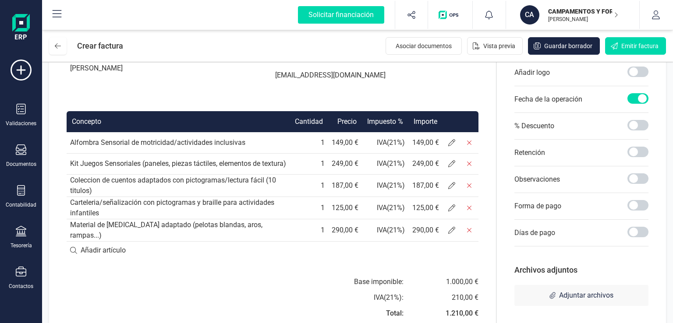
scroll to position [177, 0]
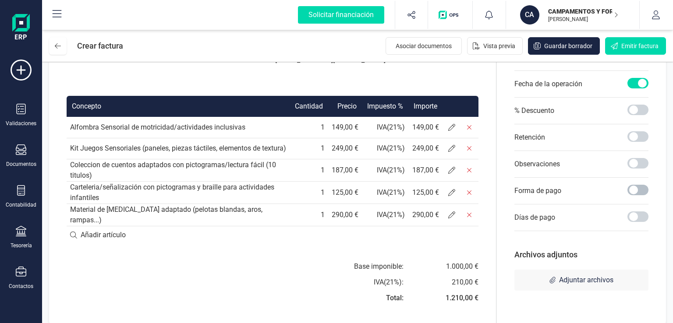
click at [633, 187] on span at bounding box center [637, 190] width 21 height 11
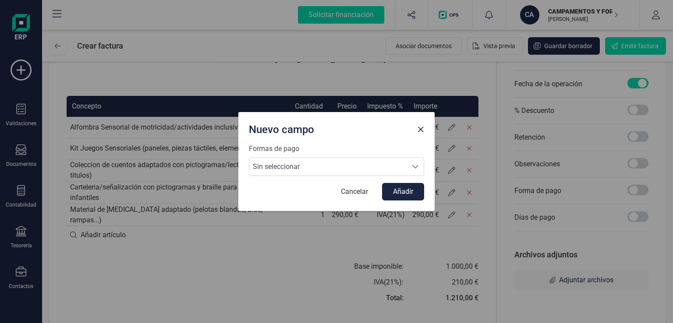
scroll to position [5, 3]
click at [375, 172] on span "Sin seleccionar" at bounding box center [328, 167] width 158 height 18
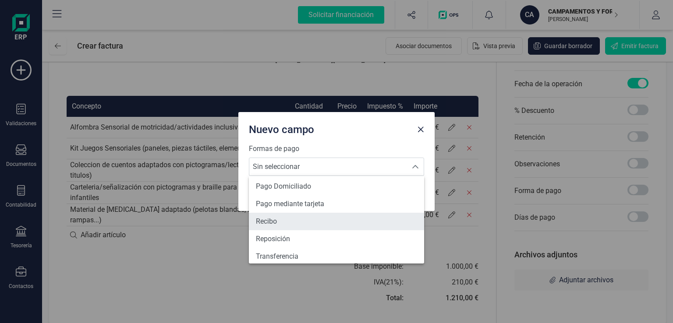
scroll to position [322, 0]
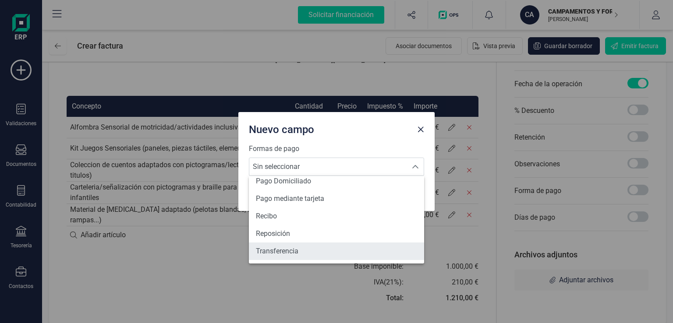
click at [289, 257] on li "Transferencia" at bounding box center [336, 252] width 175 height 18
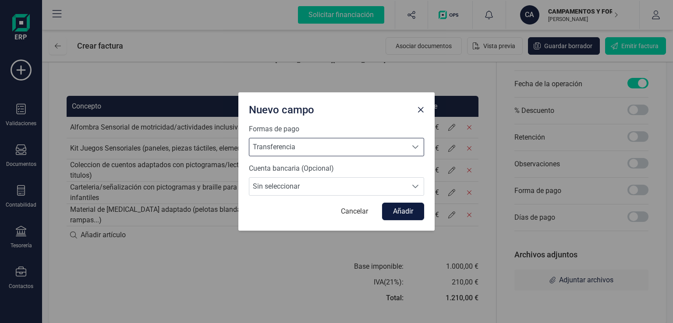
click at [421, 211] on button "Añadir" at bounding box center [403, 212] width 42 height 18
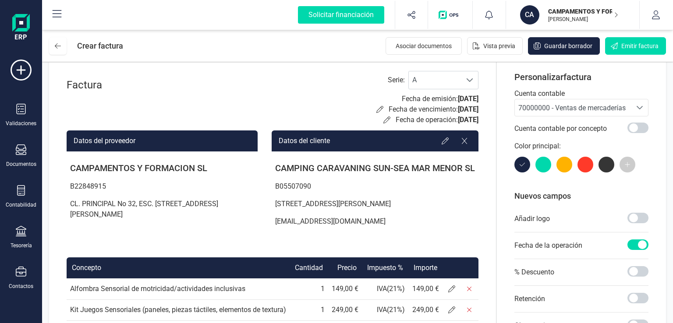
scroll to position [0, 0]
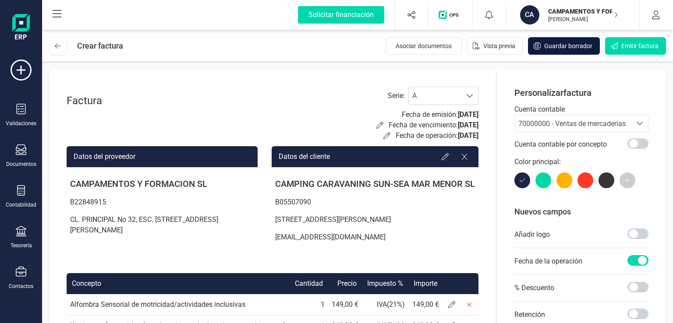
click at [561, 48] on span "Guardar borrador" at bounding box center [568, 46] width 48 height 9
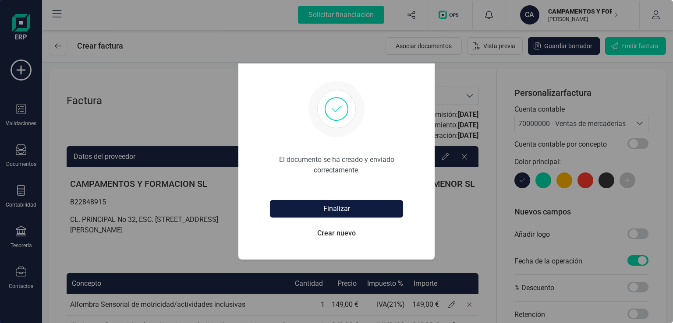
click at [330, 208] on button "Finalizar" at bounding box center [336, 209] width 133 height 18
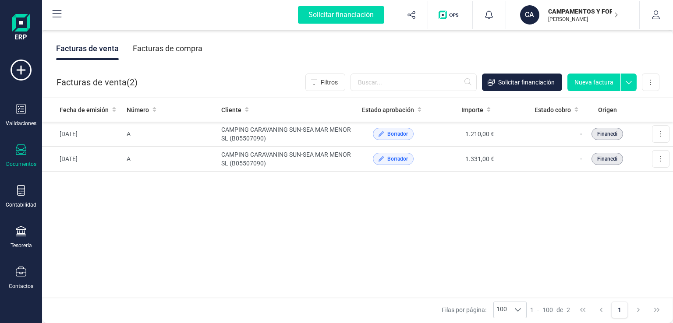
click at [566, 11] on p "CAMPAMENTOS Y FORMACION SL" at bounding box center [583, 11] width 70 height 9
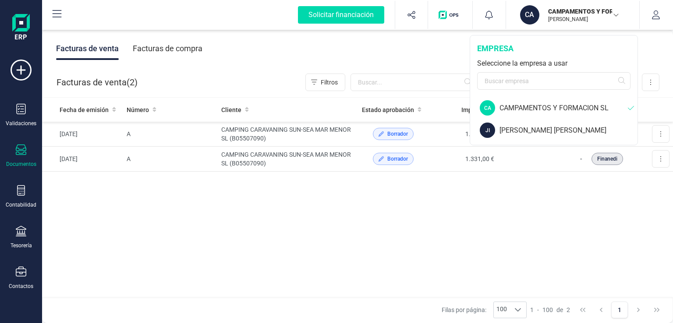
click at [535, 107] on div "CAMPAMENTOS Y FORMACION SL" at bounding box center [563, 108] width 128 height 11
click at [643, 16] on button "button" at bounding box center [656, 15] width 33 height 28
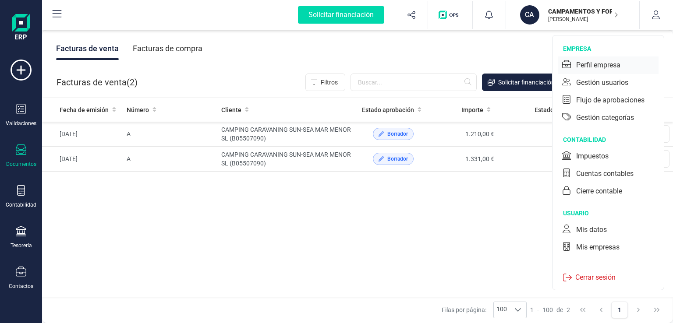
click at [594, 65] on div "Perfil empresa" at bounding box center [598, 65] width 44 height 11
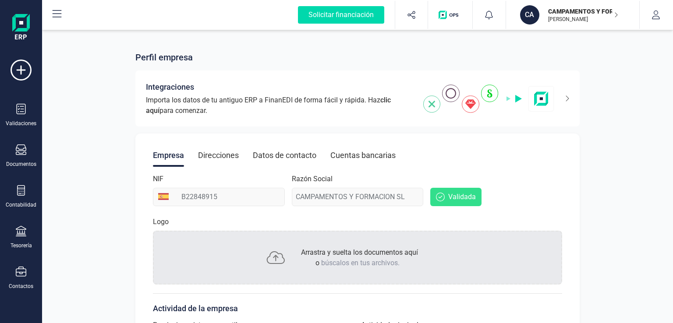
click at [304, 262] on p "Arrastra y suelta los documentos aquí o búscalos en tus archivos." at bounding box center [357, 257] width 120 height 21
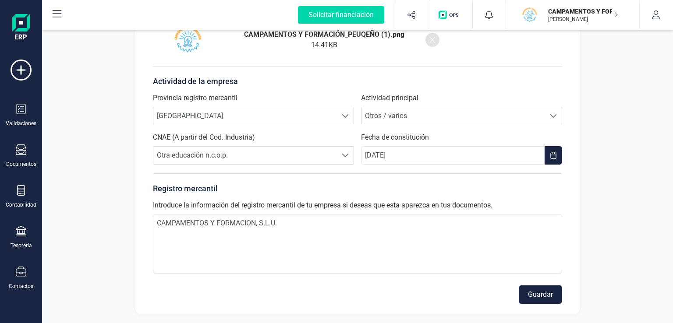
scroll to position [209, 0]
click at [561, 290] on button "Guardar" at bounding box center [540, 294] width 43 height 18
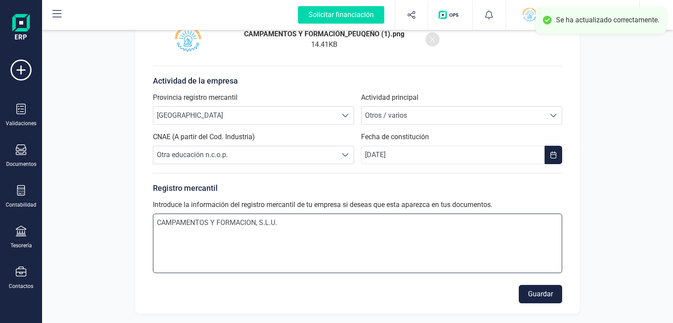
drag, startPoint x: 285, startPoint y: 223, endPoint x: 0, endPoint y: 203, distance: 285.9
click at [0, 203] on div "Solicitar financiación Validaciones Documentos Documentos Presupuestos Pedidos …" at bounding box center [336, 161] width 673 height 323
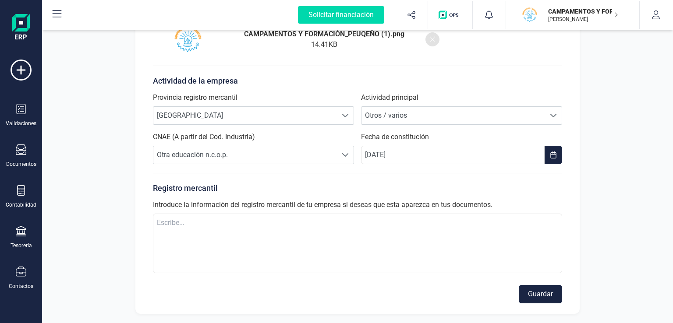
click at [537, 292] on button "Guardar" at bounding box center [540, 294] width 43 height 18
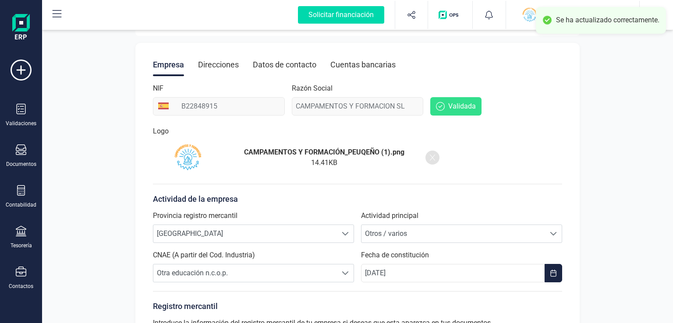
scroll to position [0, 0]
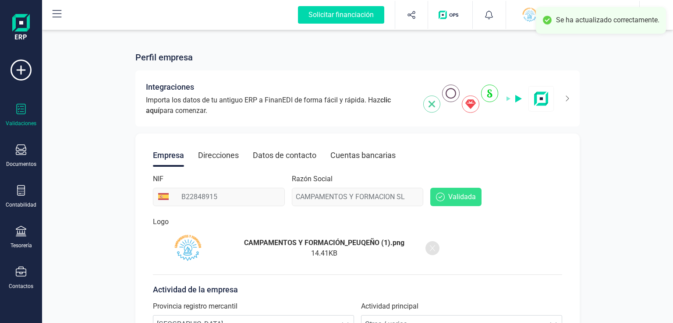
click at [21, 113] on icon at bounding box center [21, 109] width 11 height 11
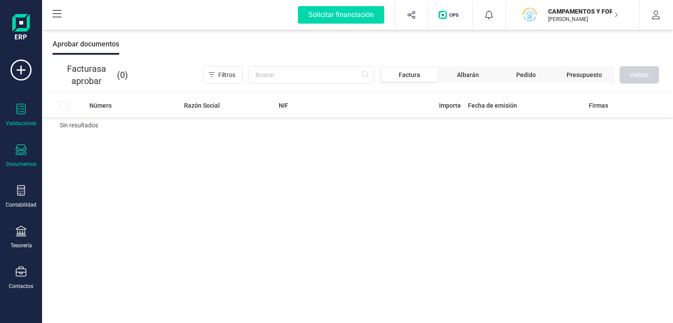
click at [24, 158] on div "Documentos" at bounding box center [21, 156] width 35 height 23
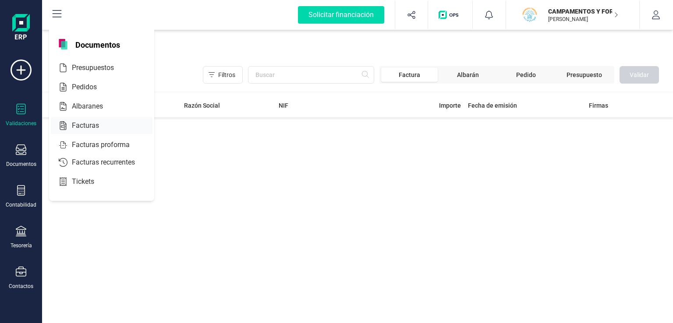
click at [82, 122] on span "Facturas" at bounding box center [91, 125] width 46 height 11
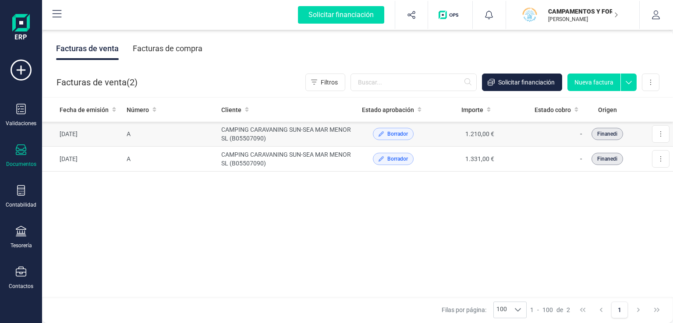
click at [145, 135] on td "A" at bounding box center [170, 134] width 95 height 25
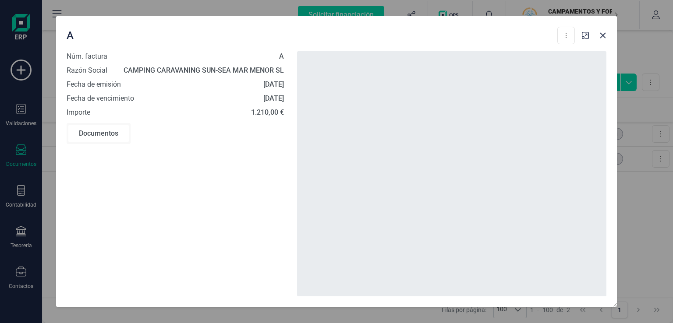
click at [109, 134] on div "Documentos" at bounding box center [98, 134] width 60 height 18
click at [603, 35] on icon "Close" at bounding box center [603, 36] width 6 height 6
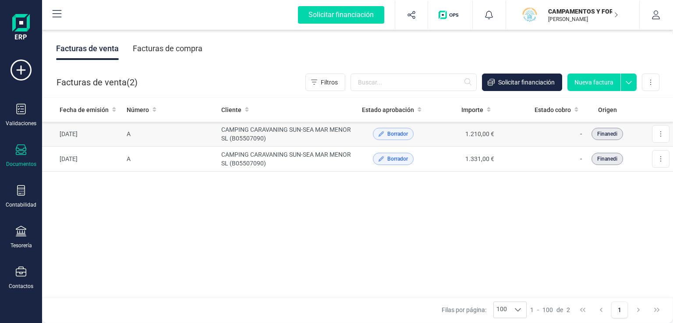
click at [335, 126] on td "CAMPING CARAVANING SUN-SEA MAR MENOR SL (B05507090)" at bounding box center [288, 134] width 141 height 25
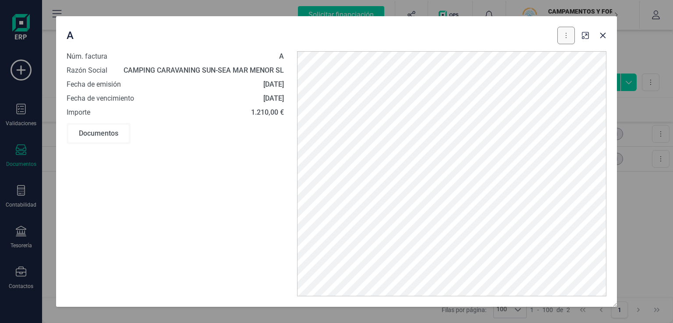
click at [568, 34] on button at bounding box center [566, 36] width 18 height 18
click at [523, 74] on span "Editar borrador" at bounding box center [528, 75] width 42 height 9
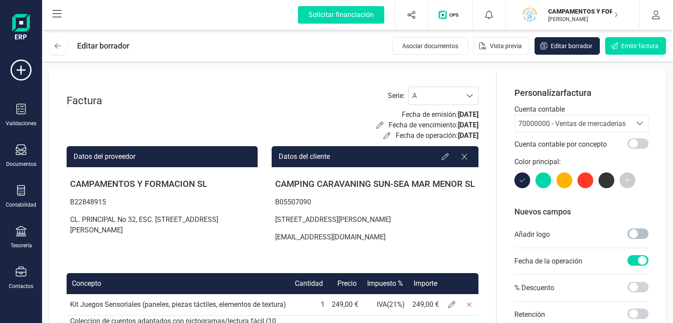
click at [631, 233] on span at bounding box center [637, 234] width 21 height 11
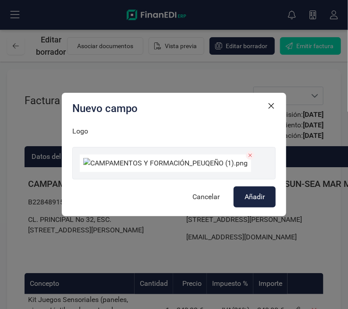
click at [265, 208] on button "Añadir" at bounding box center [254, 197] width 42 height 21
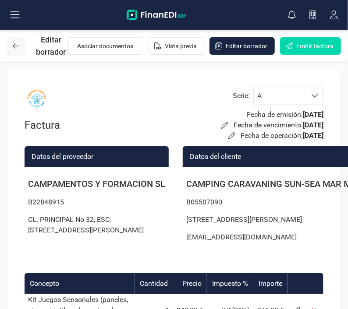
click at [18, 44] on icon at bounding box center [16, 45] width 6 height 7
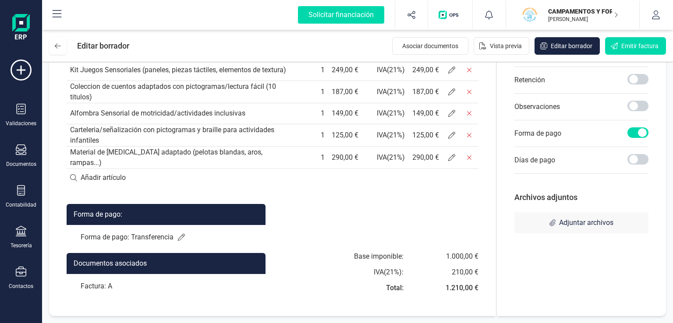
scroll to position [0, 0]
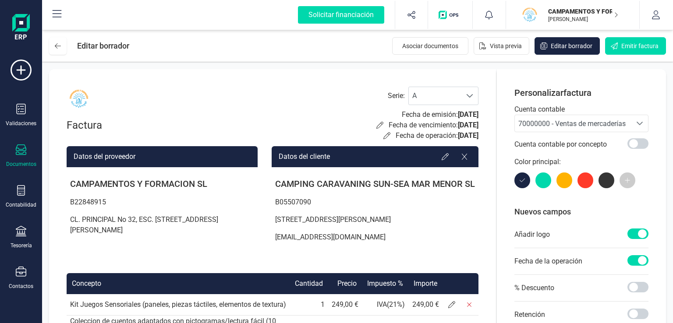
click at [21, 150] on icon at bounding box center [21, 150] width 11 height 11
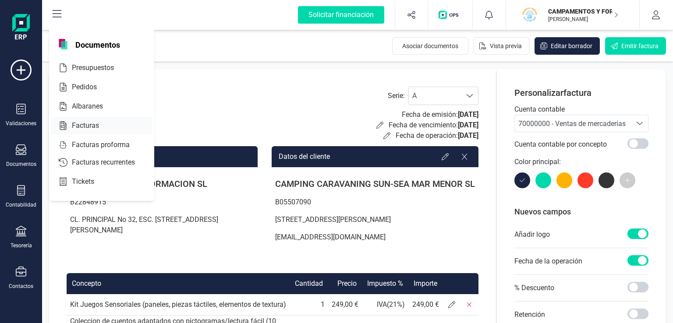
click at [88, 122] on span "Facturas" at bounding box center [91, 125] width 46 height 11
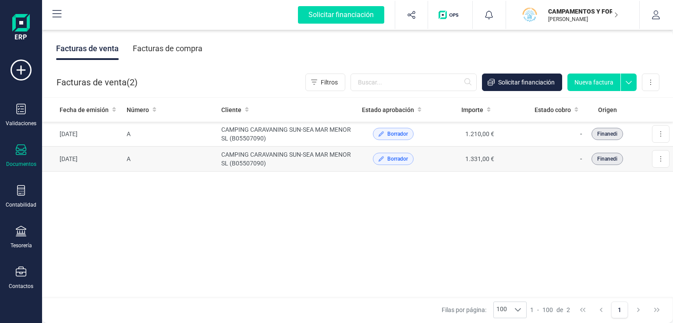
click at [308, 156] on td "CAMPING CARAVANING SUN-SEA MAR MENOR SL (B05507090)" at bounding box center [288, 159] width 141 height 25
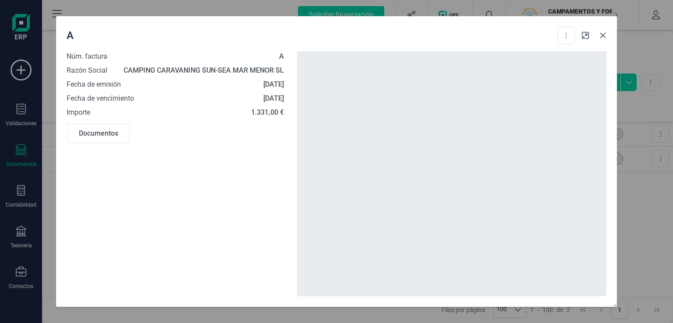
click at [602, 35] on icon "Close" at bounding box center [603, 36] width 6 height 6
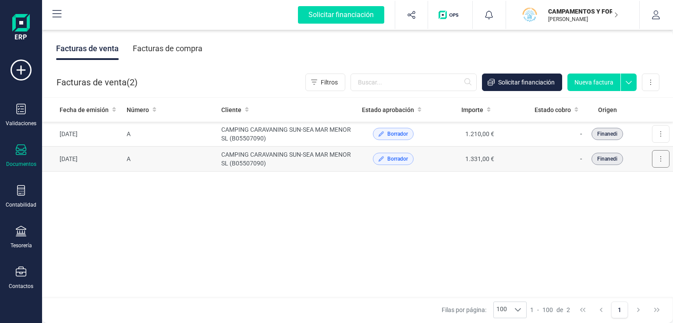
click at [660, 153] on button at bounding box center [661, 159] width 18 height 18
click at [601, 197] on button "Editar borrador" at bounding box center [627, 199] width 83 height 18
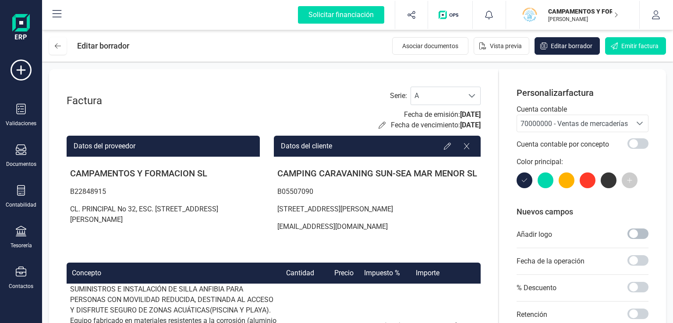
click at [636, 233] on span at bounding box center [637, 234] width 21 height 11
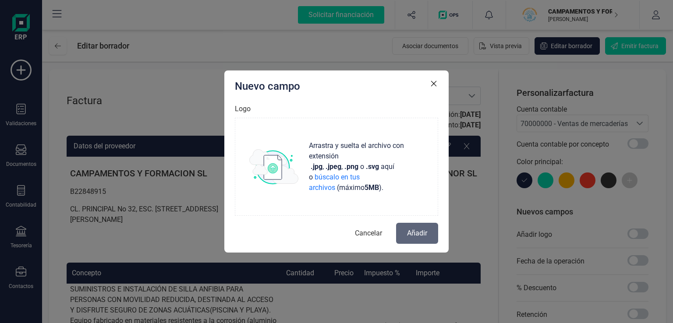
scroll to position [5, 3]
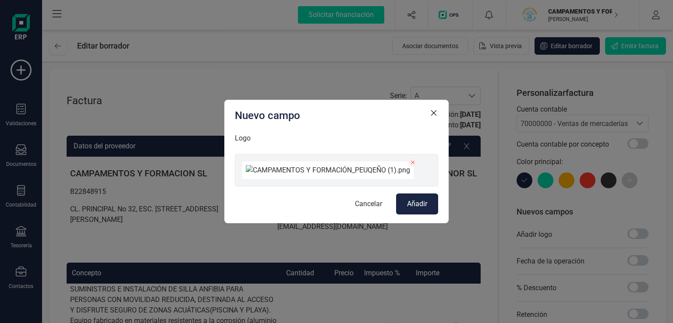
click at [403, 215] on button "Añadir" at bounding box center [417, 204] width 42 height 21
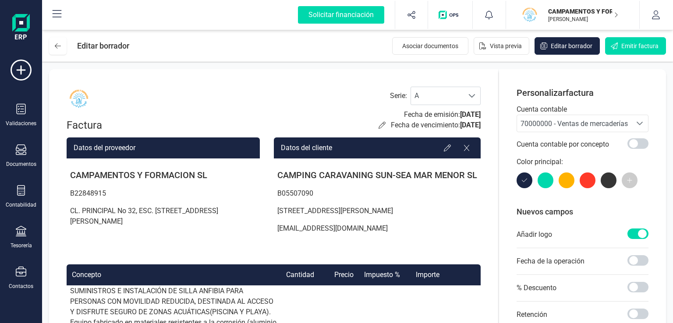
scroll to position [212, 0]
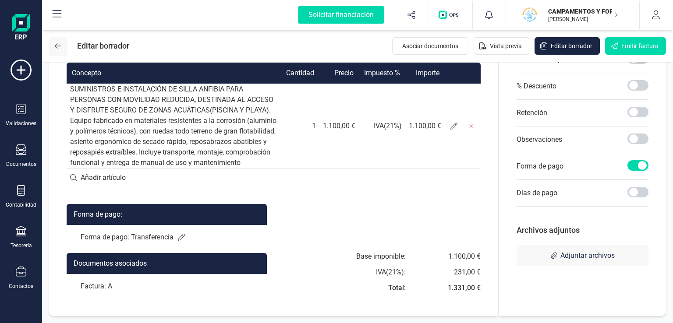
click at [63, 41] on button at bounding box center [58, 46] width 18 height 18
click at [56, 39] on button at bounding box center [58, 46] width 18 height 18
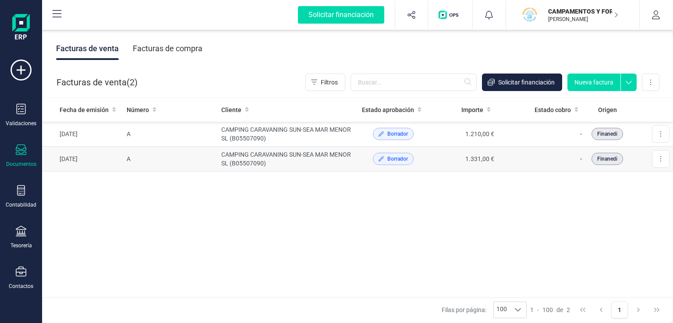
click at [247, 161] on td "CAMPING CARAVANING SUN-SEA MAR MENOR SL (B05507090)" at bounding box center [288, 159] width 141 height 25
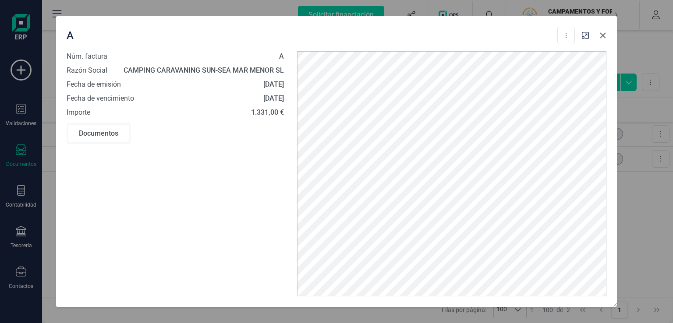
click at [602, 33] on icon "Close" at bounding box center [602, 35] width 7 height 7
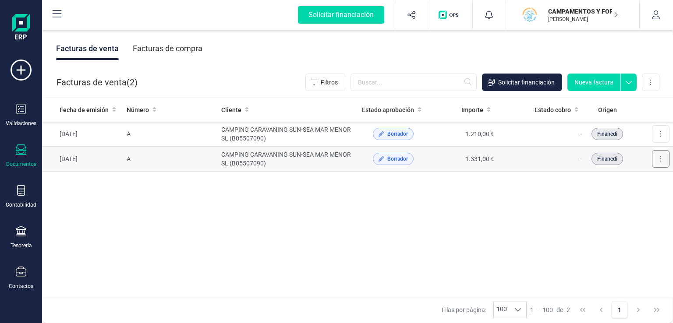
click at [654, 156] on button at bounding box center [661, 159] width 18 height 18
click at [624, 198] on span "Editar borrador" at bounding box center [622, 198] width 42 height 9
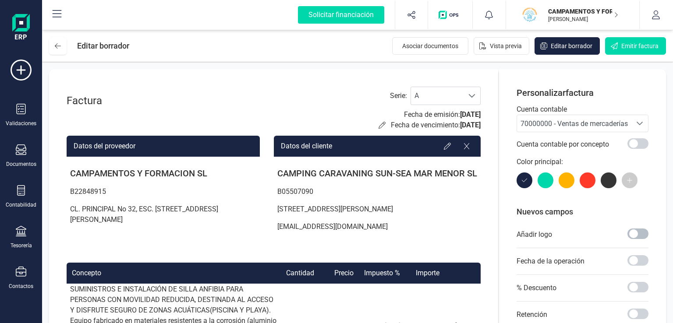
click at [643, 234] on span at bounding box center [637, 234] width 21 height 11
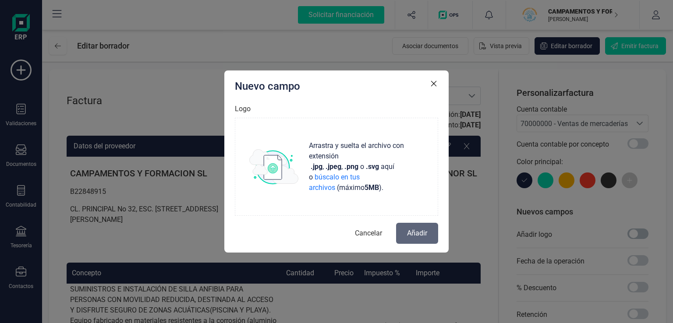
scroll to position [131, 0]
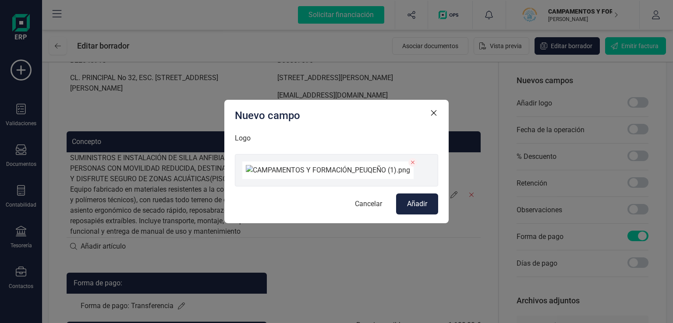
click at [405, 215] on button "Añadir" at bounding box center [417, 204] width 42 height 21
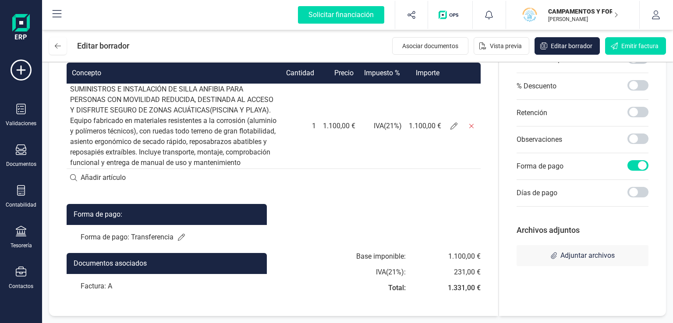
scroll to position [0, 0]
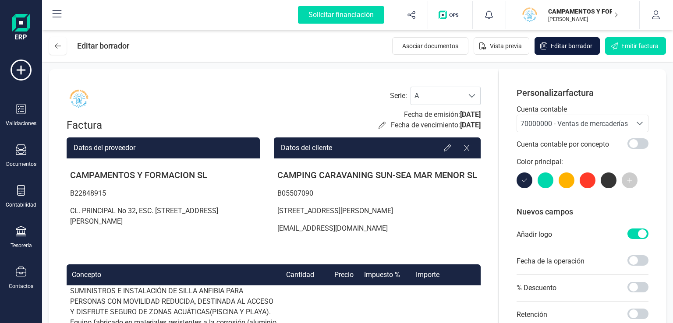
click at [563, 43] on span "Editar borrador" at bounding box center [572, 46] width 42 height 9
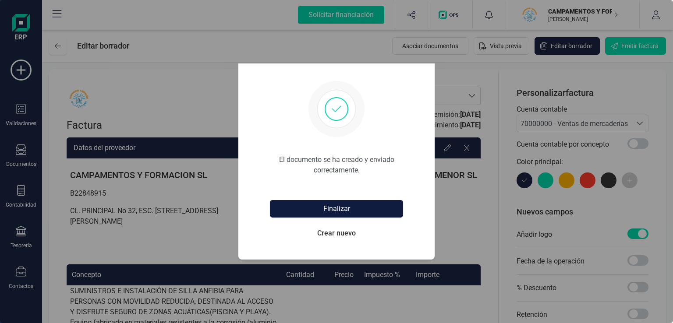
click at [338, 209] on button "Finalizar" at bounding box center [336, 209] width 133 height 18
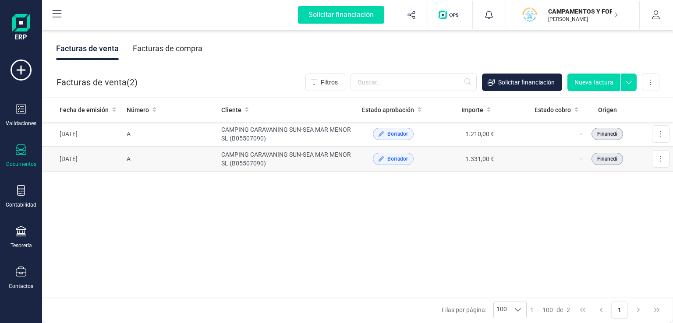
click at [259, 166] on td "CAMPING CARAVANING SUN-SEA MAR MENOR SL (B05507090)" at bounding box center [288, 159] width 141 height 25
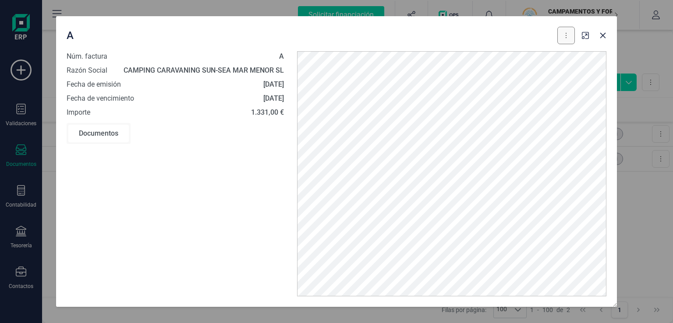
click at [566, 34] on icon at bounding box center [566, 35] width 2 height 7
click at [537, 72] on span "Editar borrador" at bounding box center [528, 75] width 42 height 9
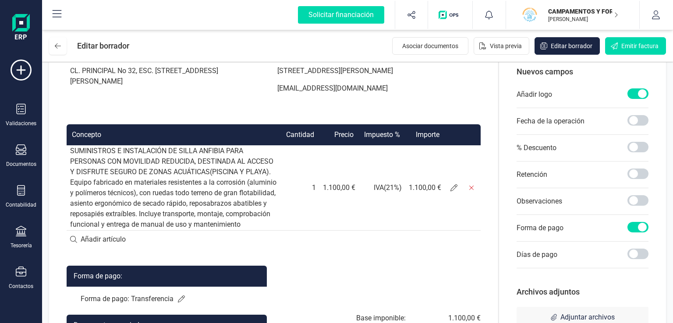
scroll to position [212, 0]
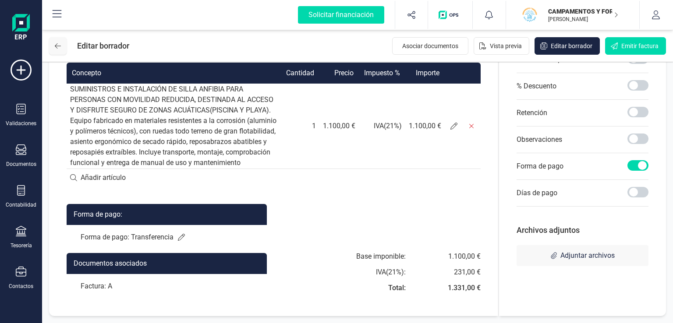
click at [56, 48] on icon at bounding box center [58, 45] width 6 height 7
click at [53, 49] on button at bounding box center [58, 46] width 18 height 18
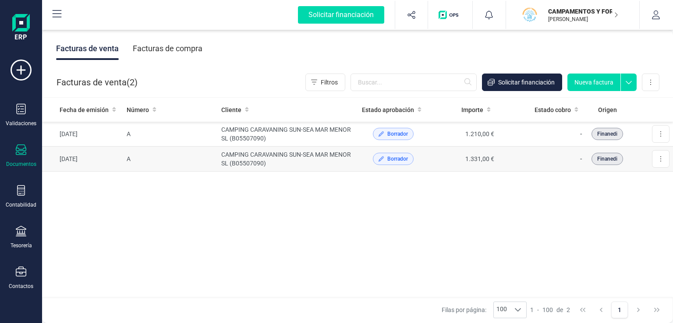
click at [232, 159] on td "CAMPING CARAVANING SUN-SEA MAR MENOR SL (B05507090)" at bounding box center [288, 159] width 141 height 25
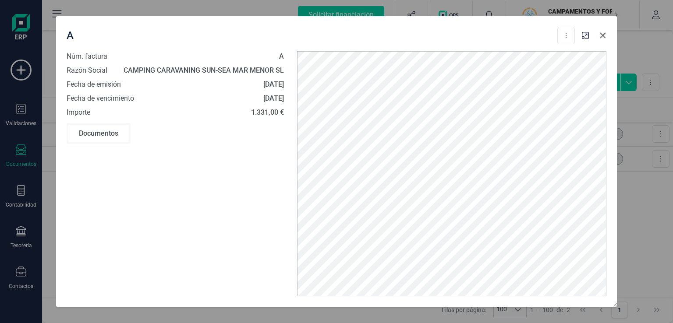
click at [603, 35] on icon "Close" at bounding box center [603, 36] width 6 height 6
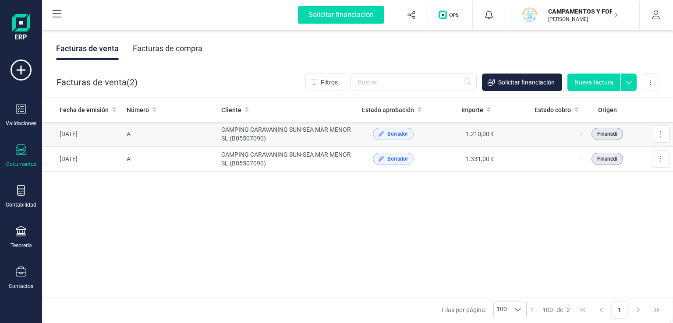
click at [303, 135] on td "CAMPING CARAVANING SUN-SEA MAR MENOR SL (B05507090)" at bounding box center [288, 134] width 141 height 25
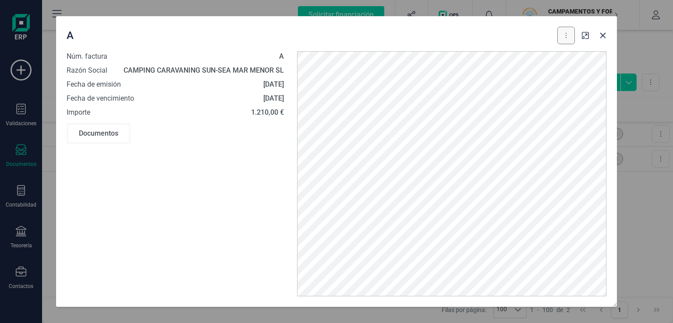
click at [567, 41] on button at bounding box center [566, 36] width 18 height 18
click at [541, 76] on span "Editar borrador" at bounding box center [528, 75] width 42 height 9
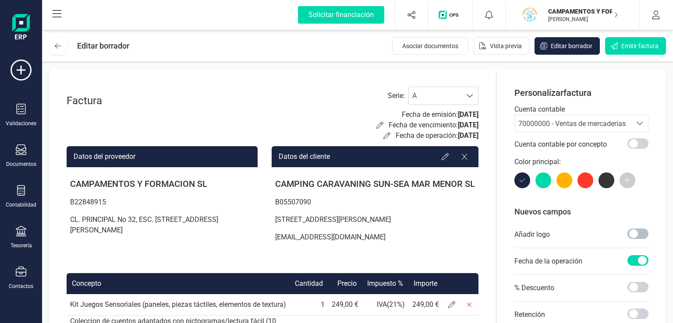
click at [637, 230] on span at bounding box center [637, 234] width 21 height 11
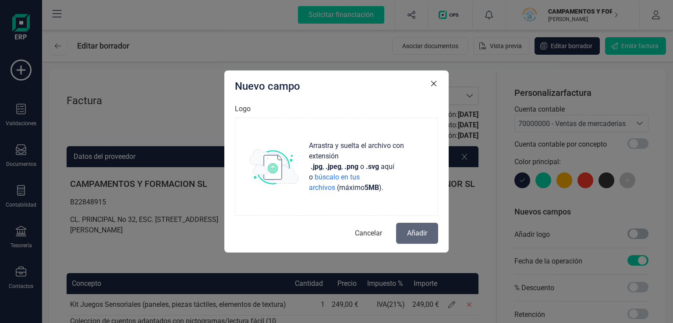
scroll to position [5, 3]
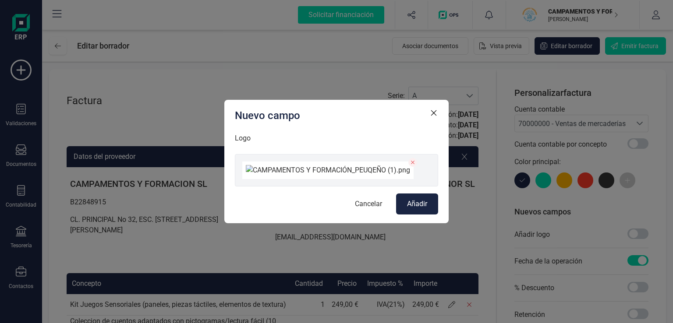
click at [416, 209] on span "Añadir" at bounding box center [417, 204] width 20 height 11
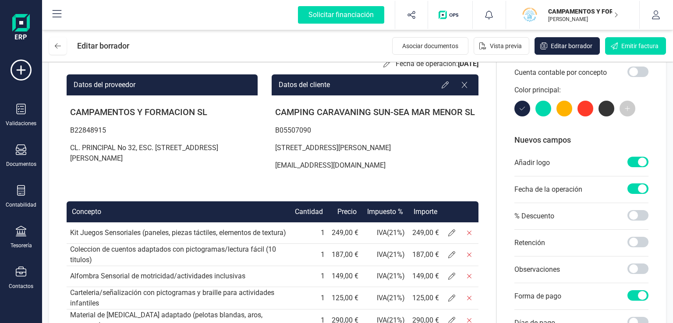
scroll to position [0, 0]
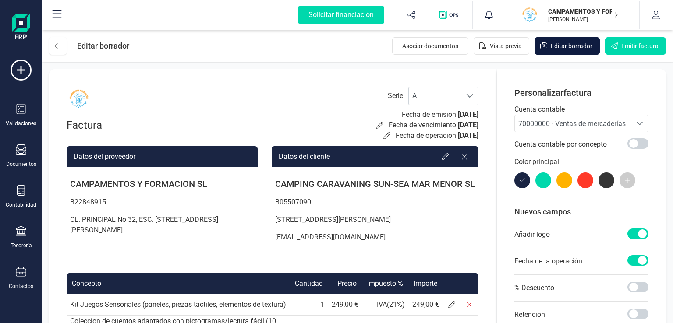
click at [566, 47] on span "Editar borrador" at bounding box center [572, 46] width 42 height 9
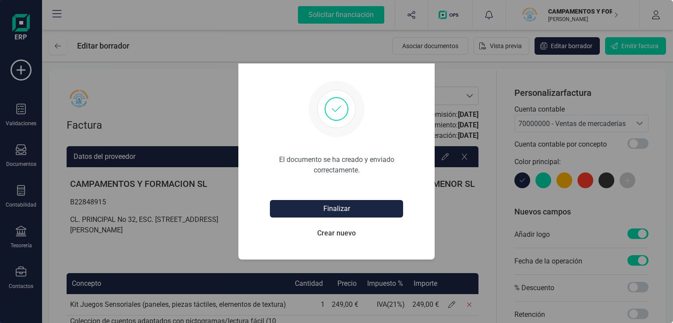
click at [387, 196] on div "Finalizar Crear nuevo" at bounding box center [336, 221] width 133 height 56
click at [350, 210] on button "Finalizar" at bounding box center [336, 209] width 133 height 18
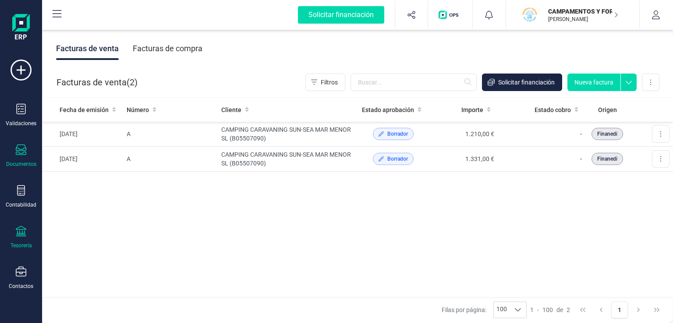
click at [19, 239] on div "Tesorería" at bounding box center [21, 237] width 35 height 23
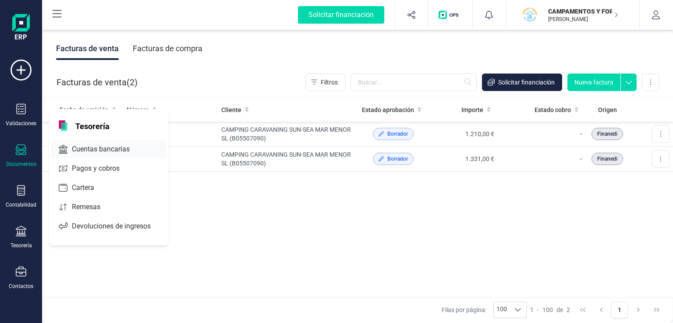
click at [91, 152] on span "Cuentas bancarias" at bounding box center [106, 149] width 77 height 11
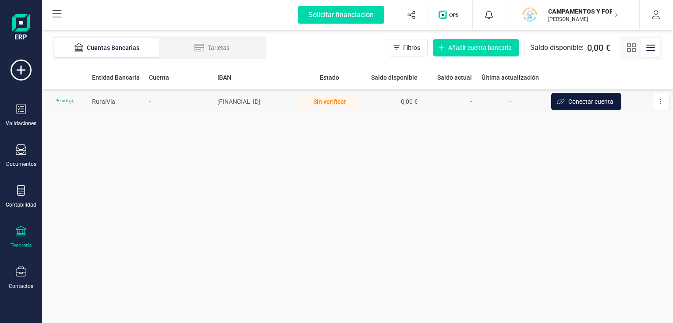
click at [604, 99] on span "Conectar cuenta" at bounding box center [590, 101] width 45 height 9
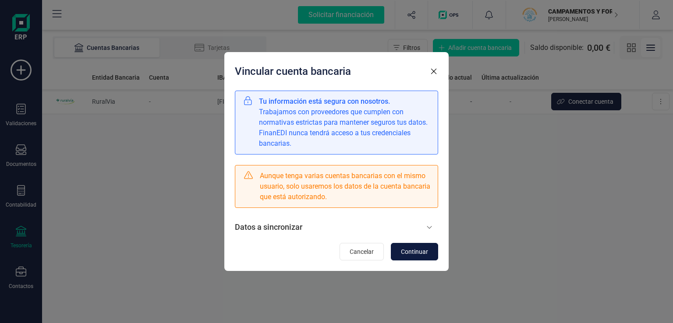
click at [430, 253] on button "Continuar" at bounding box center [414, 252] width 47 height 18
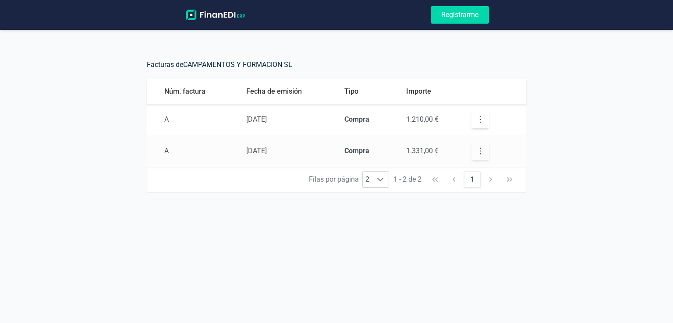
click at [494, 121] on td at bounding box center [495, 120] width 62 height 32
click at [483, 121] on icon "button" at bounding box center [480, 119] width 9 height 9
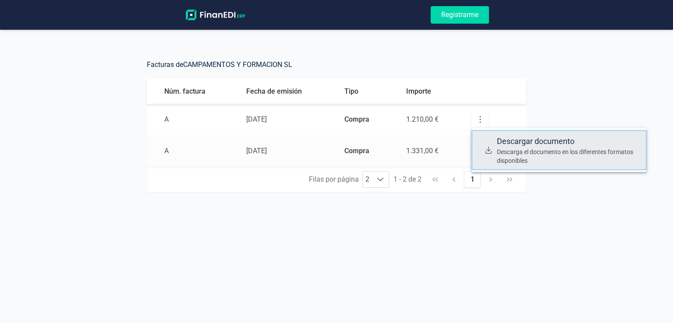
click at [502, 138] on span "Descargar documento" at bounding box center [568, 141] width 143 height 12
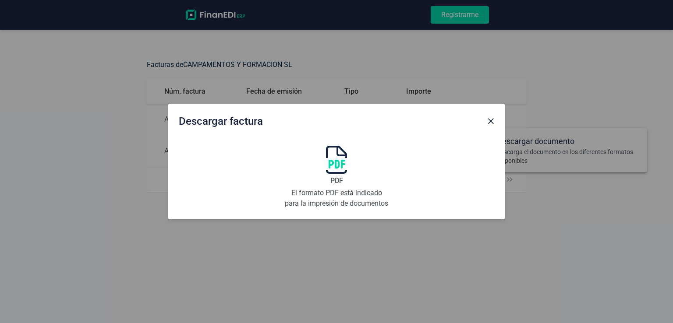
click at [338, 200] on p "El formato PDF está indicado para la impresión de documentos" at bounding box center [336, 198] width 105 height 21
click at [339, 159] on img at bounding box center [336, 160] width 21 height 28
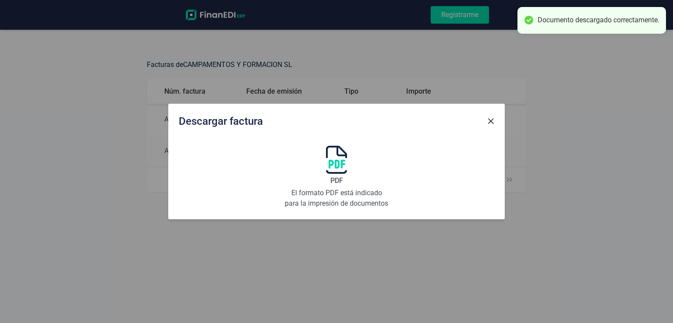
click at [333, 170] on img at bounding box center [336, 160] width 21 height 28
click at [494, 120] on button "Close" at bounding box center [491, 121] width 14 height 14
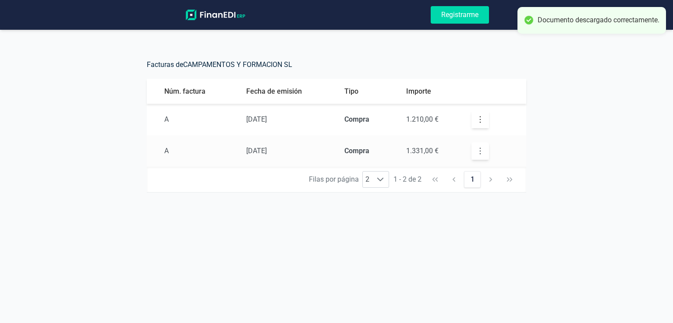
click at [481, 150] on icon "button" at bounding box center [480, 151] width 9 height 9
click at [484, 149] on icon "button" at bounding box center [480, 151] width 9 height 9
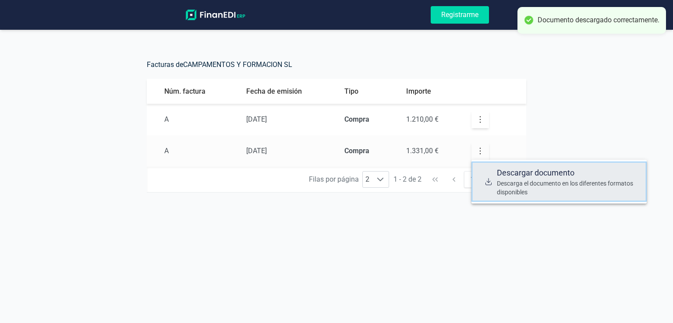
click at [510, 179] on span "Descargar documento" at bounding box center [568, 173] width 143 height 12
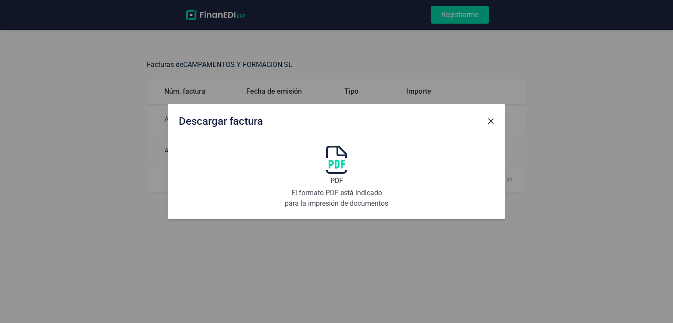
click at [146, 172] on div "Descargar factura PDF El formato PDF está indicado para la impresión de documen…" at bounding box center [336, 161] width 673 height 323
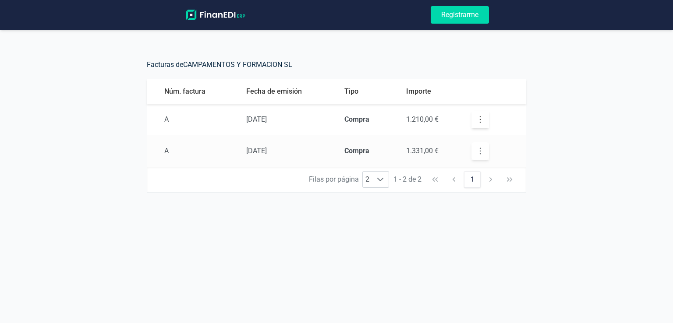
click at [479, 152] on icon "button" at bounding box center [480, 151] width 9 height 9
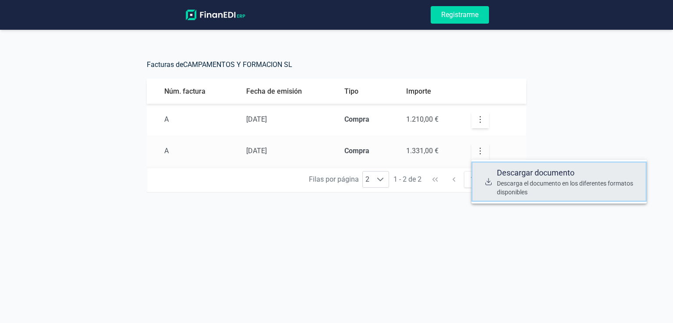
click at [505, 170] on span "Descargar documento" at bounding box center [568, 173] width 143 height 12
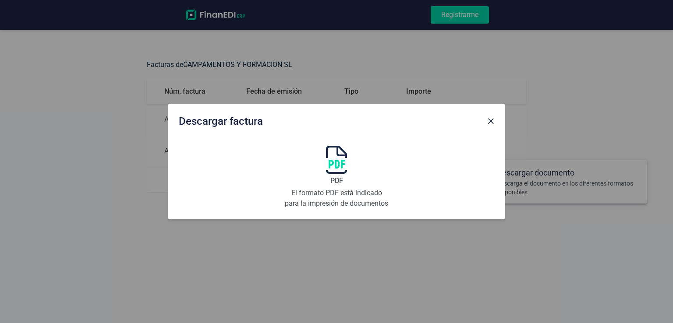
click at [335, 160] on img at bounding box center [336, 160] width 21 height 28
